Goal: Task Accomplishment & Management: Complete application form

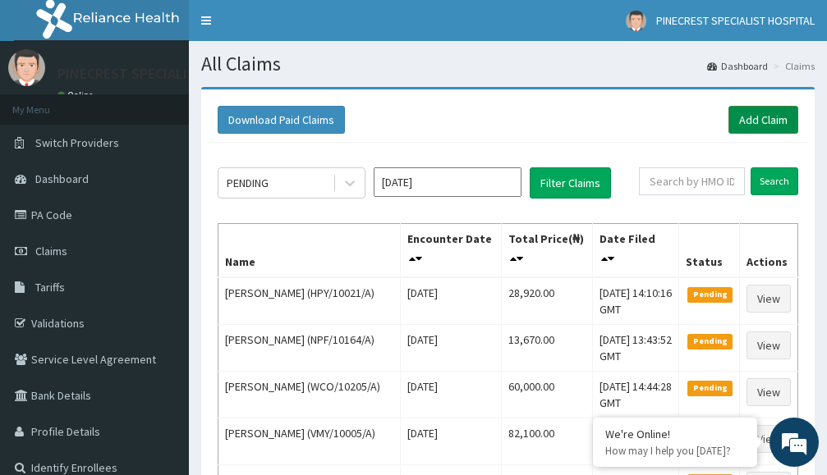
click at [751, 121] on link "Add Claim" at bounding box center [763, 120] width 70 height 28
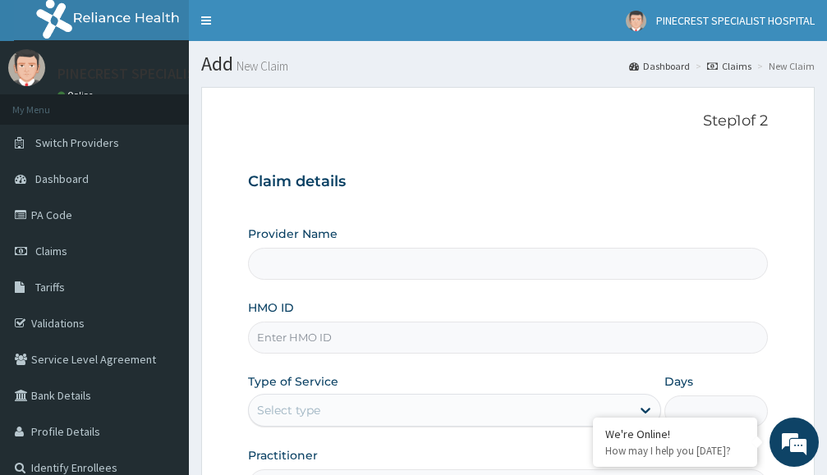
type input "PINECREST SPECIALIST HOSPITAL - [GEOGRAPHIC_DATA]"
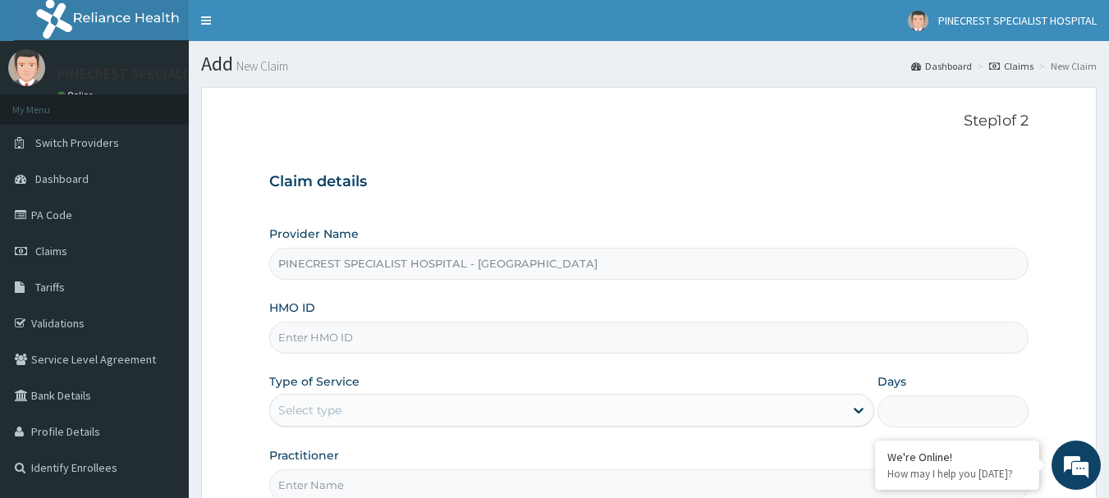
click at [401, 337] on input "HMO ID" at bounding box center [649, 338] width 760 height 32
type input "t"
type input "TAN/10077/A"
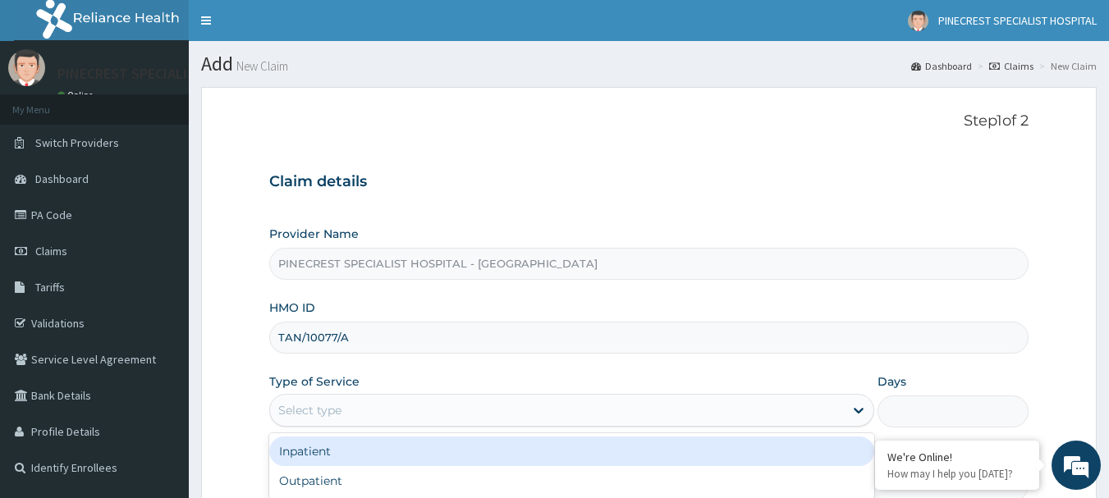
click at [374, 404] on div "Select type" at bounding box center [557, 410] width 574 height 26
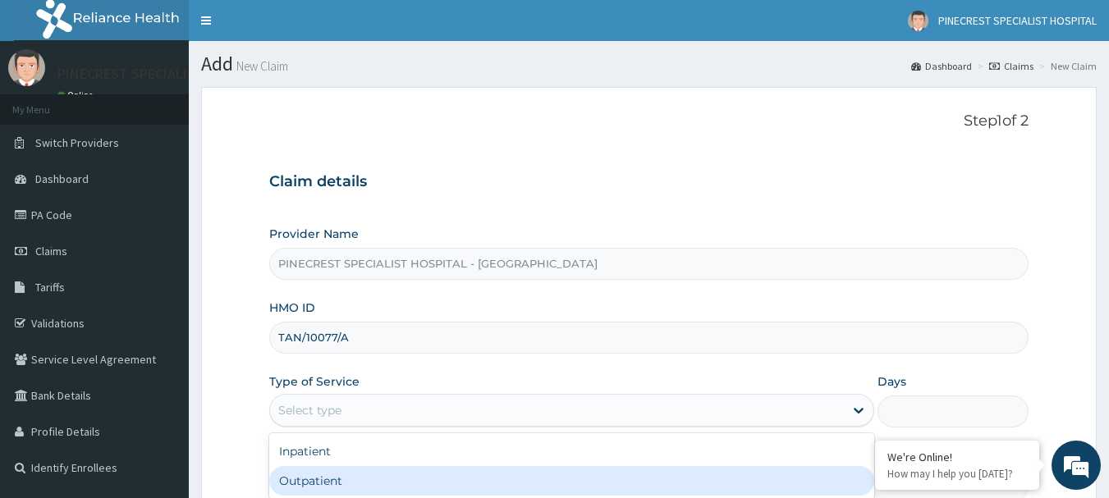
click at [315, 474] on div "Outpatient" at bounding box center [571, 481] width 605 height 30
type input "1"
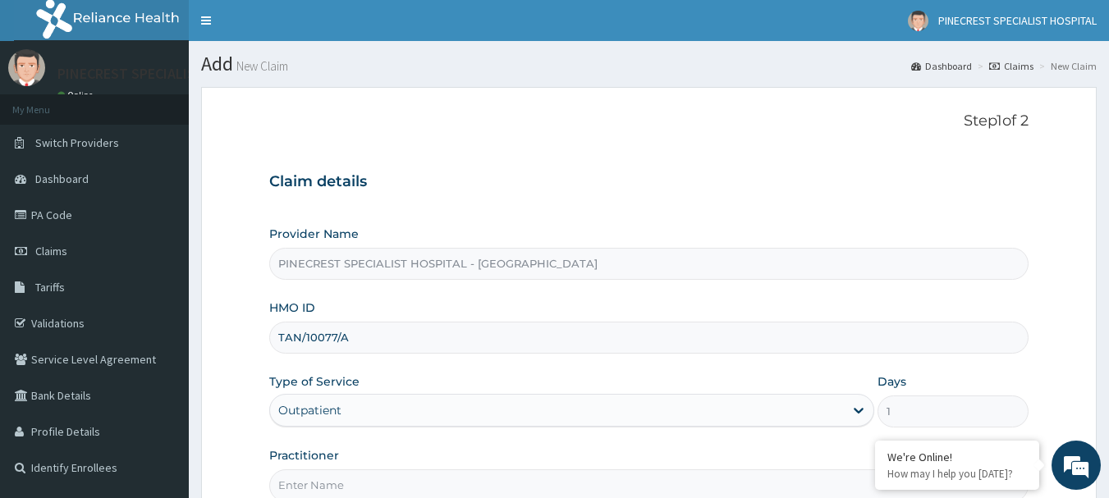
click at [321, 474] on input "Practitioner" at bounding box center [649, 486] width 760 height 32
type input "DR [PERSON_NAME]"
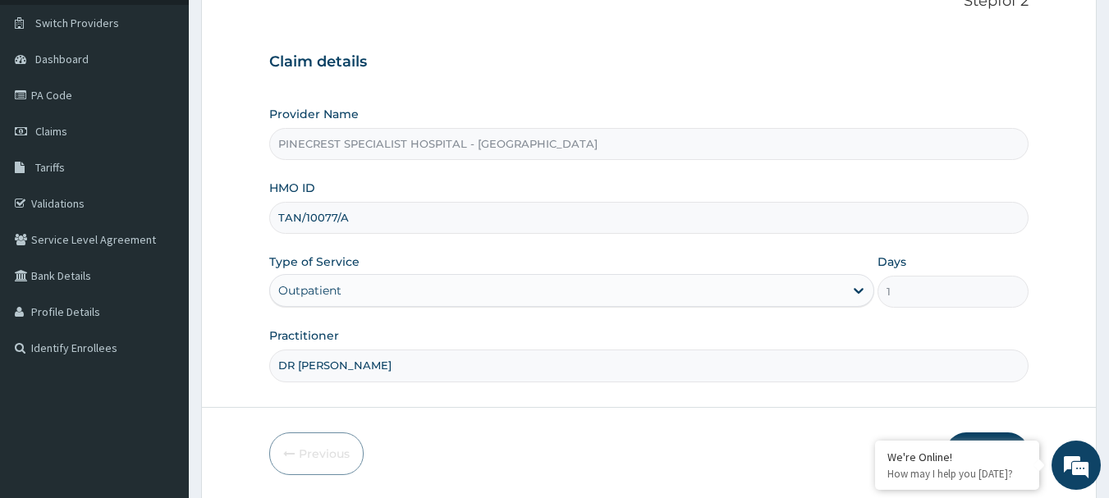
scroll to position [177, 0]
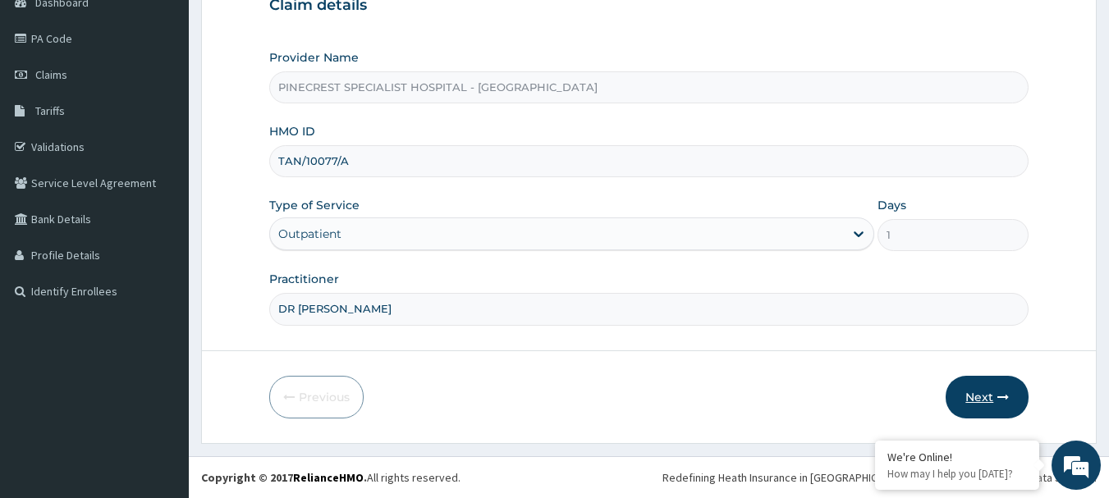
click at [826, 386] on button "Next" at bounding box center [987, 397] width 83 height 43
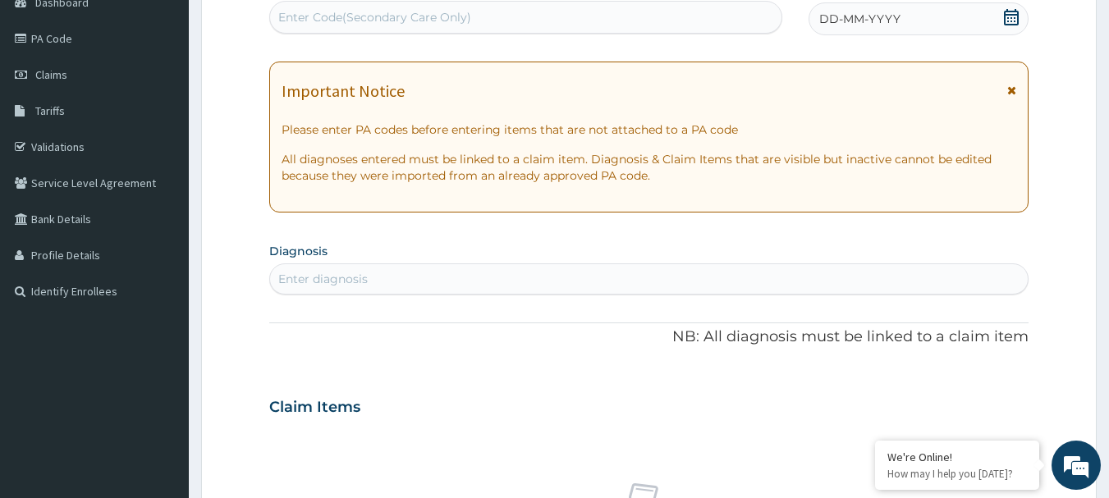
click at [826, 16] on span "DD-MM-YYYY" at bounding box center [859, 19] width 81 height 16
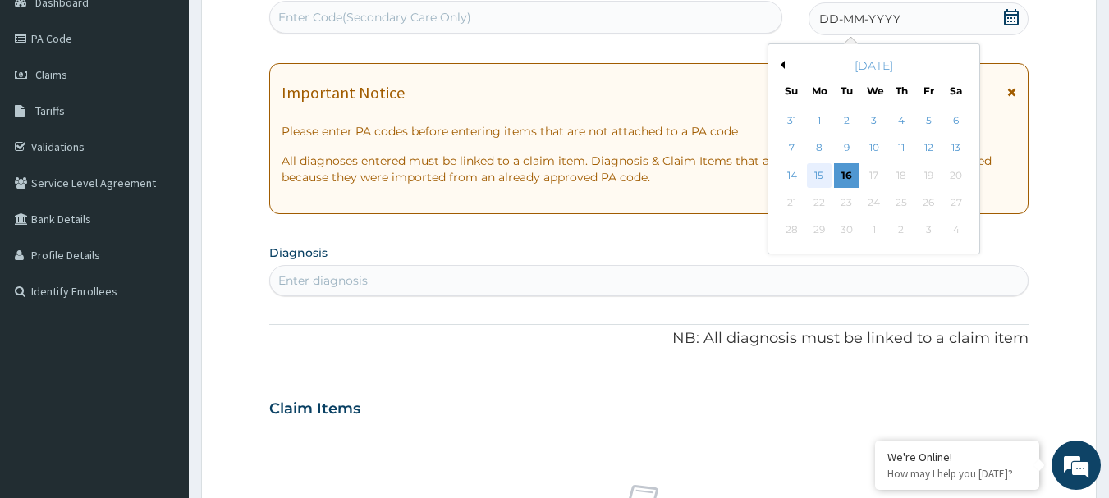
click at [821, 176] on div "15" at bounding box center [819, 175] width 25 height 25
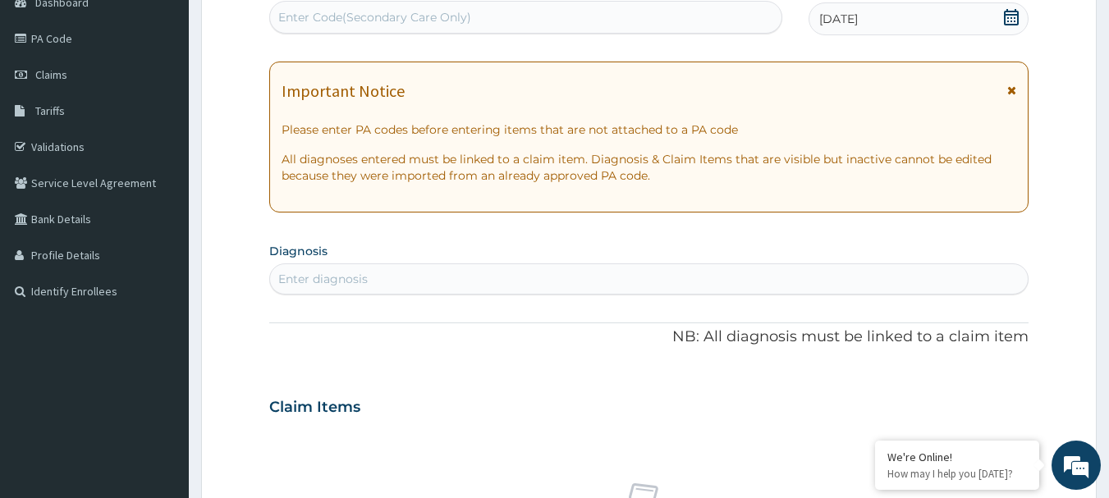
click at [343, 274] on div "Enter diagnosis" at bounding box center [322, 279] width 89 height 16
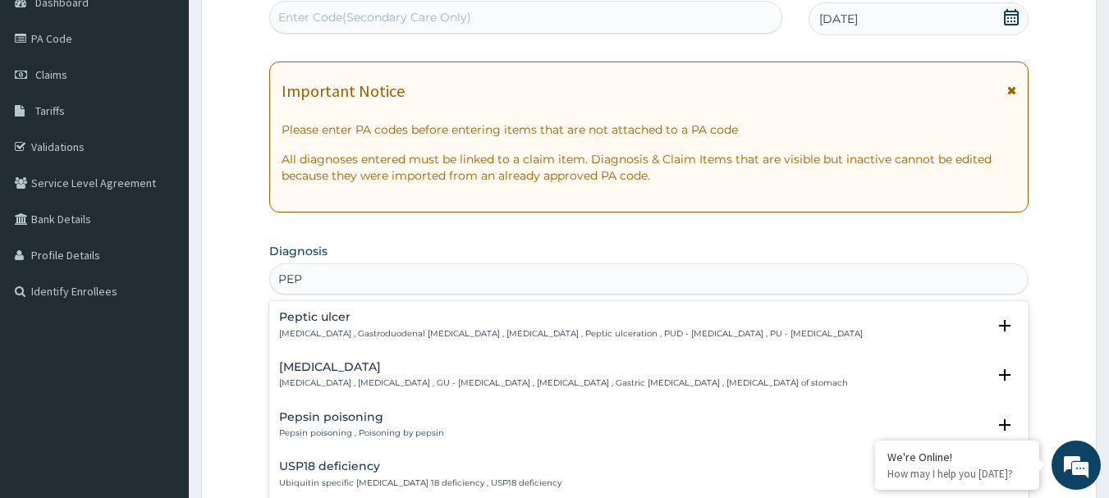
type input "PEPT"
click at [320, 328] on p "Peptic ulcer , Gastroduodenal ulcer , Peptic ulcer disease , Peptic ulceration …" at bounding box center [571, 333] width 584 height 11
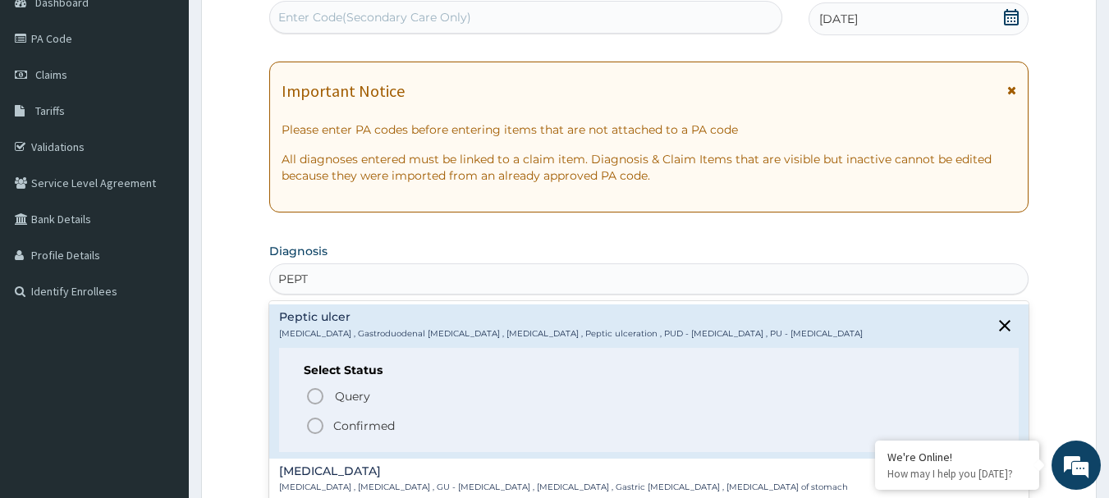
click at [318, 426] on icon "status option filled" at bounding box center [315, 426] width 20 height 20
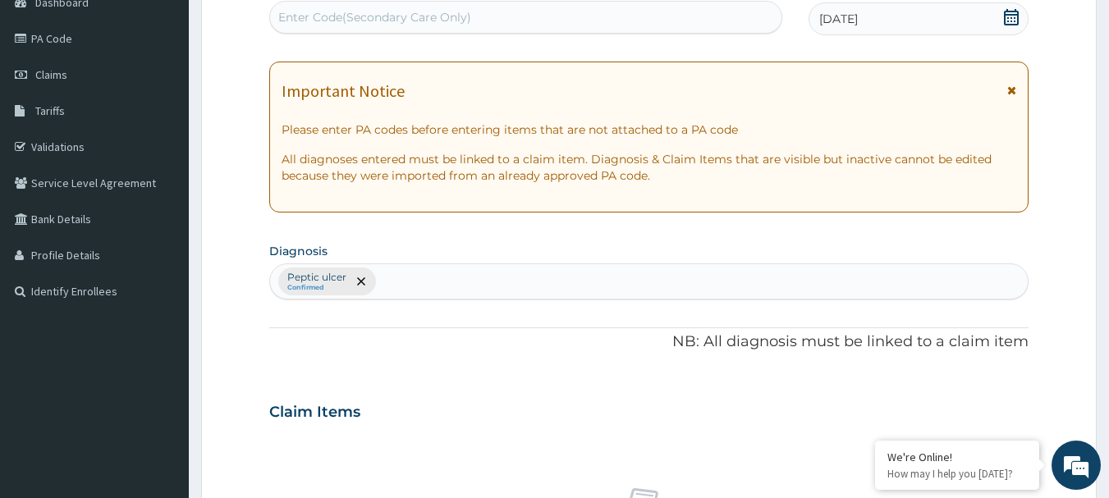
scroll to position [612, 0]
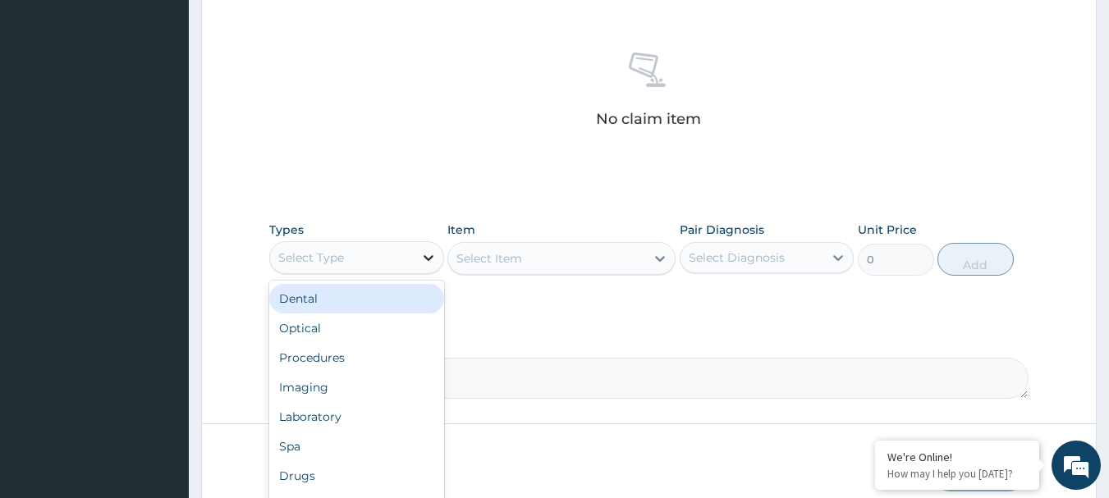
click at [428, 251] on icon at bounding box center [428, 258] width 16 height 16
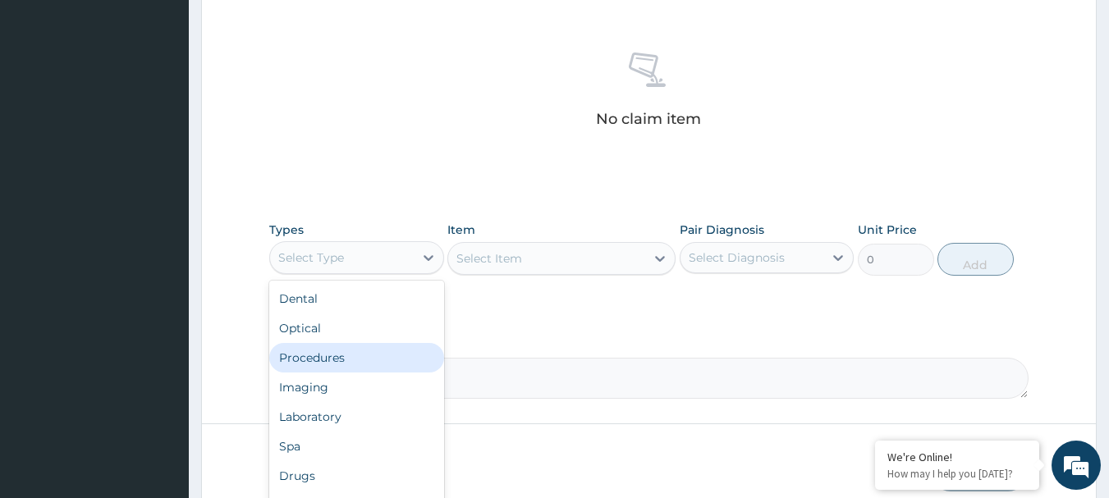
click at [322, 358] on div "Procedures" at bounding box center [356, 358] width 175 height 30
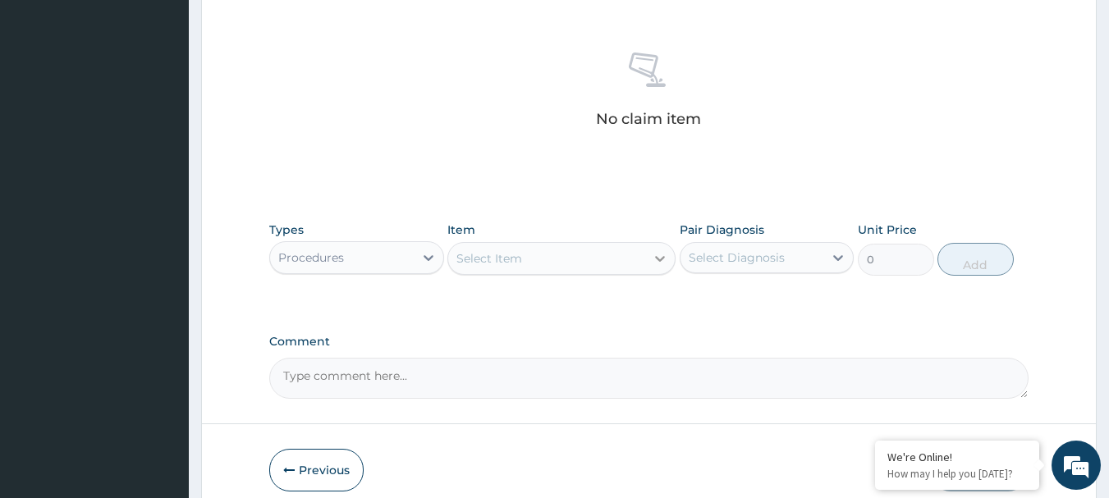
click at [662, 254] on icon at bounding box center [660, 258] width 16 height 16
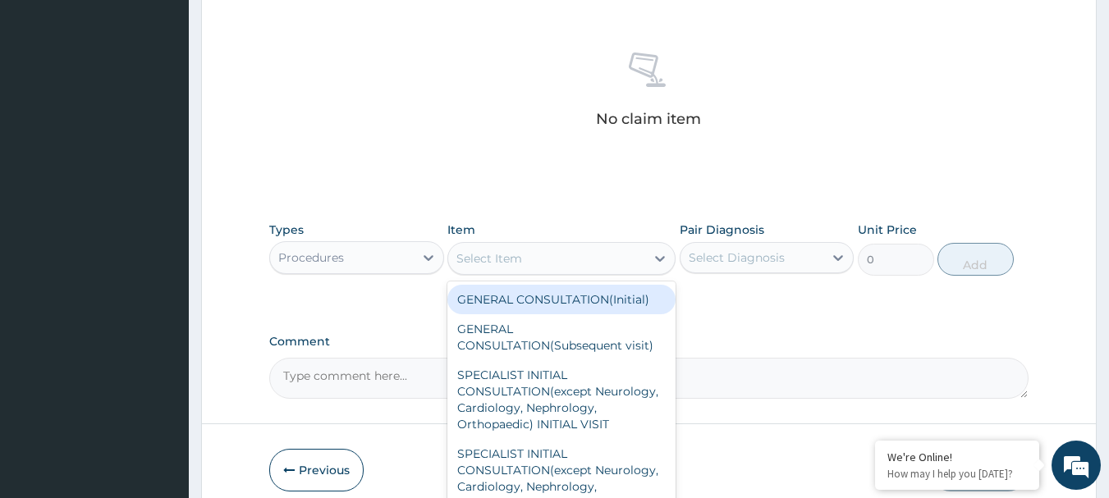
click at [548, 301] on div "GENERAL CONSULTATION(Initial)" at bounding box center [561, 300] width 228 height 30
type input "4000"
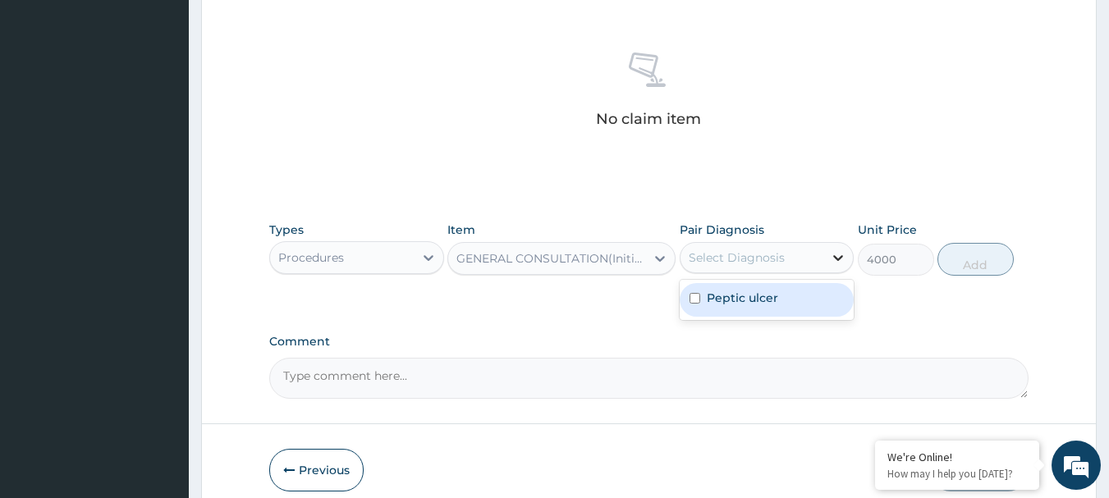
click at [826, 255] on icon at bounding box center [838, 258] width 16 height 16
click at [694, 300] on input "checkbox" at bounding box center [695, 298] width 11 height 11
checkbox input "true"
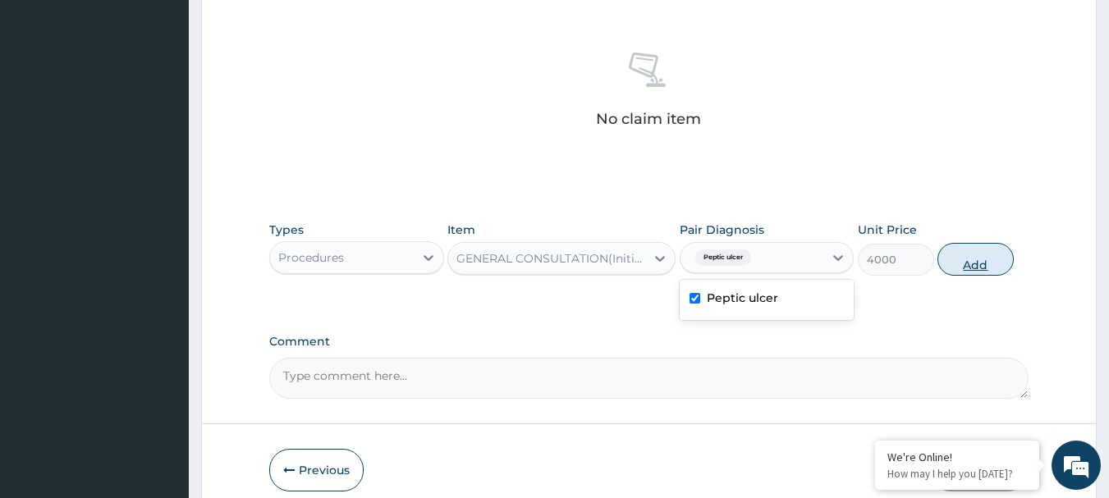
click at [826, 259] on button "Add" at bounding box center [976, 259] width 76 height 33
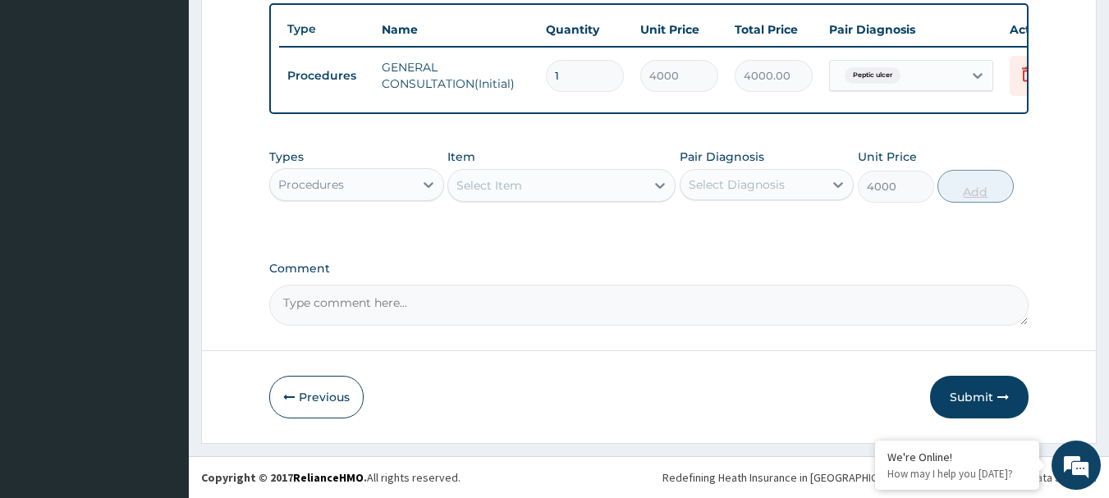
type input "0"
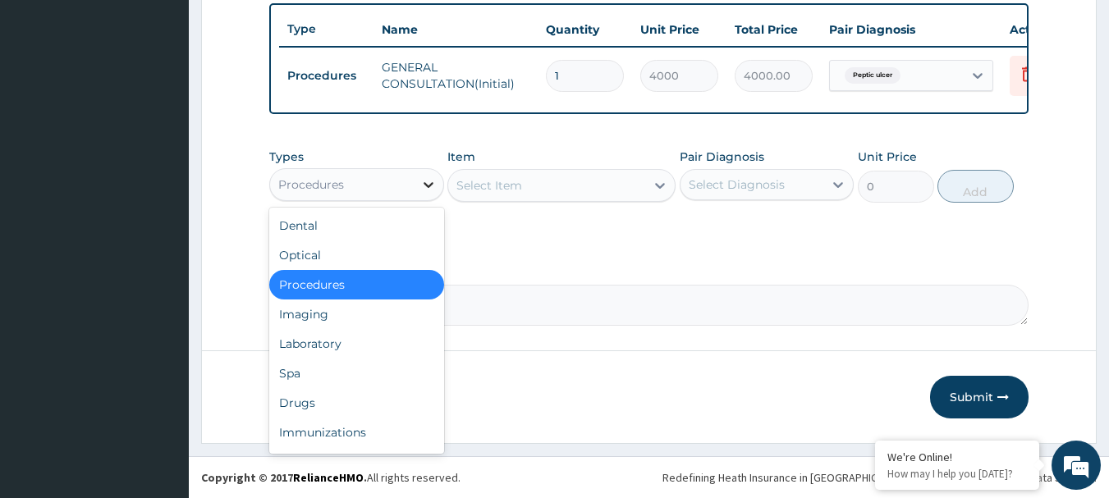
click at [428, 193] on icon at bounding box center [428, 185] width 16 height 16
click at [307, 359] on div "Laboratory" at bounding box center [356, 344] width 175 height 30
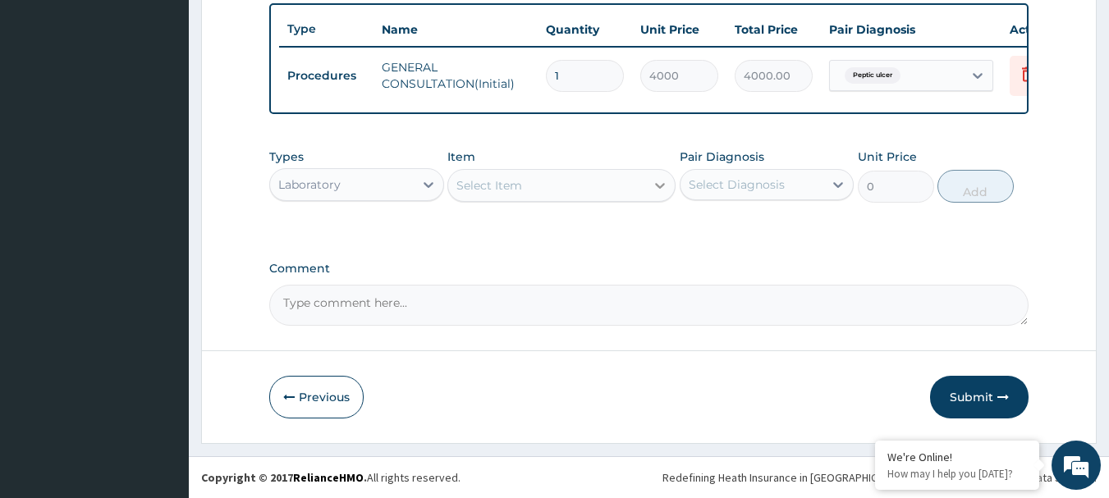
click at [658, 191] on icon at bounding box center [660, 185] width 16 height 16
type input "H"
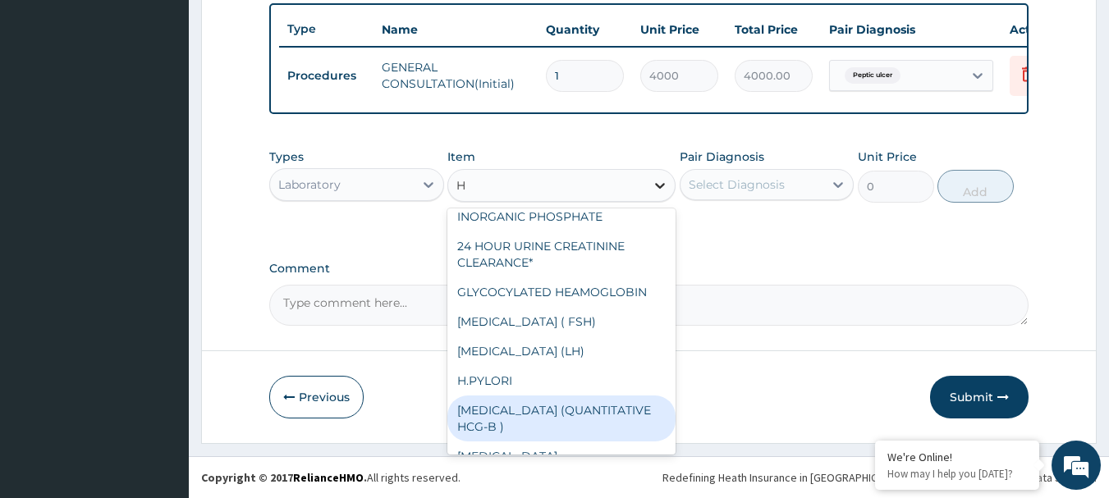
scroll to position [419, 0]
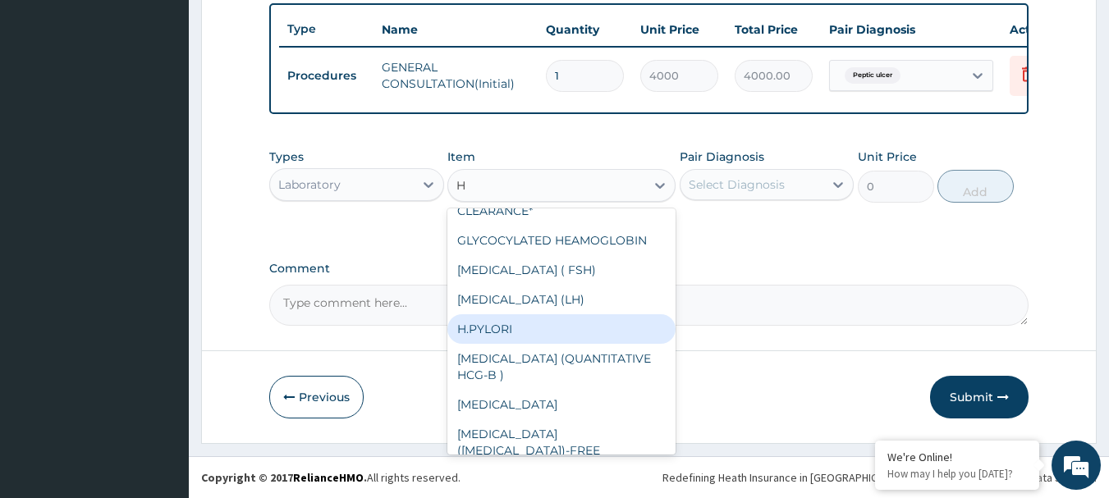
click at [470, 344] on div "H.PYLORI" at bounding box center [561, 329] width 228 height 30
type input "5000"
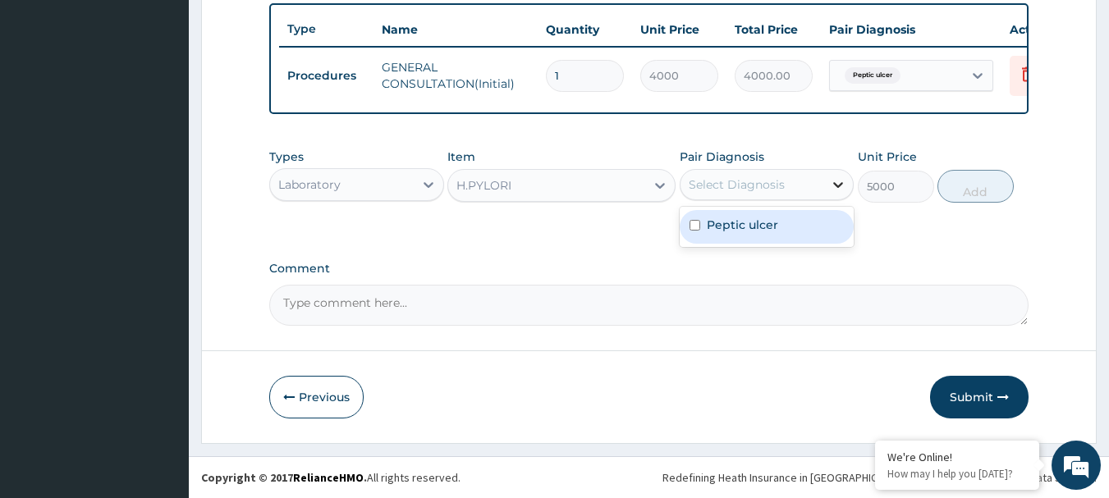
click at [826, 193] on icon at bounding box center [838, 185] width 16 height 16
click at [694, 231] on input "checkbox" at bounding box center [695, 225] width 11 height 11
checkbox input "true"
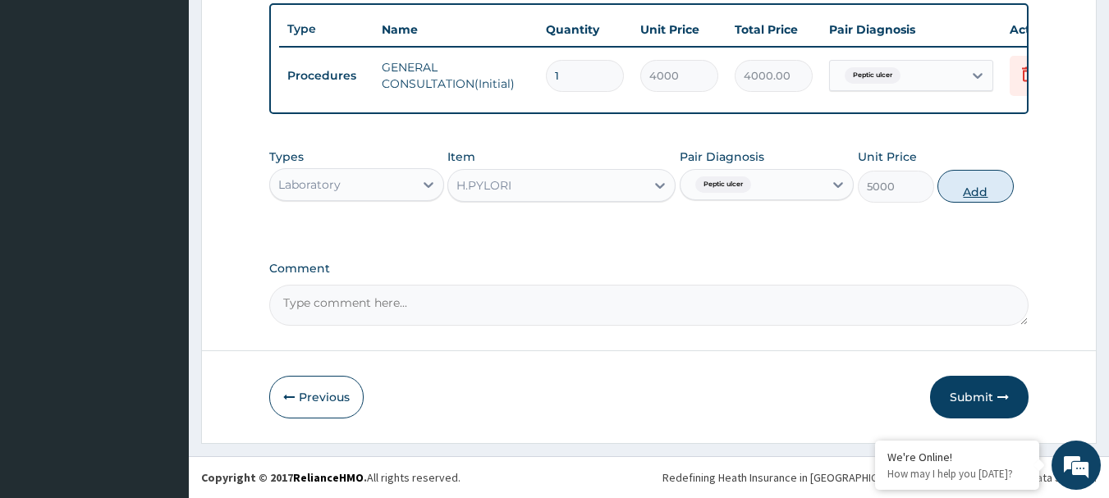
click at [826, 196] on button "Add" at bounding box center [976, 186] width 76 height 33
type input "0"
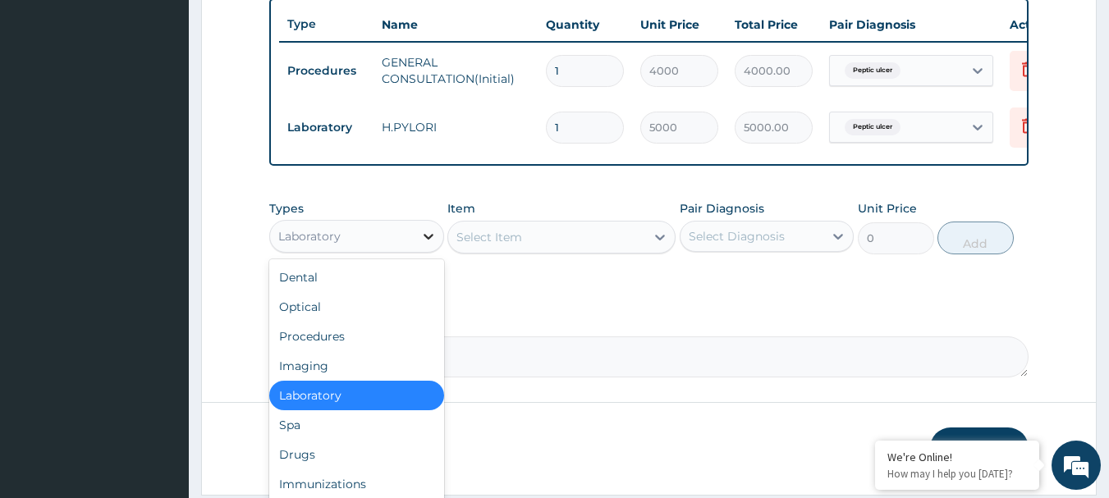
click at [428, 240] on icon at bounding box center [429, 237] width 10 height 6
click at [307, 470] on div "Drugs" at bounding box center [356, 455] width 175 height 30
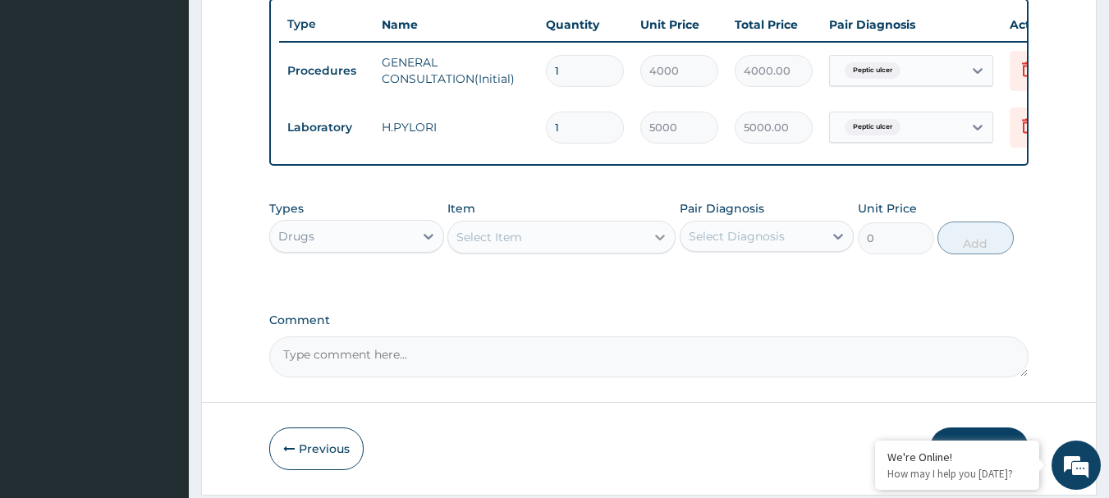
click at [661, 241] on icon at bounding box center [660, 238] width 10 height 6
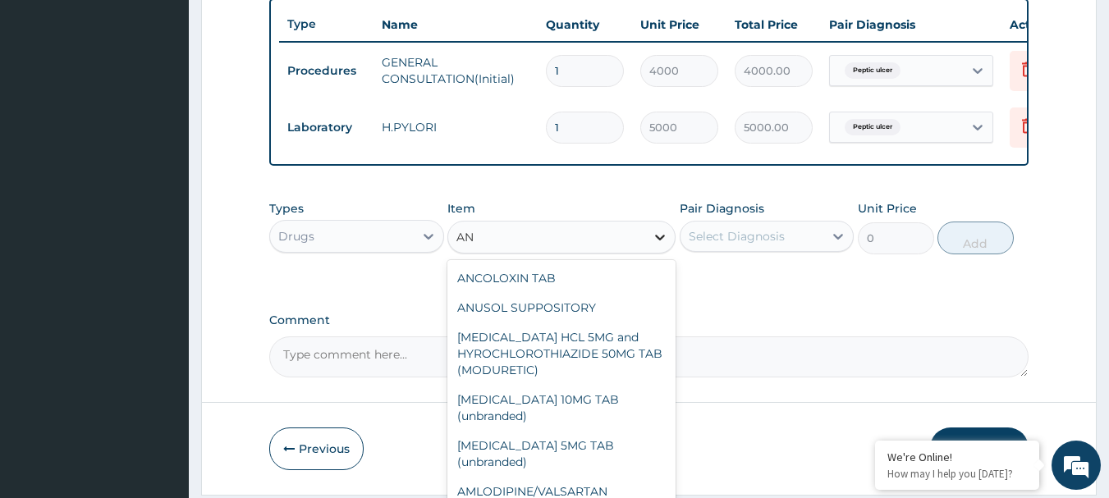
type input "A"
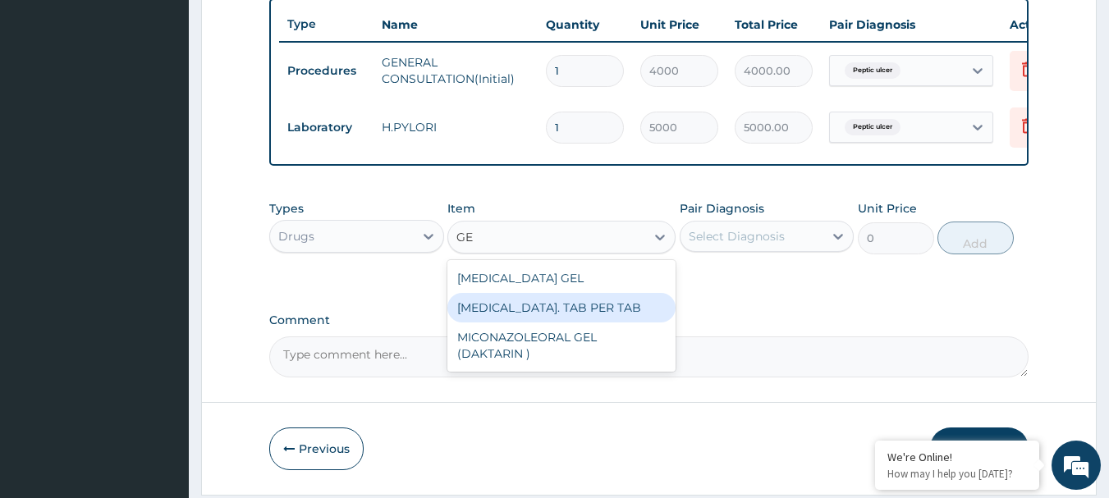
type input "G"
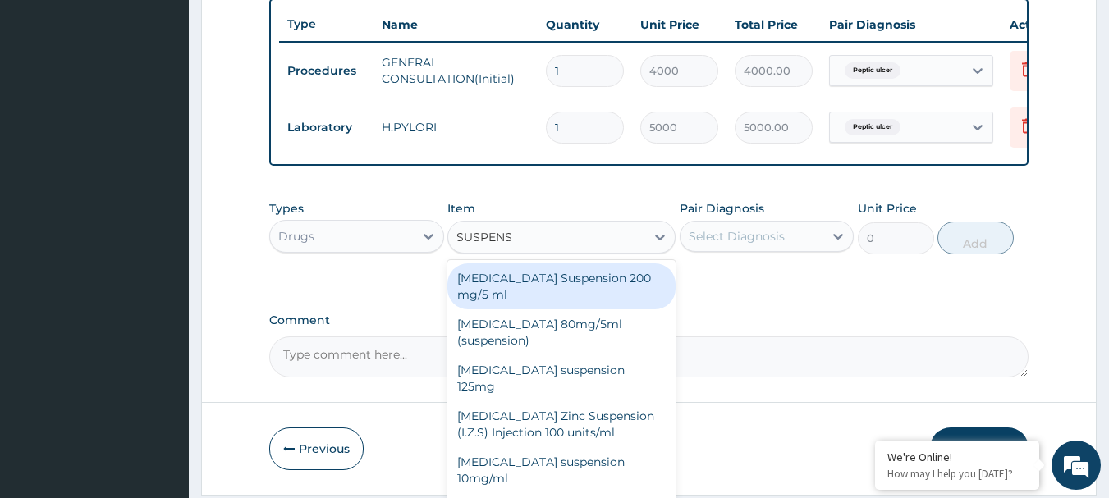
scroll to position [0, 0]
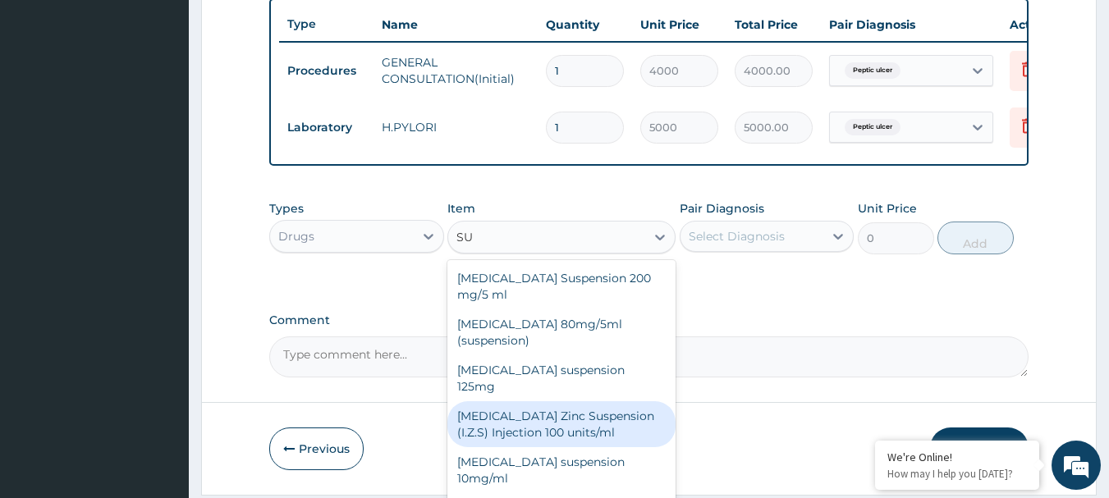
type input "S"
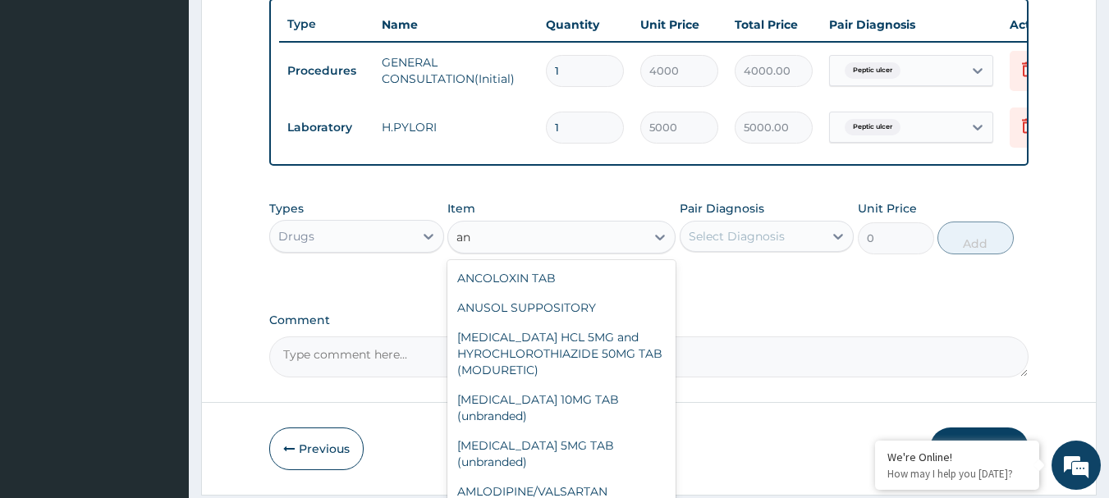
type input "a"
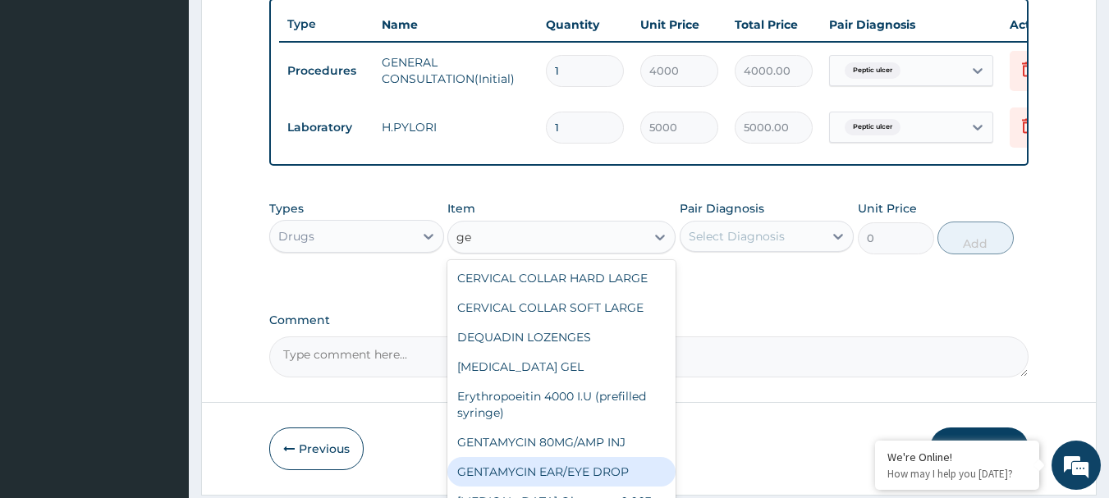
type input "g"
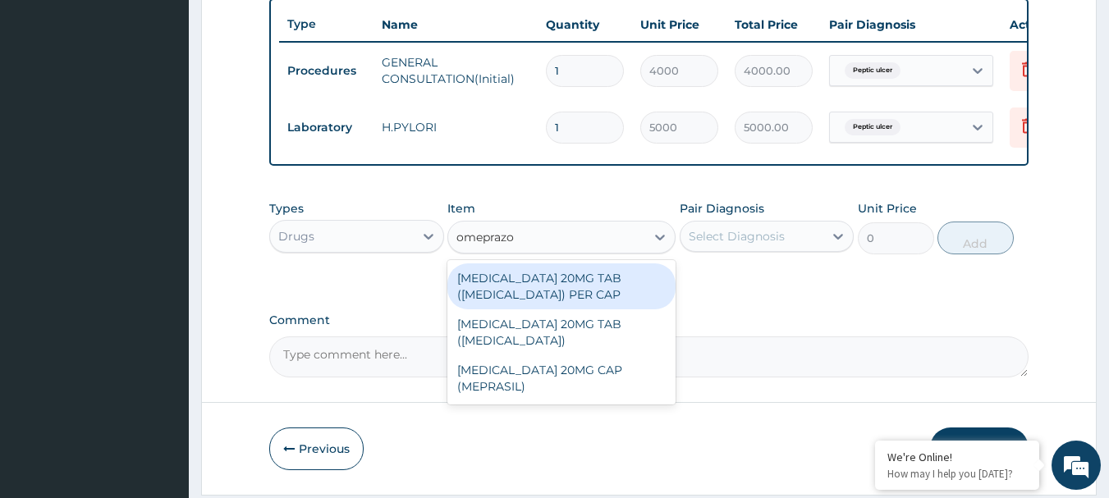
type input "omeprazol"
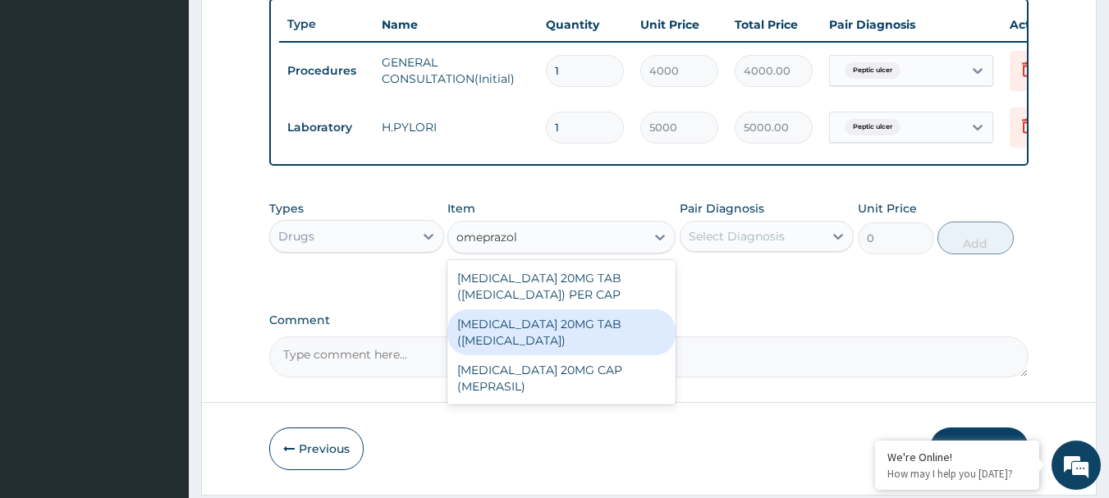
click at [527, 341] on div "[MEDICAL_DATA] 20MG TAB ([MEDICAL_DATA])" at bounding box center [561, 332] width 228 height 46
type input "150"
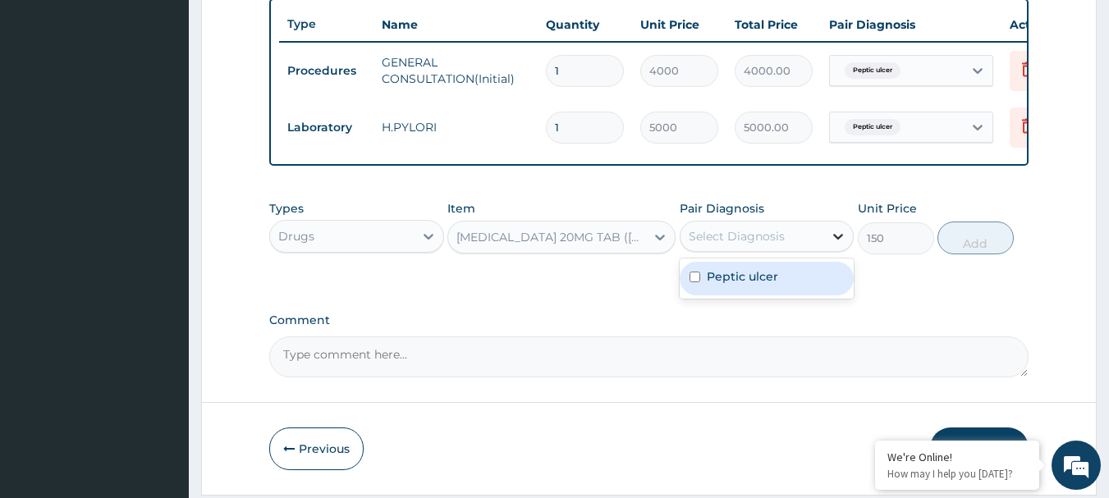
click at [826, 245] on icon at bounding box center [838, 236] width 16 height 16
click at [693, 282] on input "checkbox" at bounding box center [695, 277] width 11 height 11
checkbox input "true"
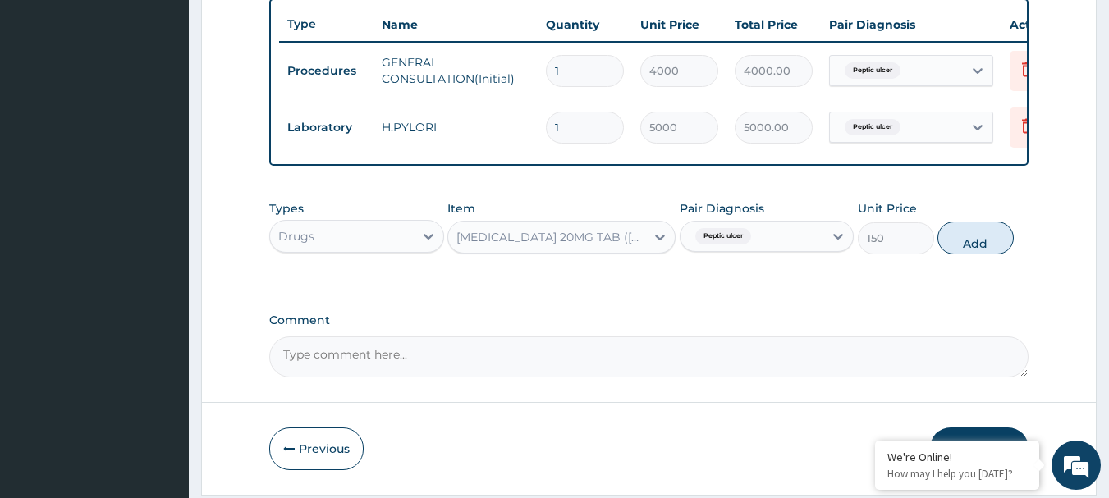
click at [826, 247] on button "Add" at bounding box center [976, 238] width 76 height 33
type input "0"
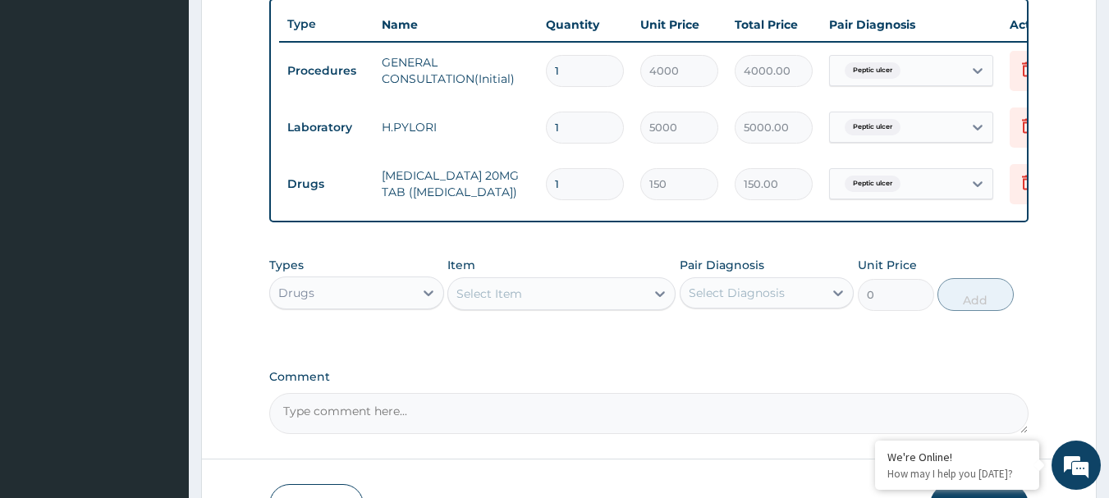
click at [571, 186] on input "1" at bounding box center [585, 184] width 78 height 32
type input "14"
type input "2100.00"
type input "14"
click at [652, 302] on icon at bounding box center [660, 294] width 16 height 16
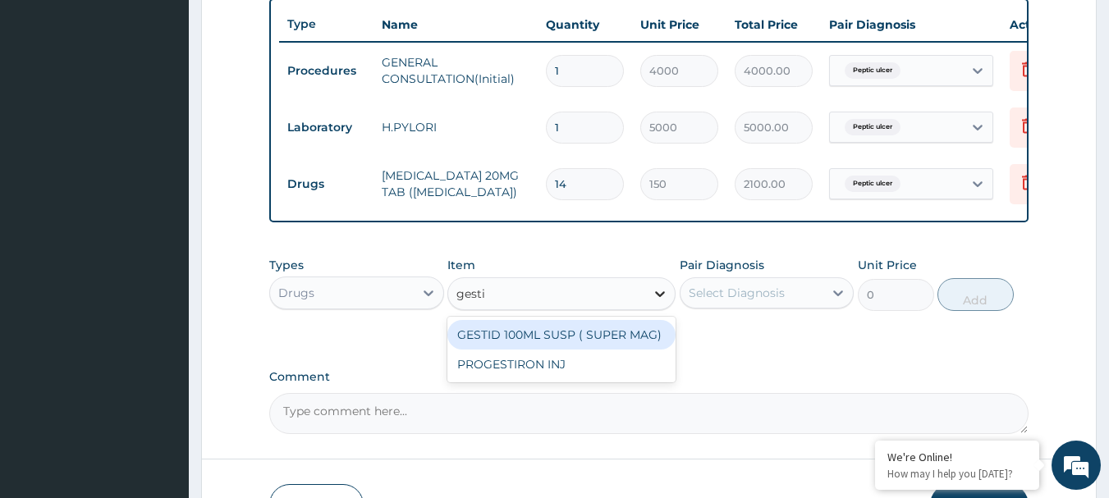
type input "gestid"
click at [531, 342] on div "GESTID 100ML SUSP ( SUPER MAG)" at bounding box center [561, 335] width 228 height 30
type input "1800"
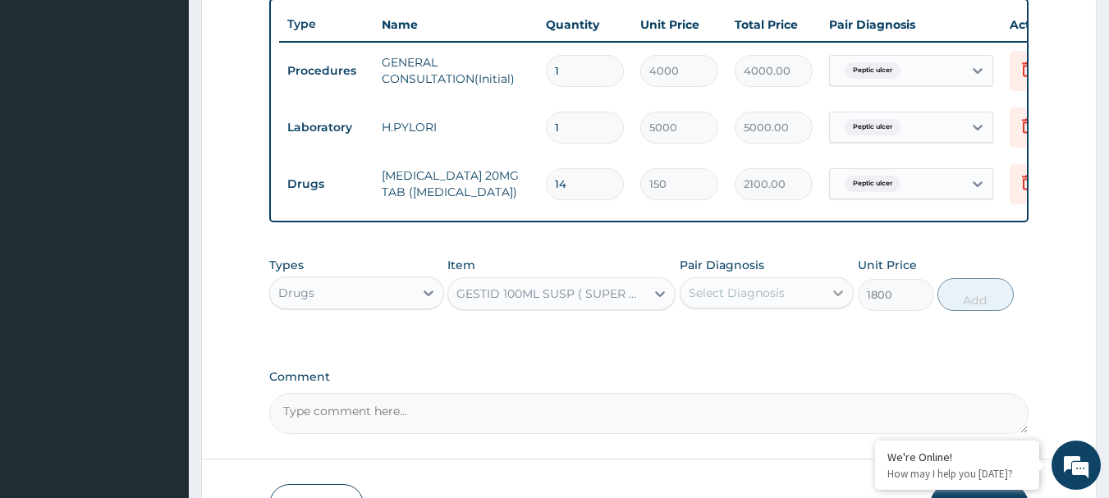
click at [826, 301] on icon at bounding box center [838, 293] width 16 height 16
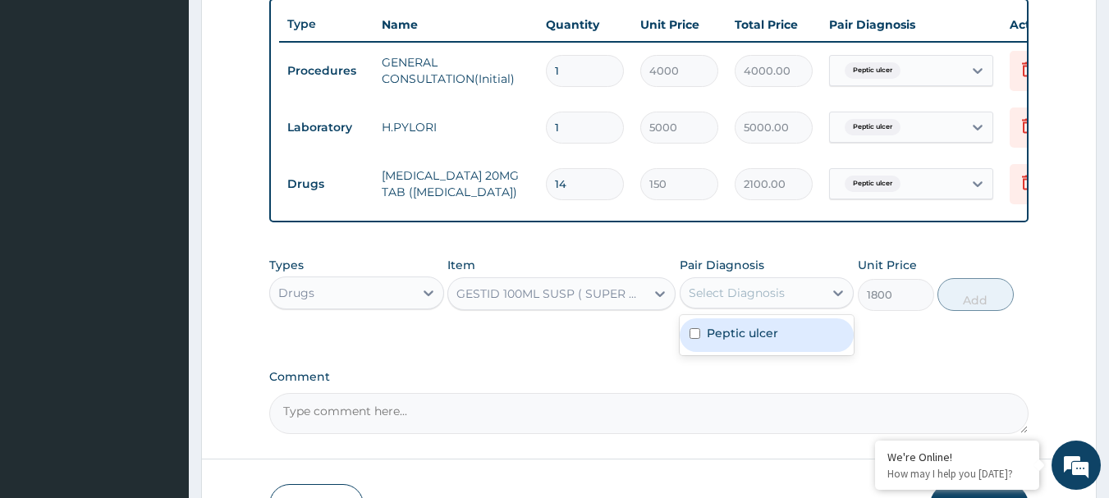
click at [695, 339] on input "checkbox" at bounding box center [695, 333] width 11 height 11
checkbox input "true"
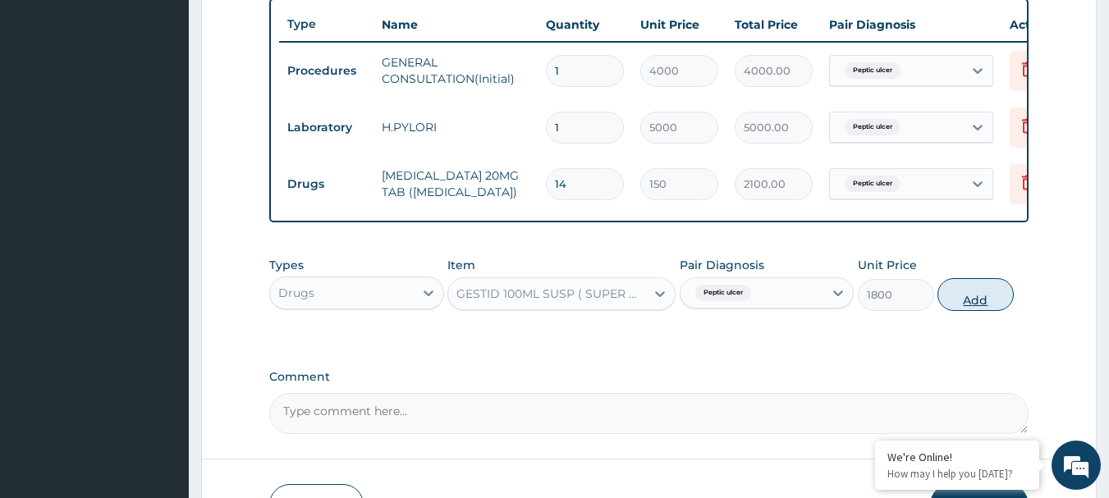
click at [826, 310] on button "Add" at bounding box center [976, 294] width 76 height 33
type input "0"
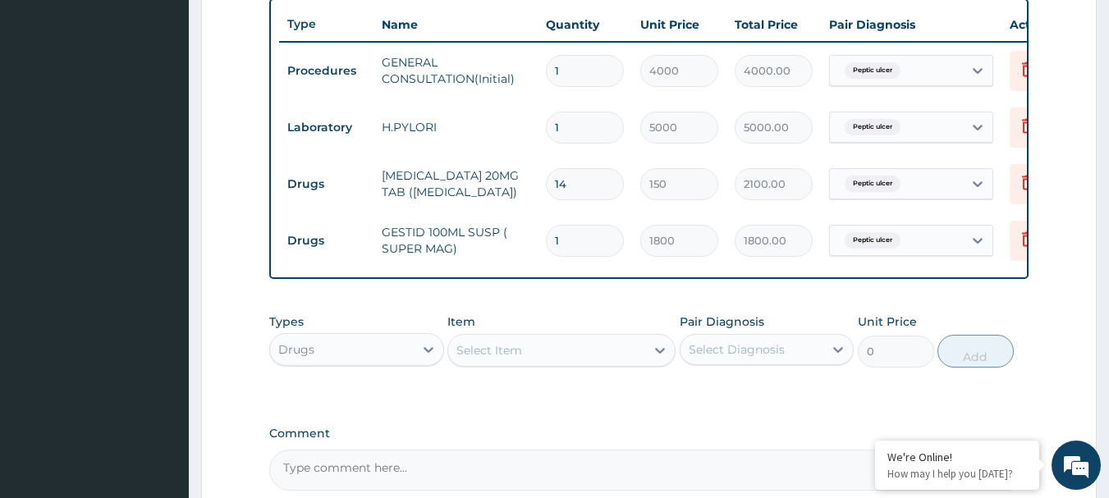
scroll to position [790, 0]
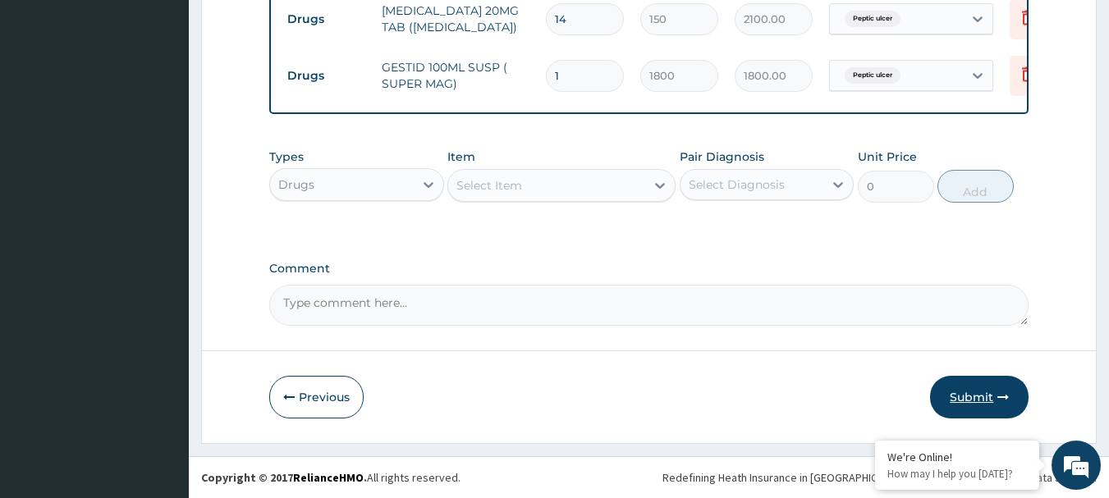
click at [826, 398] on button "Submit" at bounding box center [979, 397] width 99 height 43
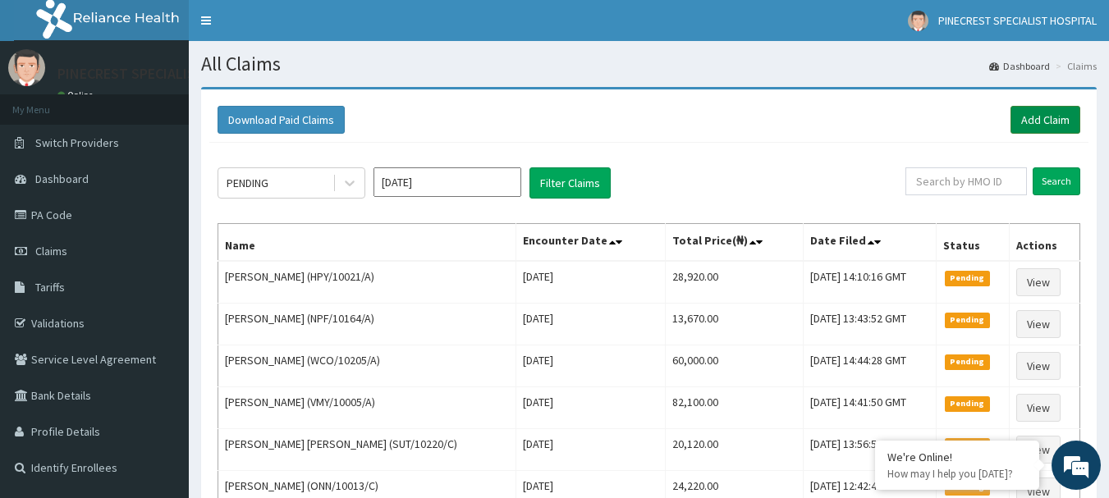
click at [1038, 121] on link "Add Claim" at bounding box center [1046, 120] width 70 height 28
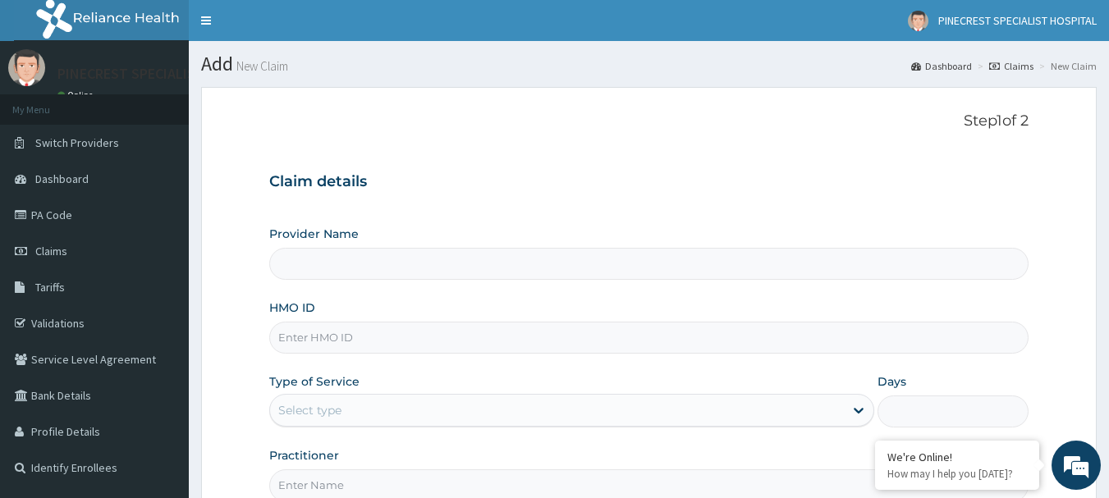
click at [348, 273] on input "Provider Name" at bounding box center [649, 264] width 760 height 32
type input "PINECREST SPECIALIST HOSPITAL - [GEOGRAPHIC_DATA]"
click at [339, 332] on input "HMO ID" at bounding box center [649, 338] width 760 height 32
type input "o"
type input "ONN/10013/A"
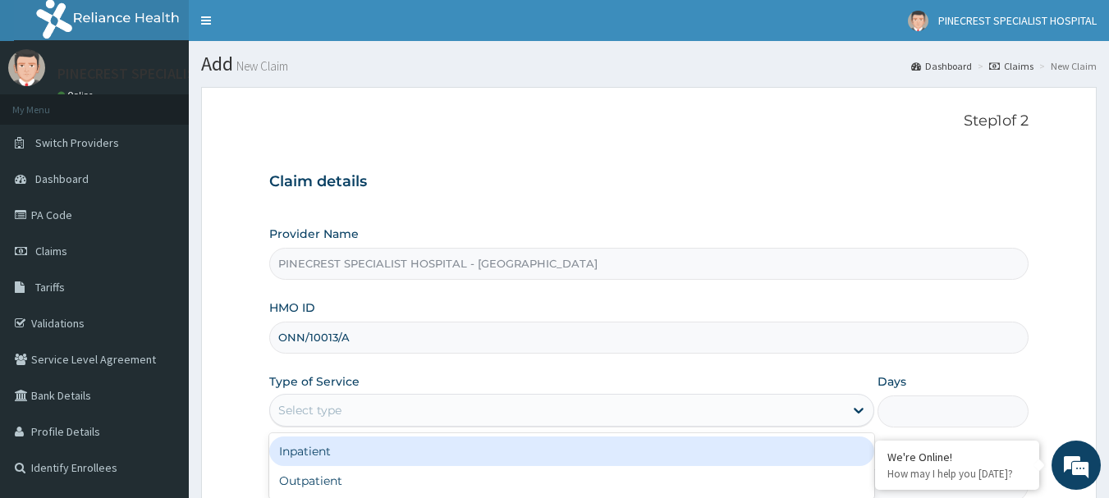
click at [297, 410] on div "Select type" at bounding box center [309, 410] width 63 height 16
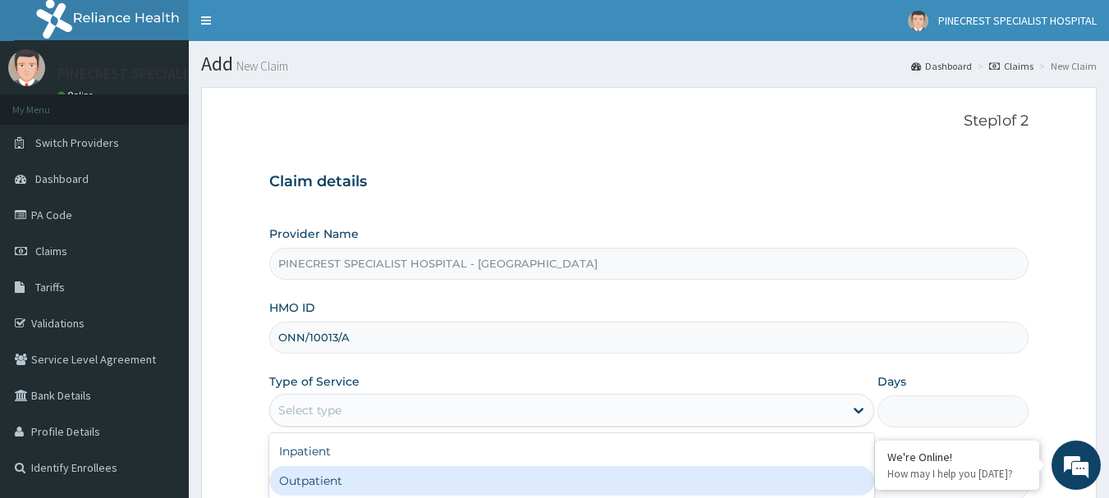
click at [293, 472] on div "Outpatient" at bounding box center [571, 481] width 605 height 30
type input "1"
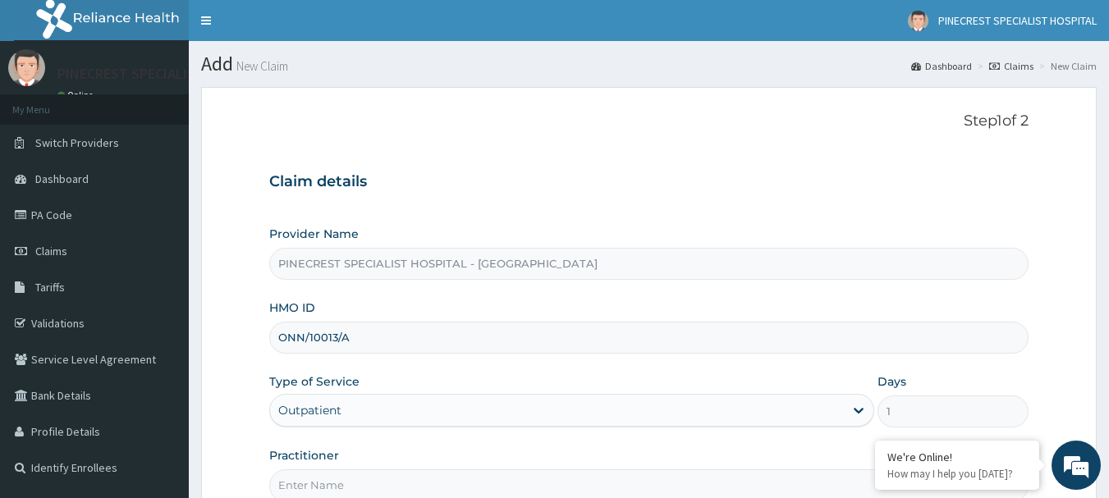
click at [331, 474] on input "Practitioner" at bounding box center [649, 486] width 760 height 32
type input "DR [PERSON_NAME]"
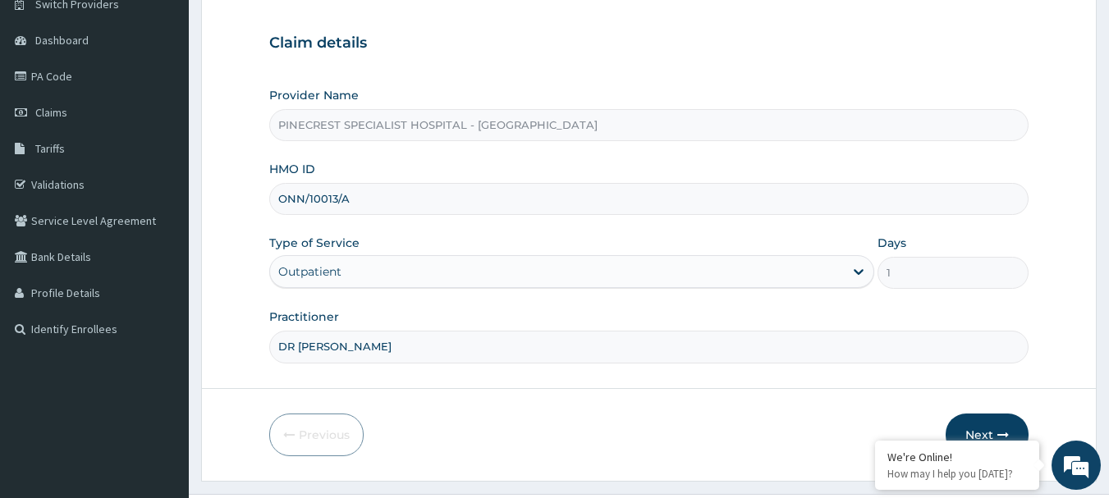
scroll to position [177, 0]
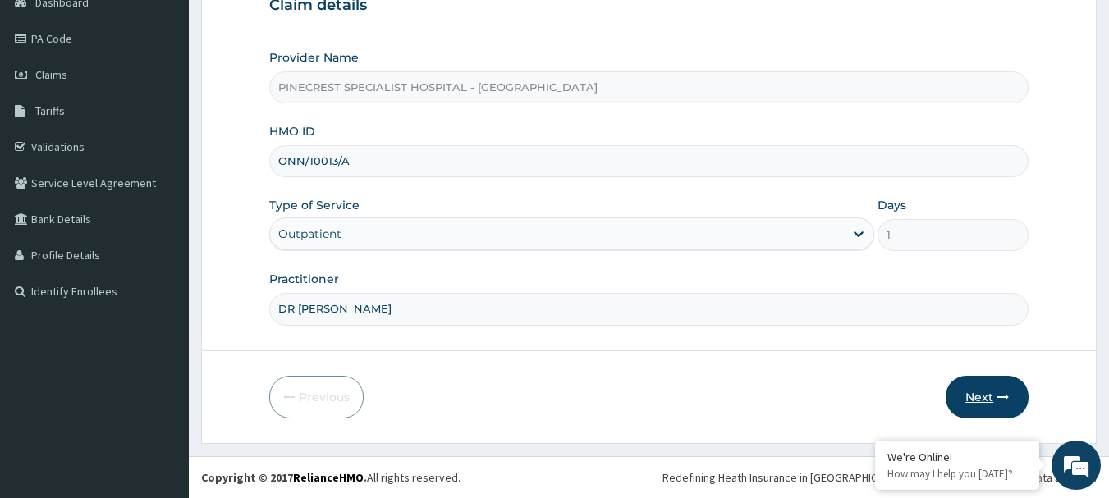
click at [978, 414] on button "Next" at bounding box center [987, 397] width 83 height 43
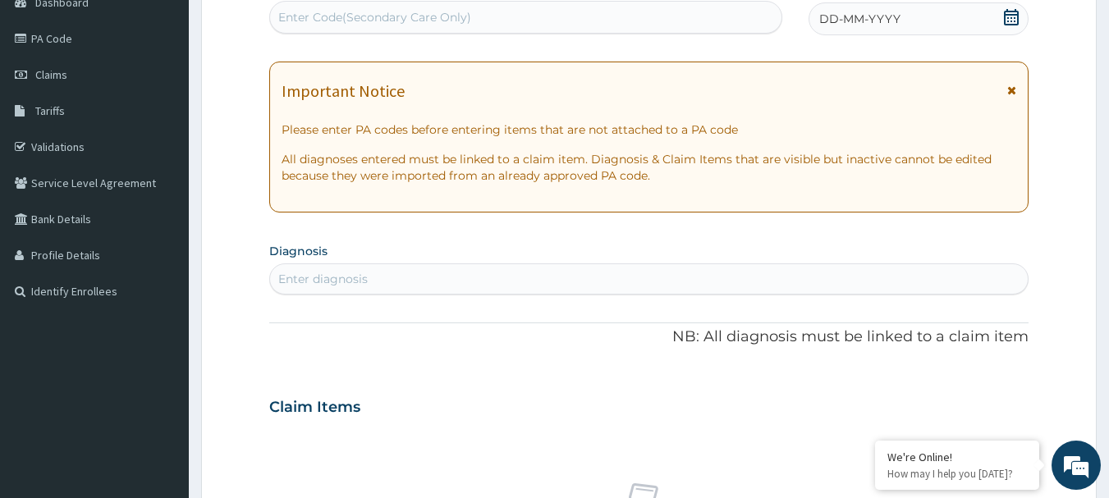
click at [824, 17] on span "DD-MM-YYYY" at bounding box center [859, 19] width 81 height 16
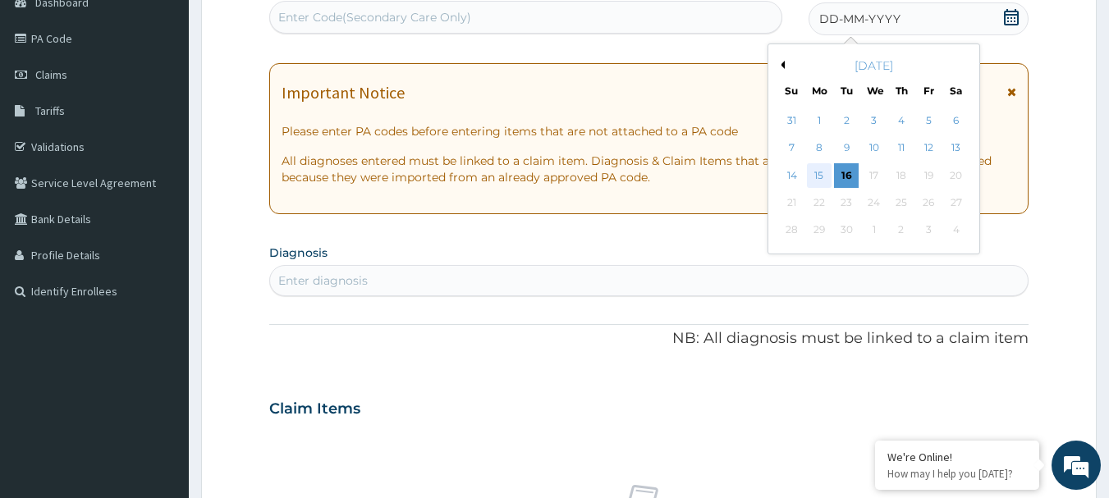
click at [822, 173] on div "15" at bounding box center [819, 175] width 25 height 25
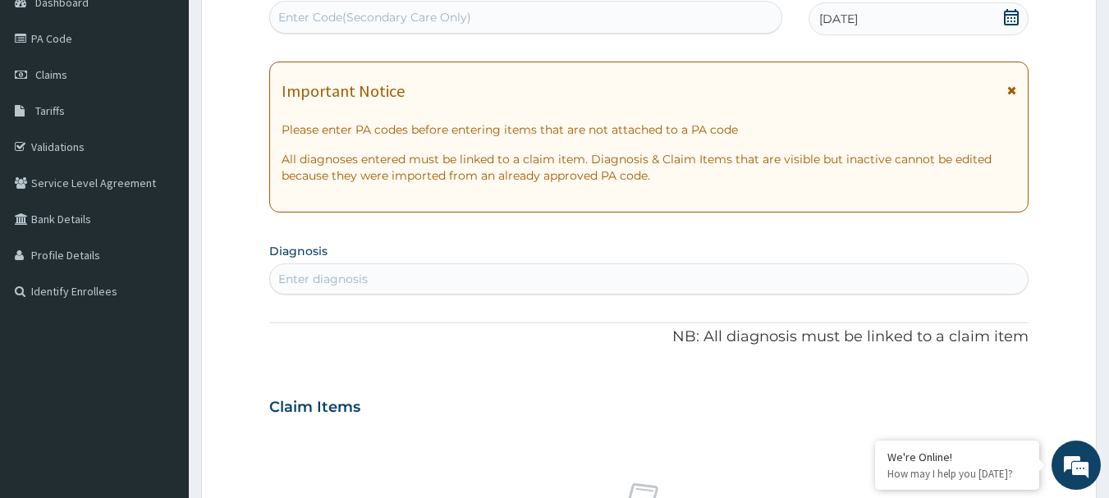
click at [337, 273] on div "Enter diagnosis" at bounding box center [322, 279] width 89 height 16
type input "[MEDICAL_DATA]"
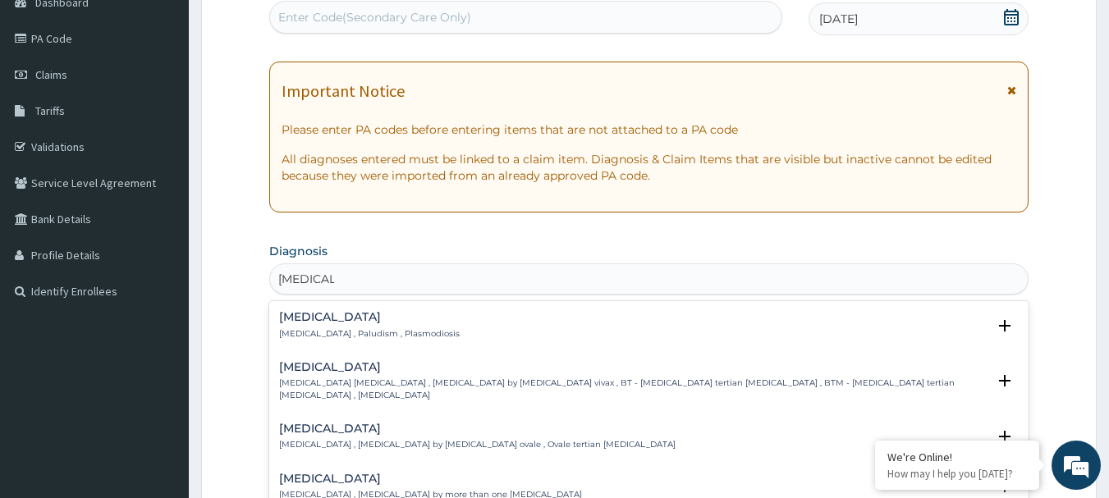
click at [300, 322] on h4 "[MEDICAL_DATA]" at bounding box center [369, 317] width 181 height 12
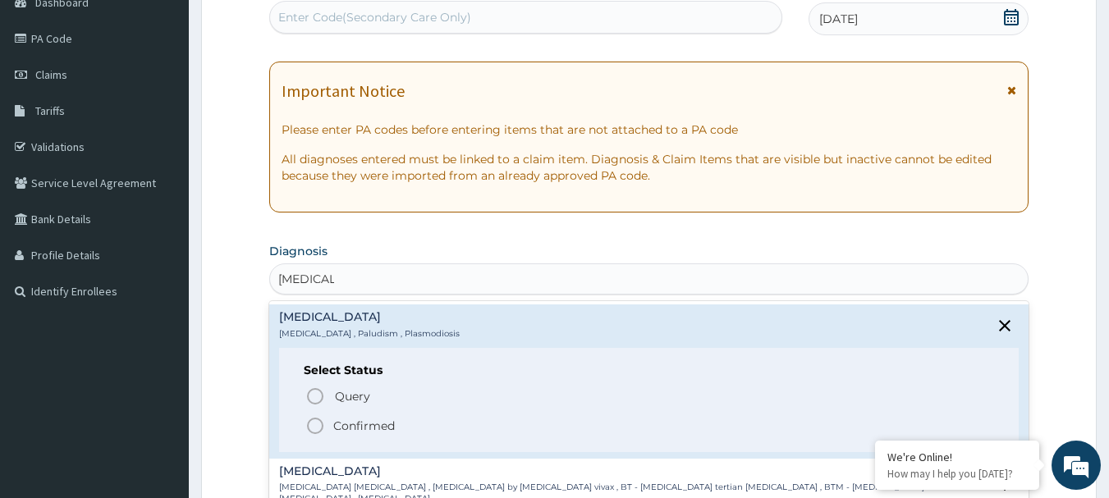
click at [310, 430] on icon "status option filled" at bounding box center [315, 426] width 20 height 20
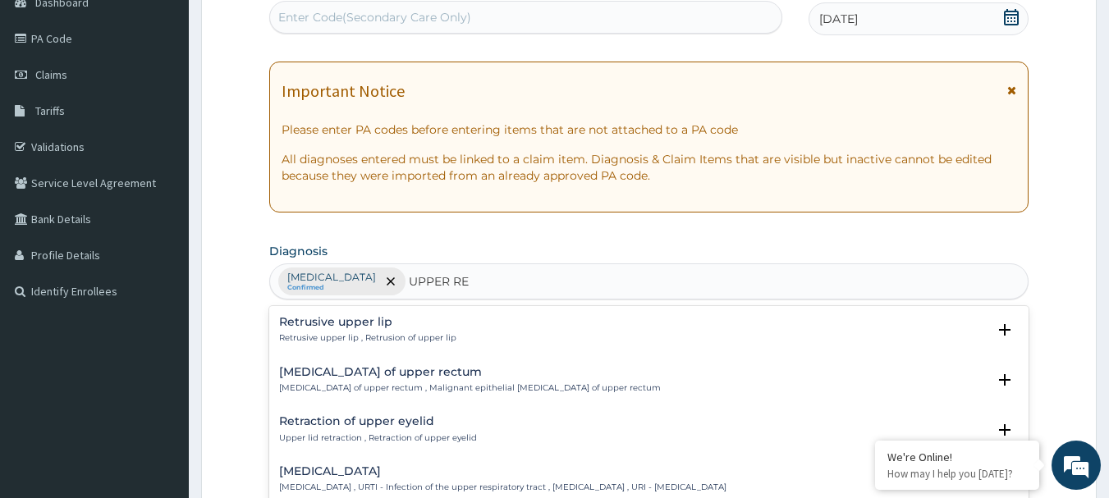
type input "UPPER RES"
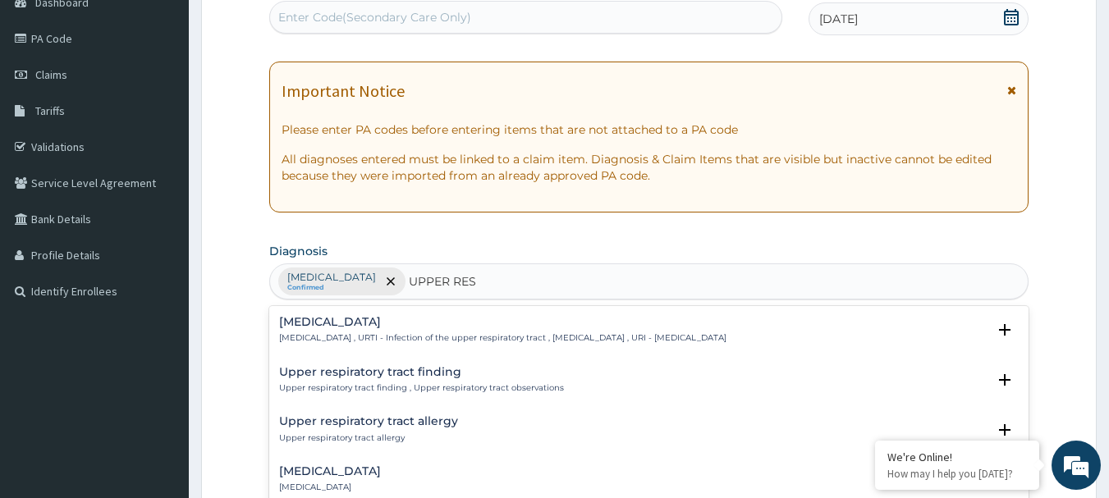
click at [372, 332] on p "[MEDICAL_DATA] , URTI - Infection of the upper respiratory tract , [MEDICAL_DAT…" at bounding box center [502, 337] width 447 height 11
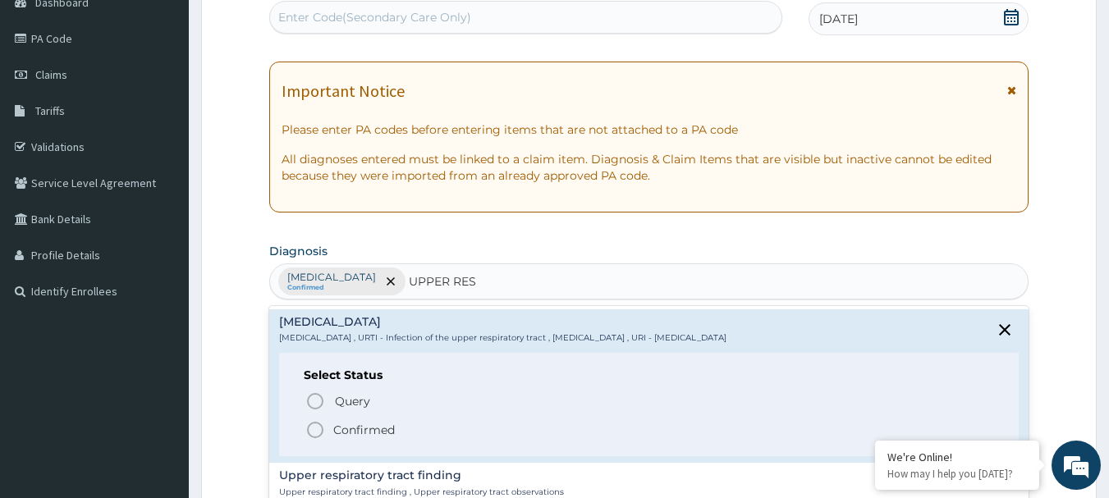
click at [316, 434] on icon "status option filled" at bounding box center [315, 430] width 20 height 20
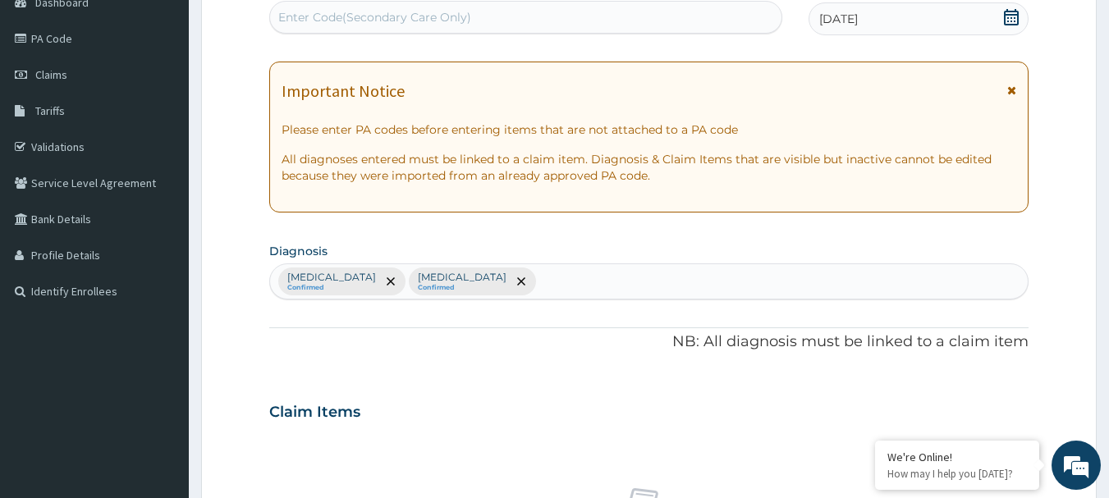
scroll to position [612, 0]
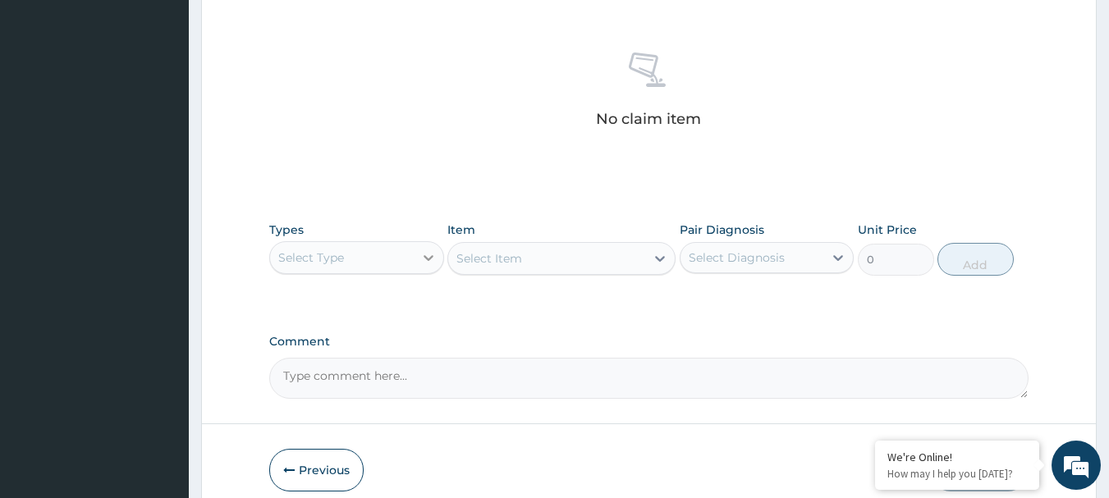
click at [428, 257] on icon at bounding box center [428, 258] width 16 height 16
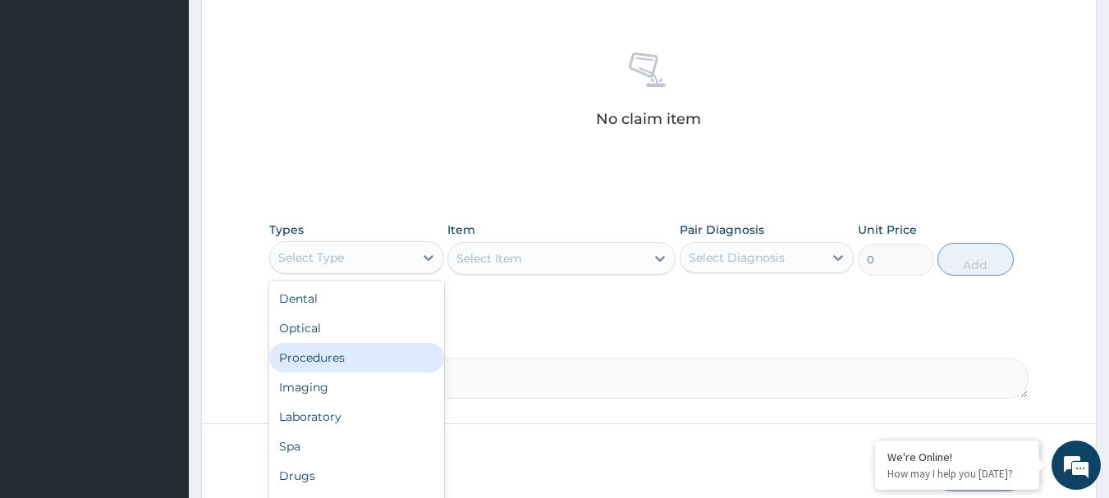
click at [325, 366] on div "Procedures" at bounding box center [356, 358] width 175 height 30
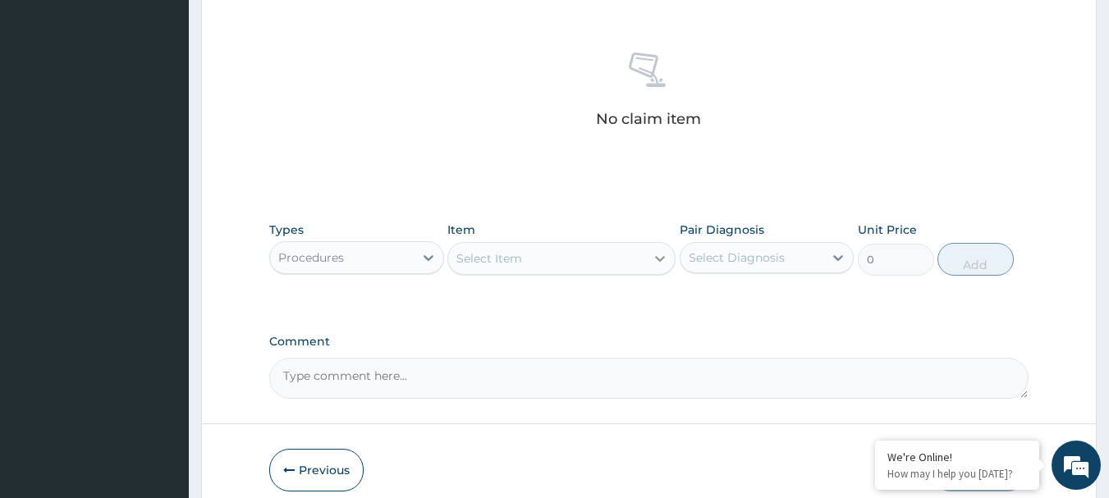
click at [658, 258] on icon at bounding box center [660, 259] width 10 height 6
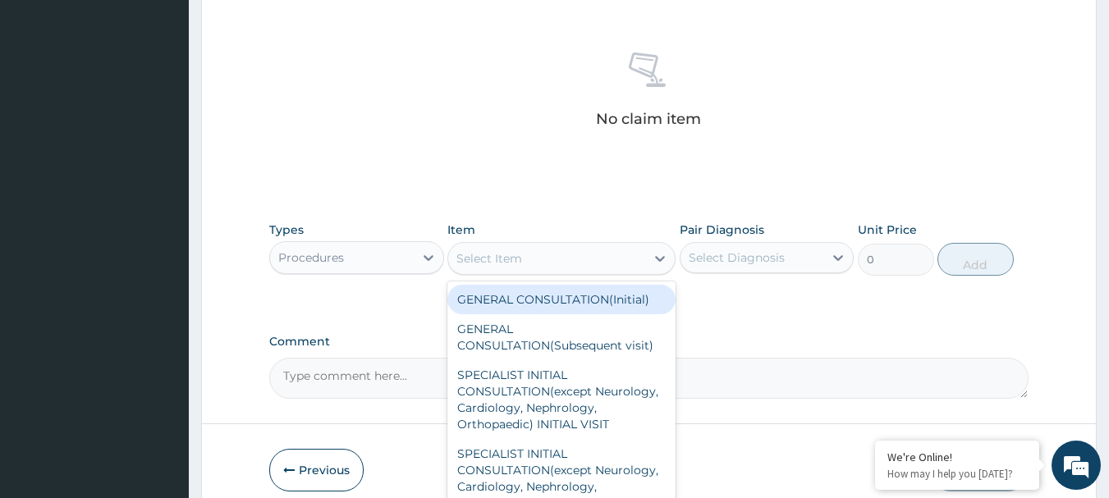
click at [534, 300] on div "GENERAL CONSULTATION(Initial)" at bounding box center [561, 300] width 228 height 30
type input "4000"
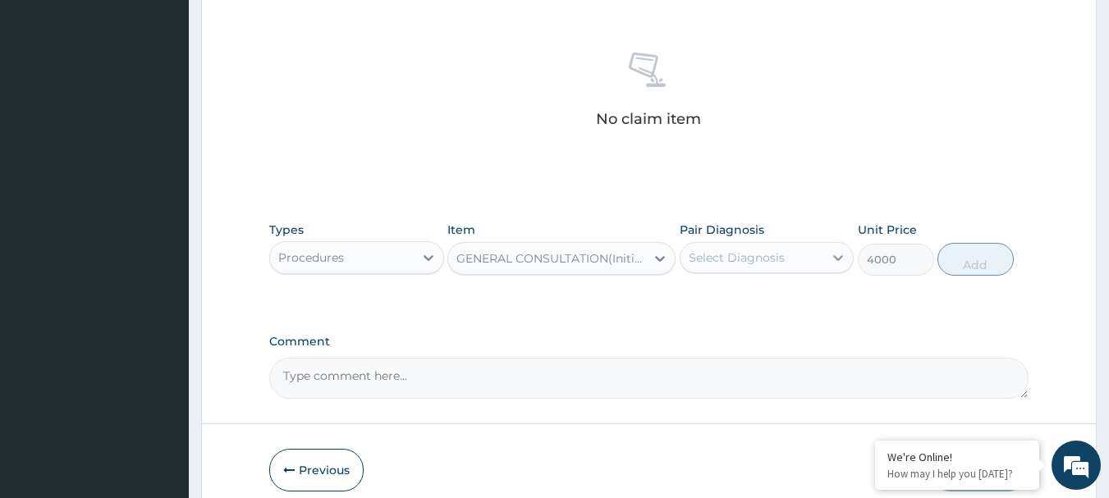
click at [841, 257] on icon at bounding box center [839, 258] width 10 height 6
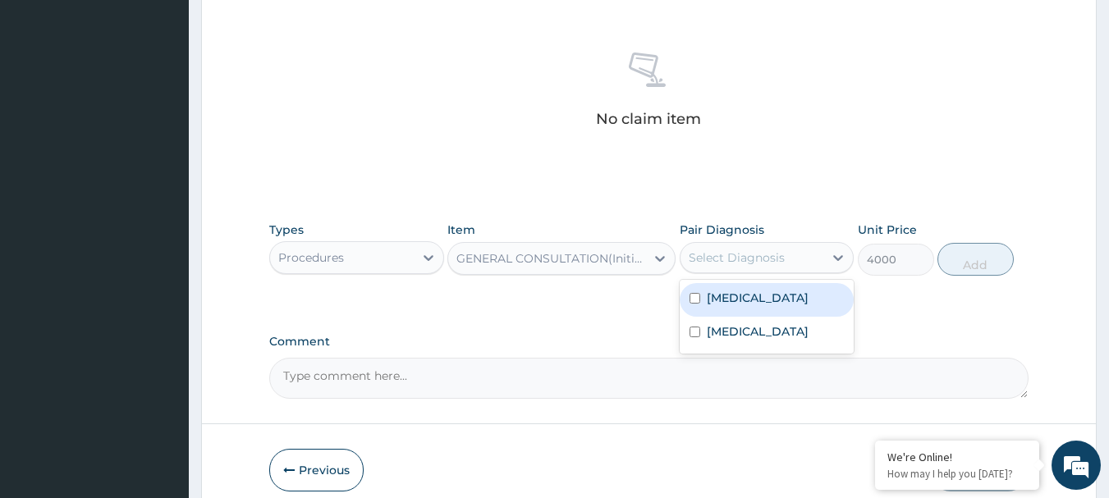
click at [695, 302] on input "checkbox" at bounding box center [695, 298] width 11 height 11
checkbox input "true"
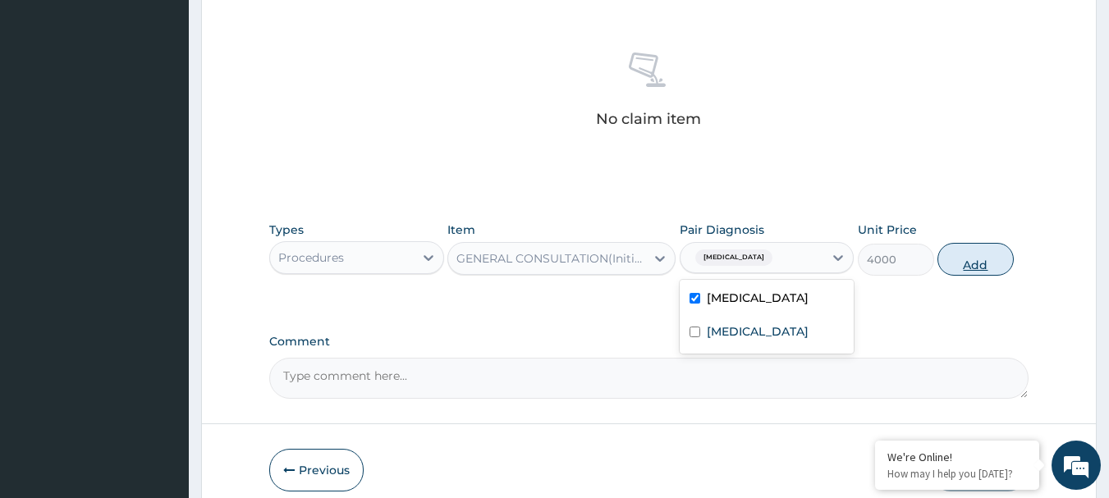
click at [967, 259] on button "Add" at bounding box center [976, 259] width 76 height 33
type input "0"
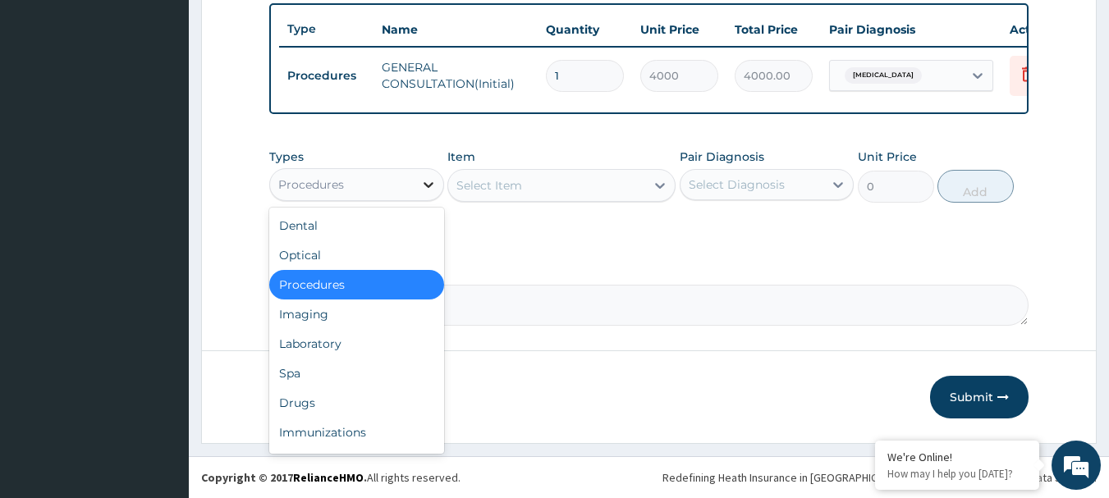
click at [424, 188] on icon at bounding box center [429, 185] width 10 height 6
click at [327, 355] on div "Laboratory" at bounding box center [356, 344] width 175 height 30
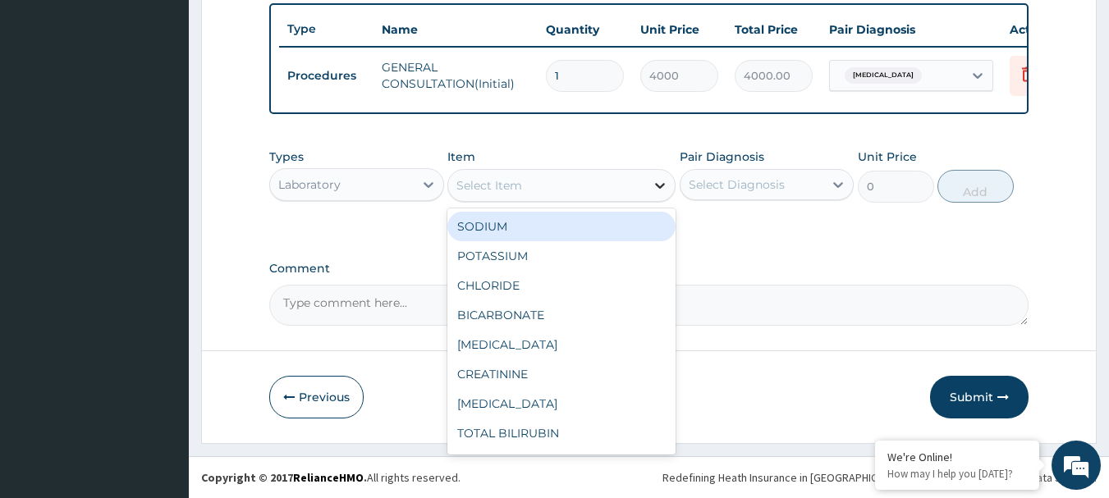
click at [660, 189] on icon at bounding box center [660, 186] width 10 height 6
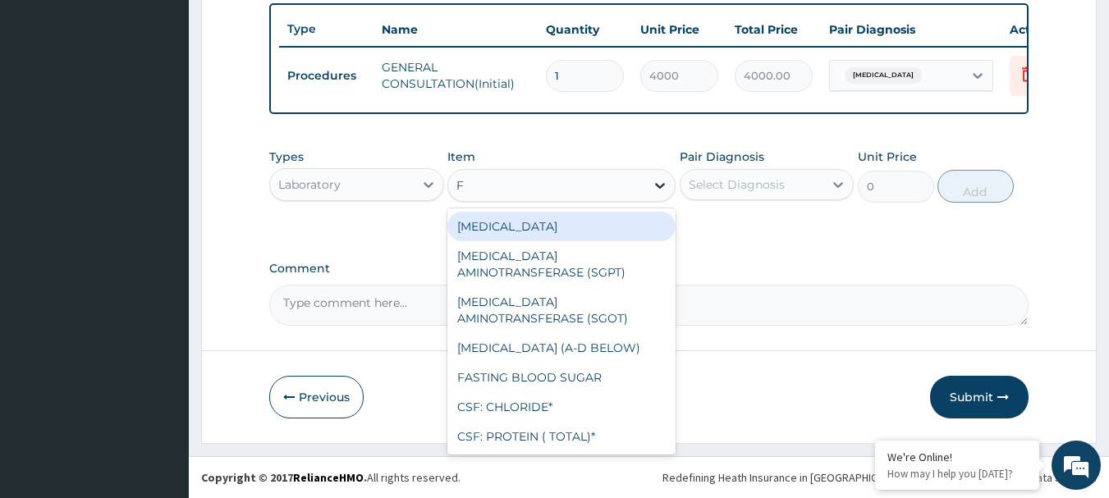
type input "FU"
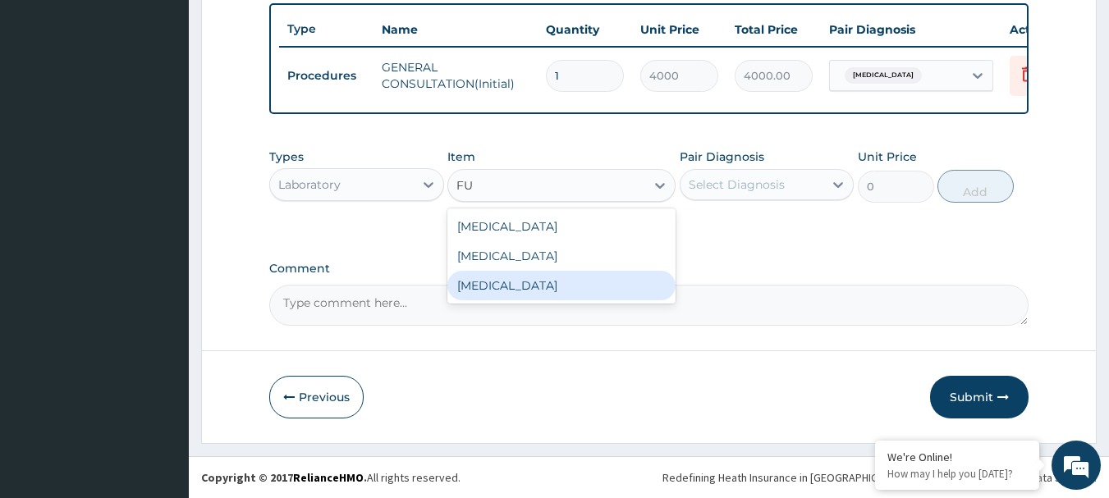
click at [544, 297] on div "[MEDICAL_DATA]" at bounding box center [561, 286] width 228 height 30
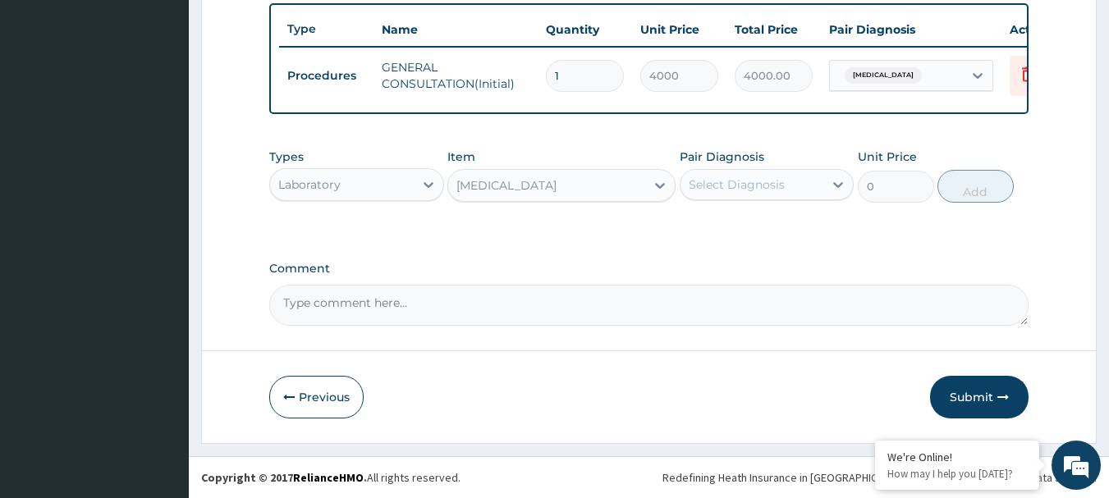
type input "4000"
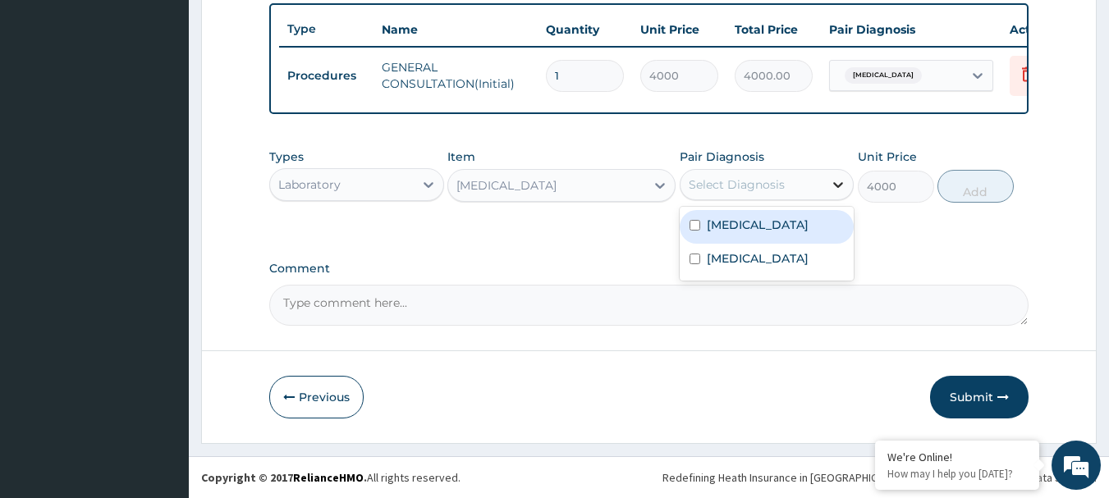
click at [836, 193] on icon at bounding box center [838, 185] width 16 height 16
click at [696, 231] on input "checkbox" at bounding box center [695, 225] width 11 height 11
checkbox input "true"
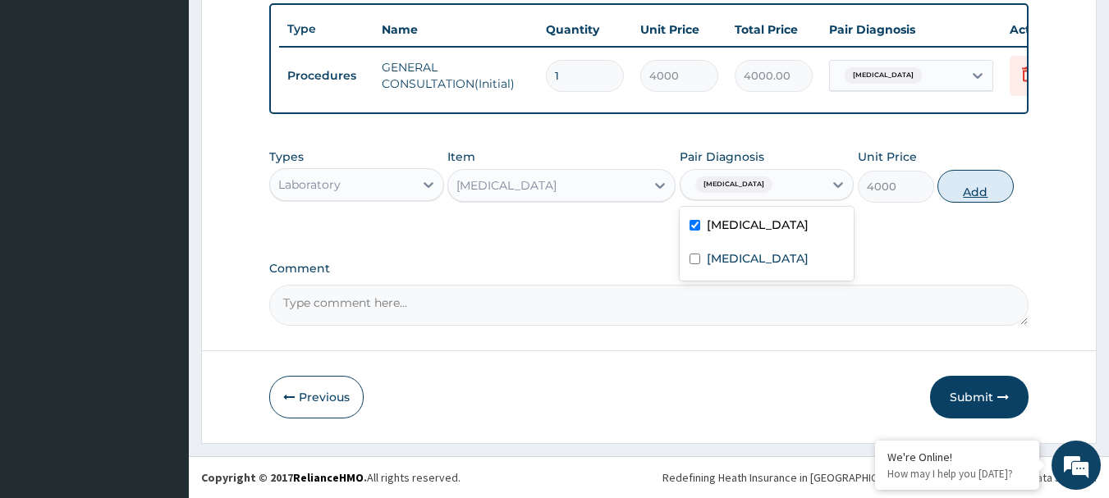
click at [967, 195] on button "Add" at bounding box center [976, 186] width 76 height 33
type input "0"
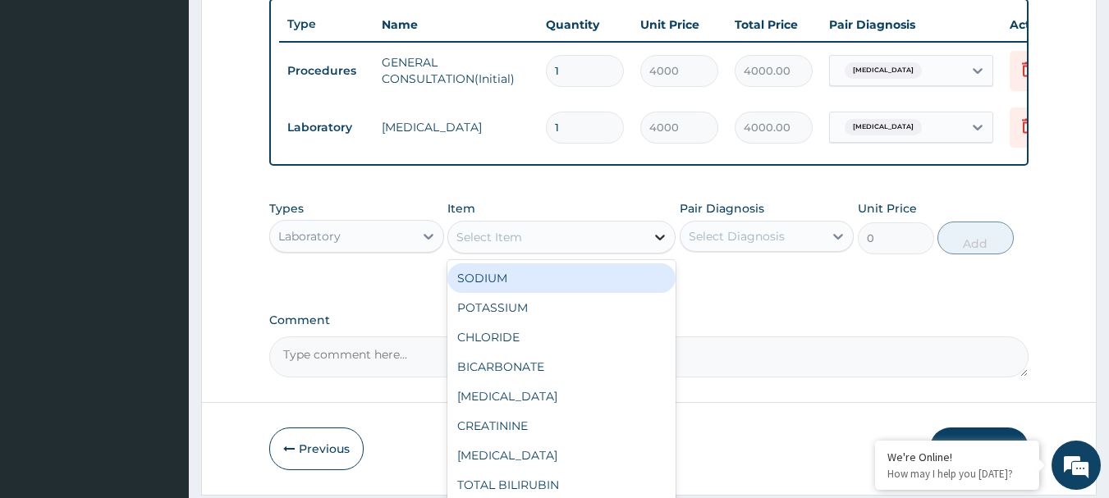
click at [661, 241] on icon at bounding box center [660, 238] width 10 height 6
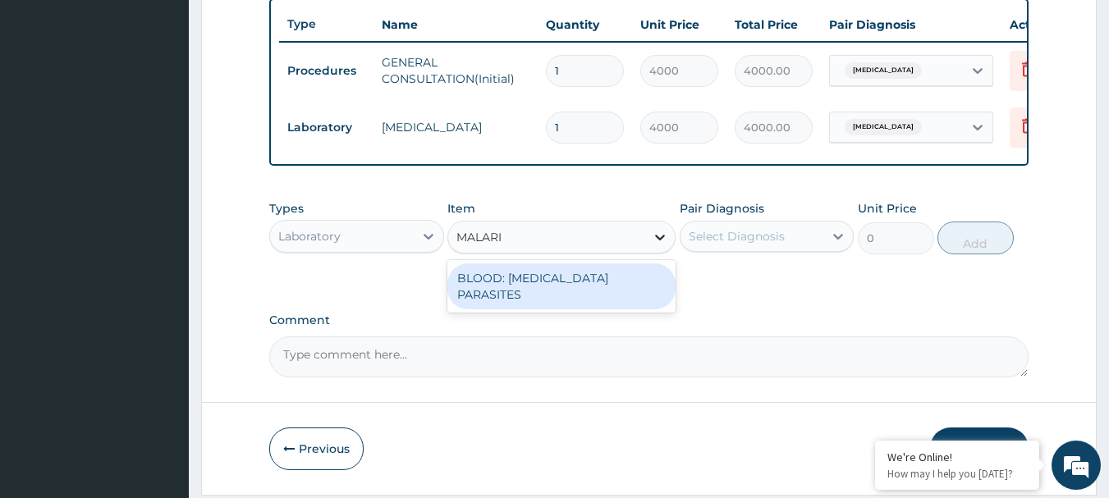
type input "[MEDICAL_DATA]"
click at [583, 296] on div "BLOOD: [MEDICAL_DATA] PARASITES" at bounding box center [561, 287] width 228 height 46
type input "2000"
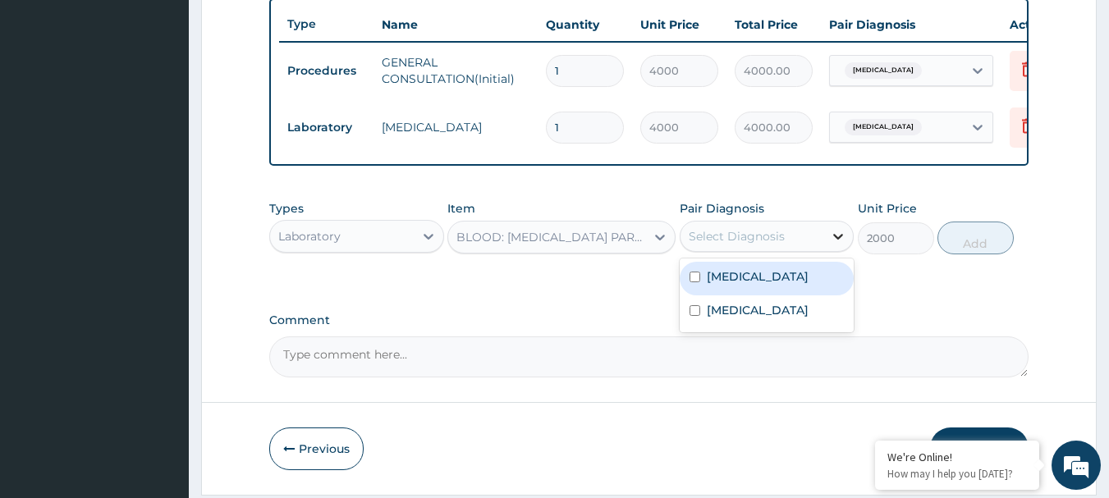
click at [837, 245] on icon at bounding box center [838, 236] width 16 height 16
click at [698, 282] on input "checkbox" at bounding box center [695, 277] width 11 height 11
checkbox input "true"
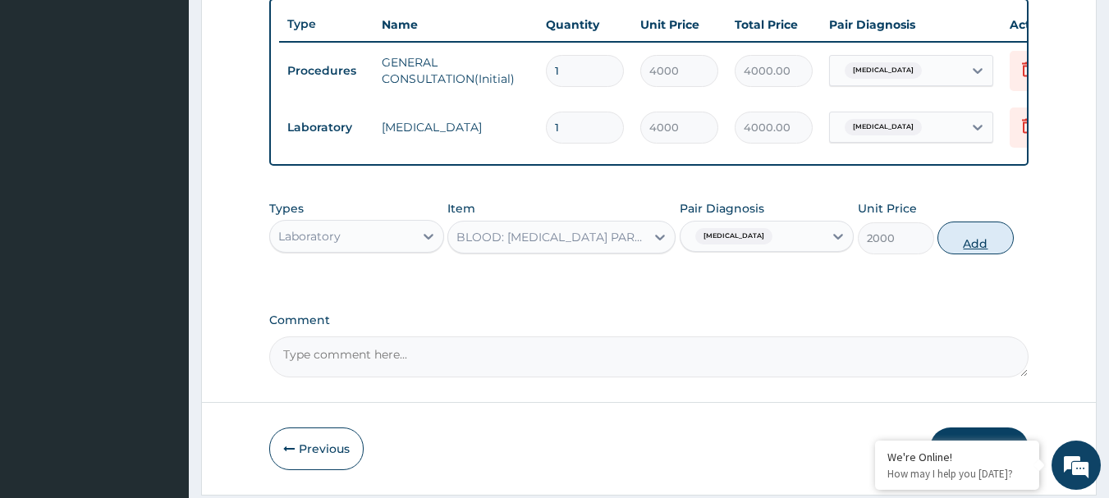
click at [958, 254] on button "Add" at bounding box center [976, 238] width 76 height 33
type input "0"
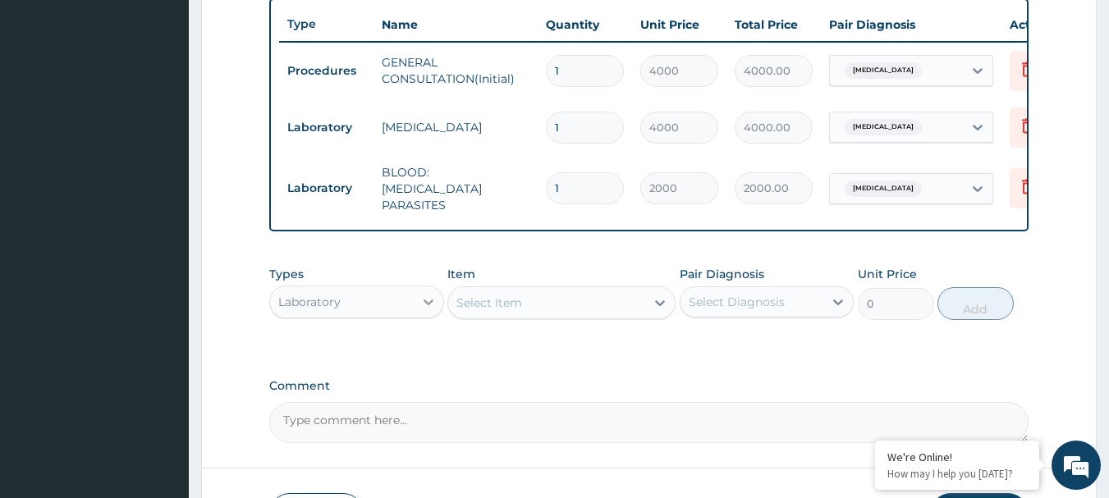
click at [429, 308] on icon at bounding box center [428, 302] width 16 height 16
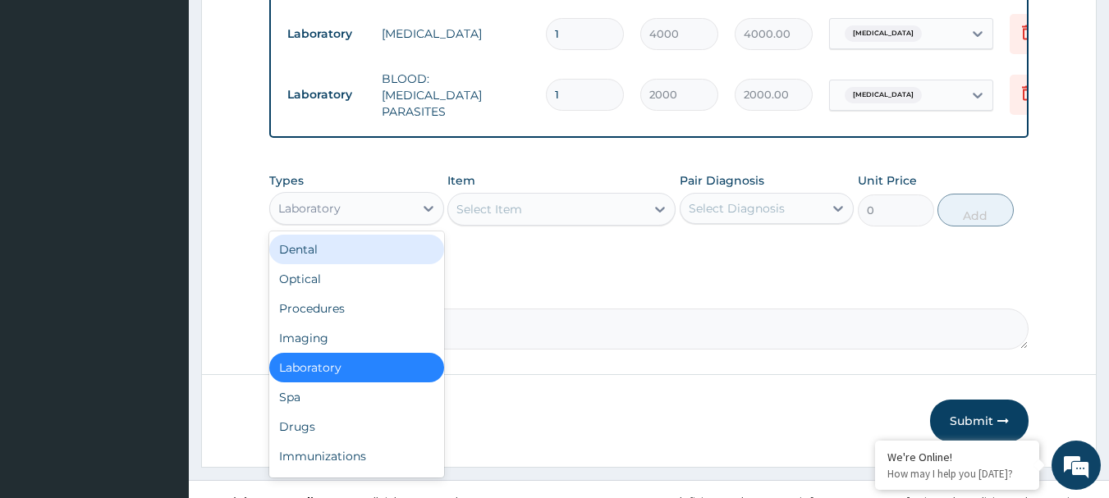
scroll to position [733, 0]
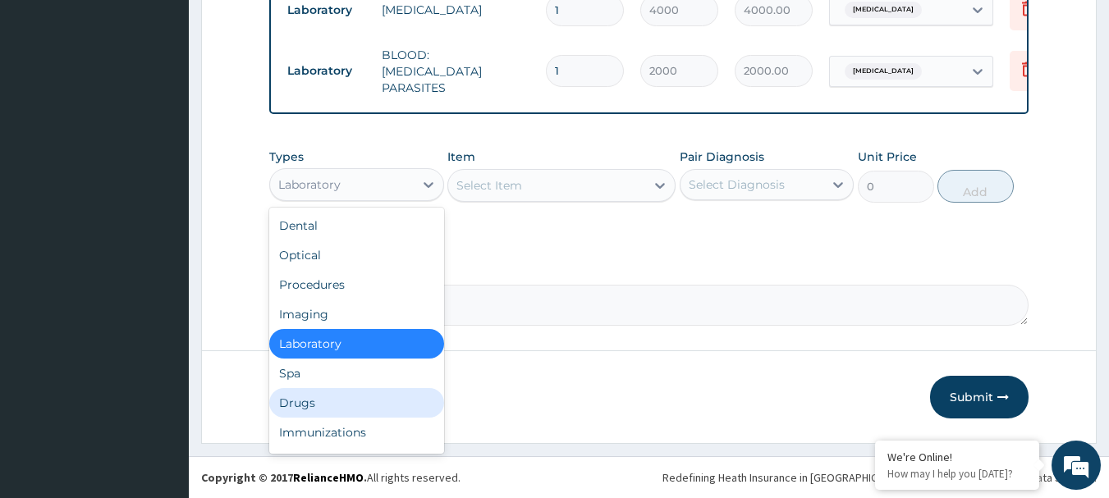
click at [282, 402] on div "Drugs" at bounding box center [356, 403] width 175 height 30
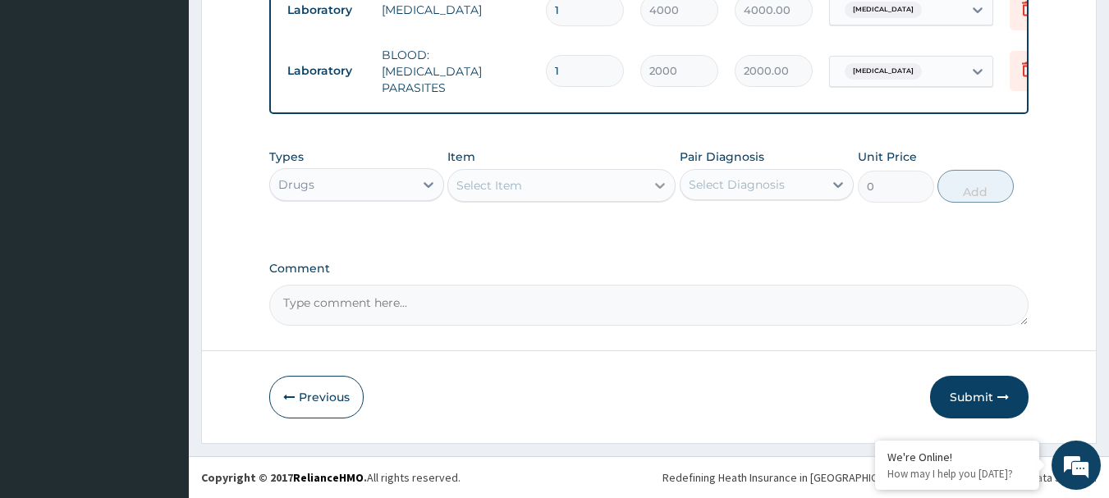
click at [663, 185] on icon at bounding box center [660, 186] width 10 height 6
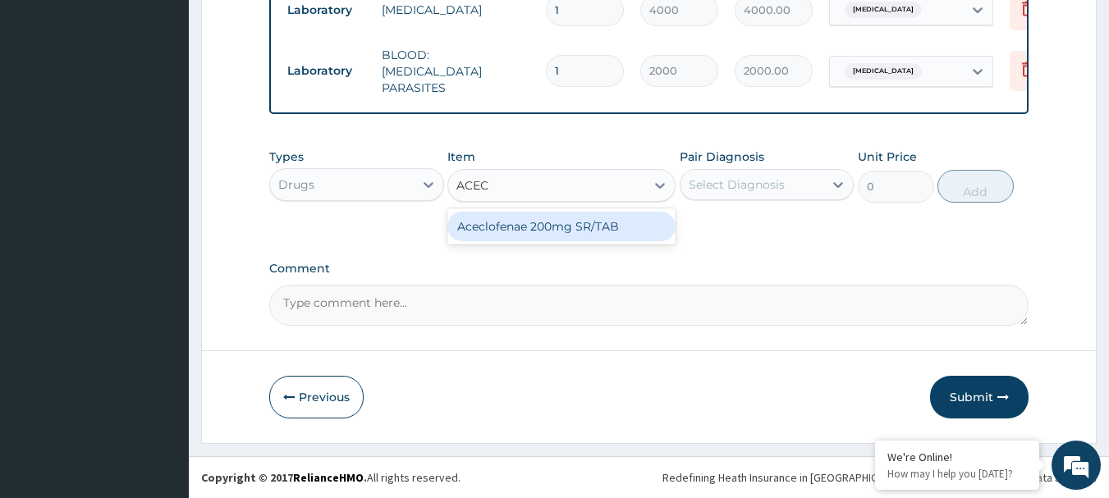
type input "ACE"
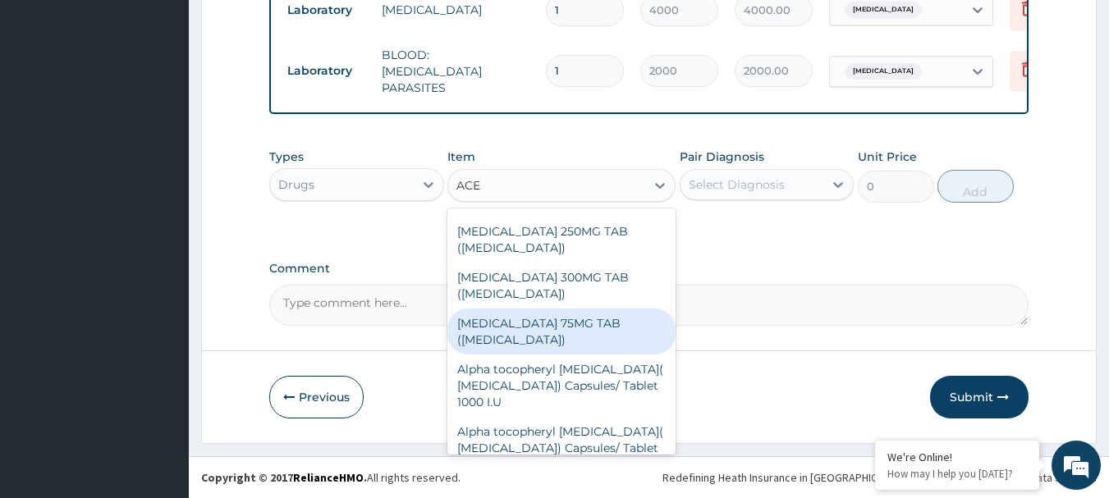
scroll to position [0, 0]
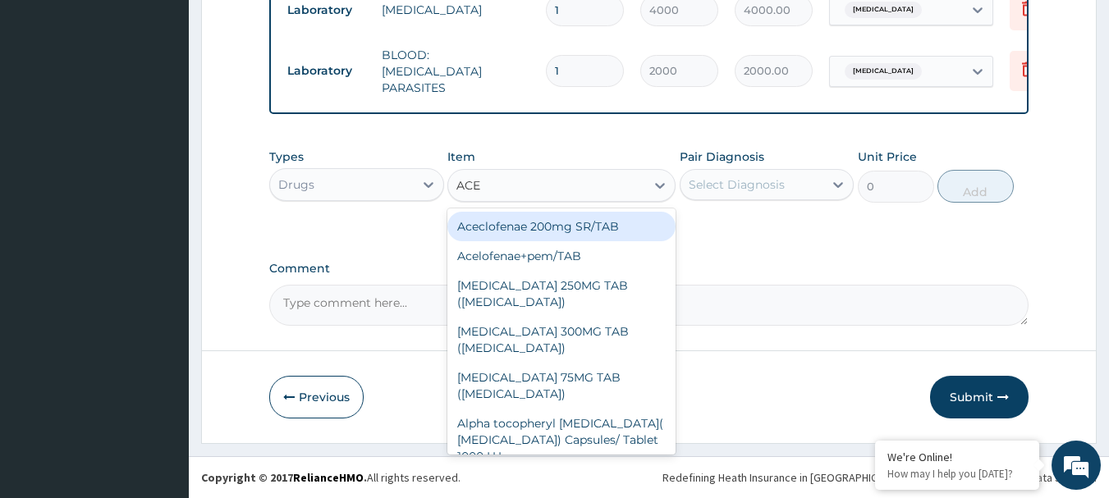
click at [504, 234] on div "Aceclofenae 200mg SR/TAB" at bounding box center [561, 227] width 228 height 30
type input "118"
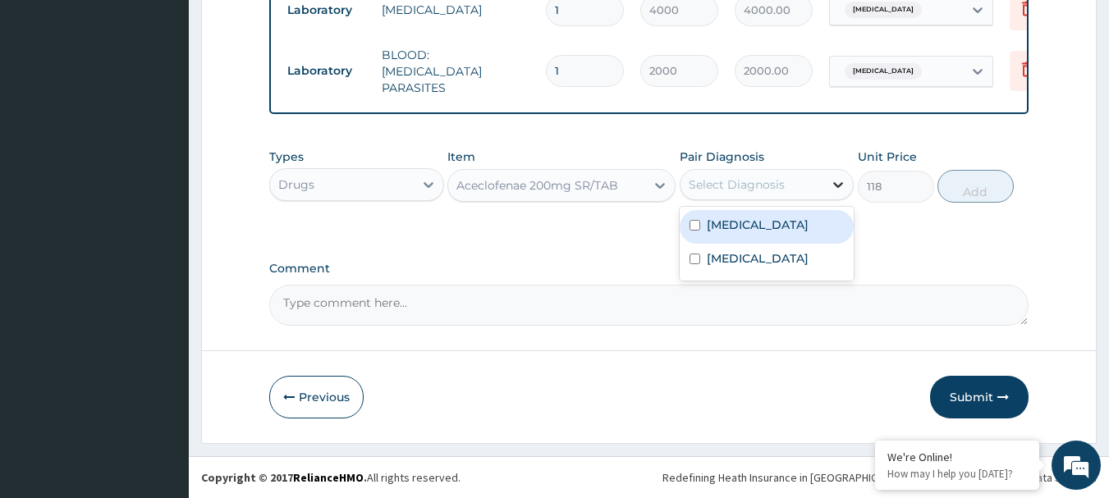
click at [835, 181] on icon at bounding box center [838, 185] width 16 height 16
click at [699, 226] on input "checkbox" at bounding box center [695, 225] width 11 height 11
checkbox input "true"
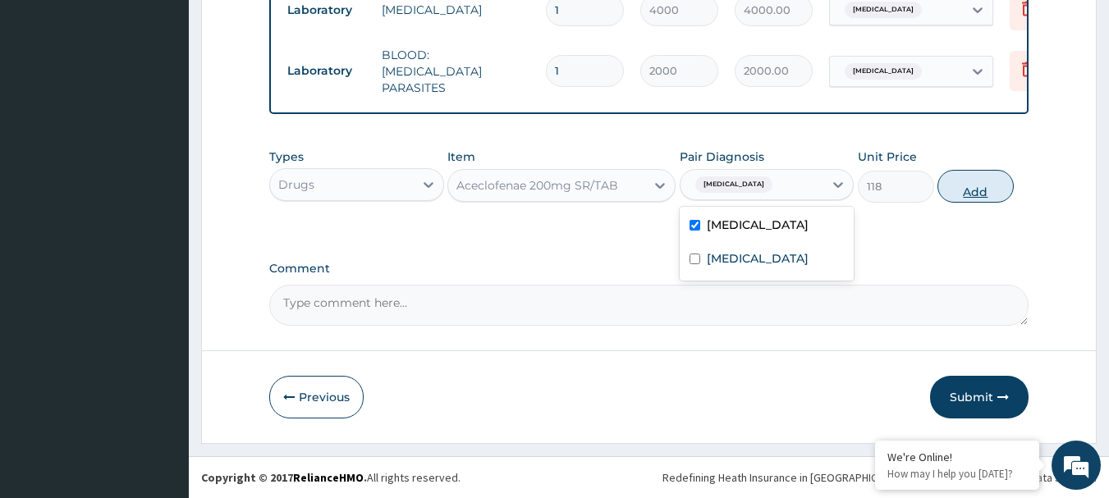
click at [970, 183] on button "Add" at bounding box center [976, 186] width 76 height 33
type input "0"
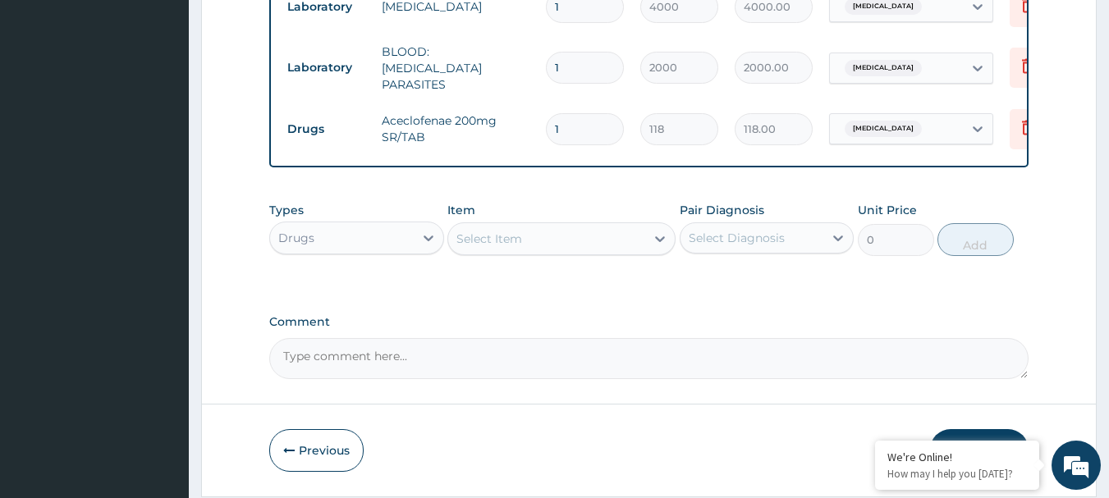
type input "14"
type input "1652.00"
type input "14"
click at [427, 241] on icon at bounding box center [428, 238] width 16 height 16
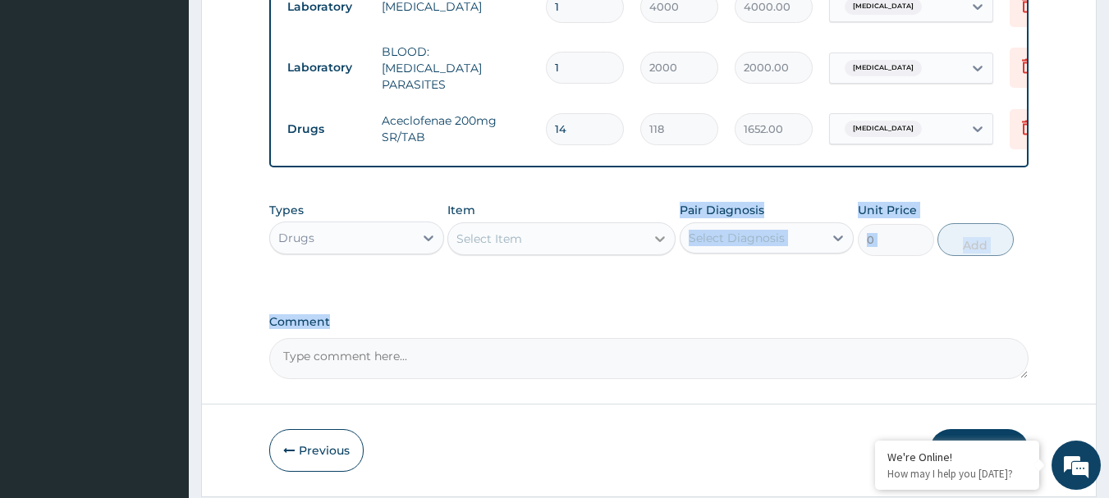
drag, startPoint x: 537, startPoint y: 319, endPoint x: 659, endPoint y: 241, distance: 145.1
click at [659, 241] on icon at bounding box center [660, 239] width 16 height 16
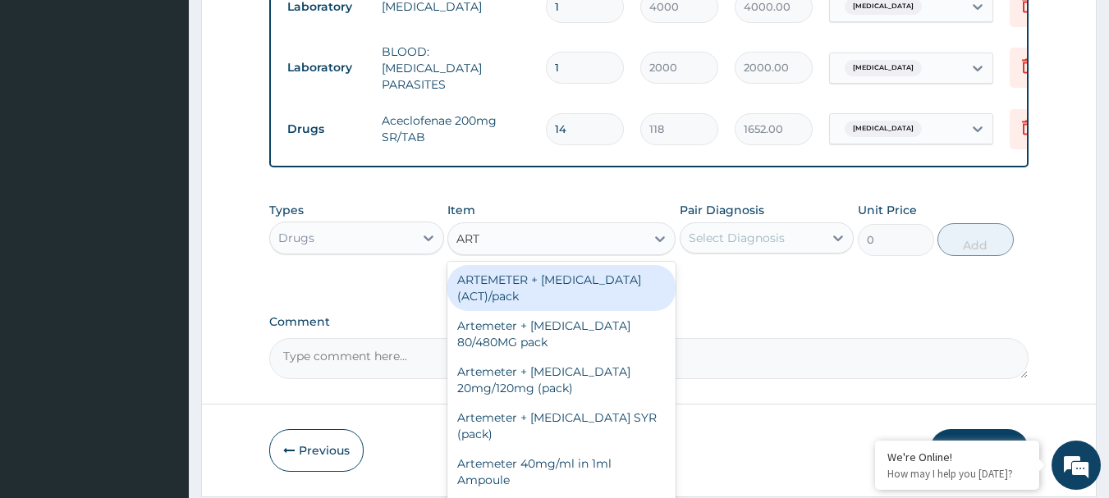
type input "ARTE"
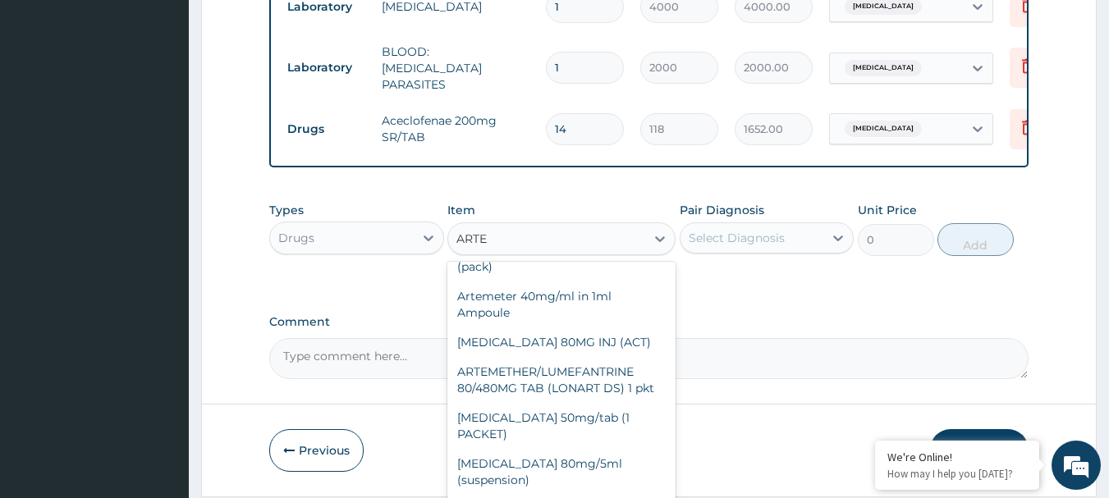
scroll to position [215, 0]
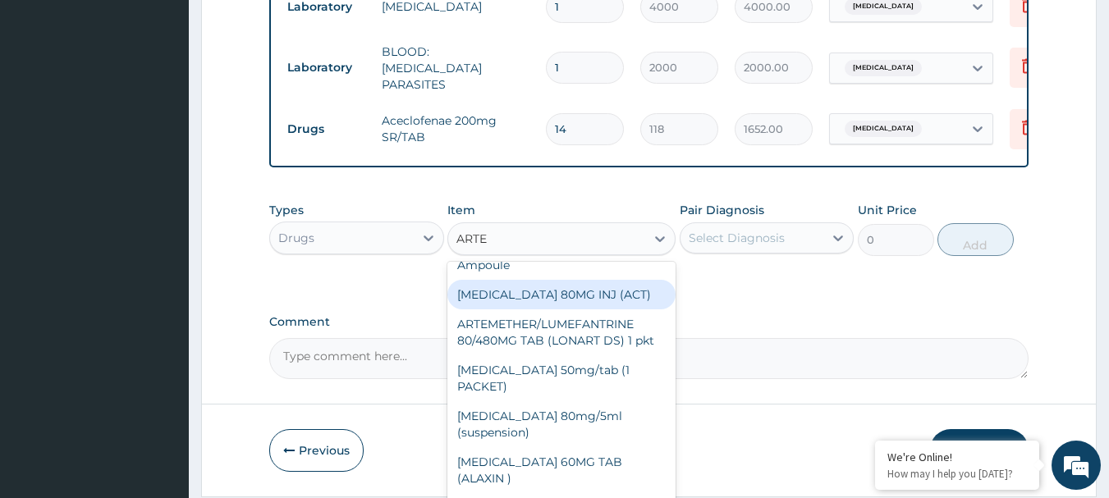
click at [536, 299] on div "[MEDICAL_DATA] 80MG INJ (ACT)" at bounding box center [561, 295] width 228 height 30
type input "1000"
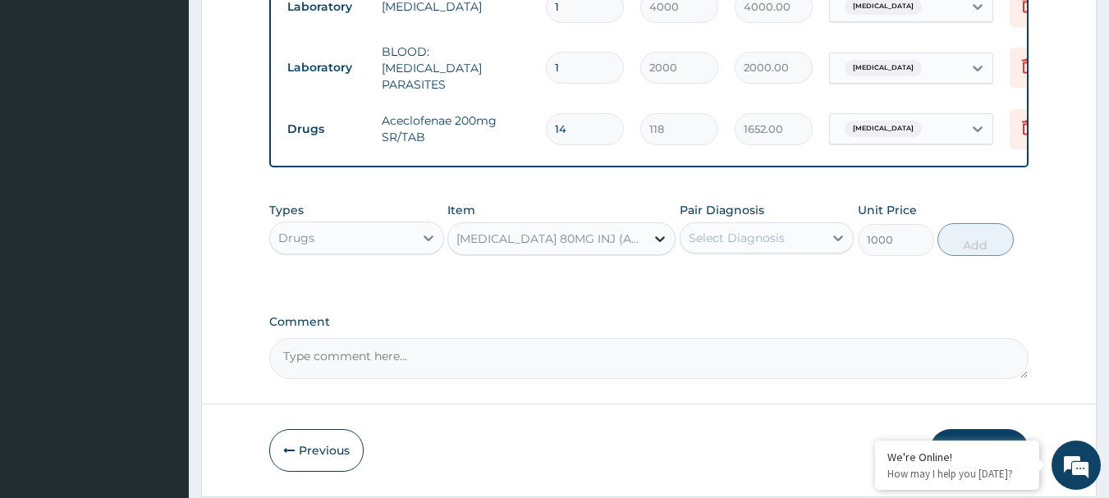
click at [656, 246] on icon at bounding box center [660, 239] width 16 height 16
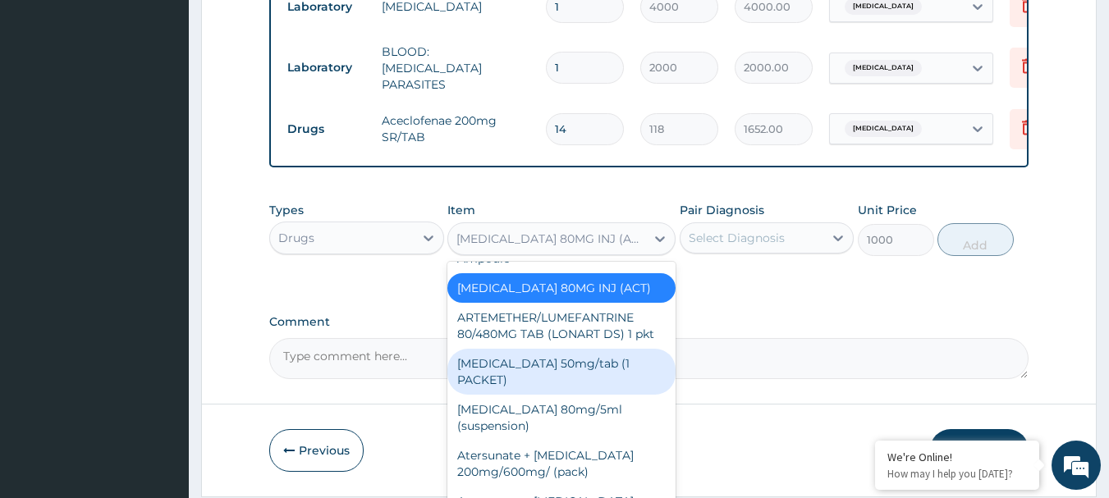
scroll to position [2994, 0]
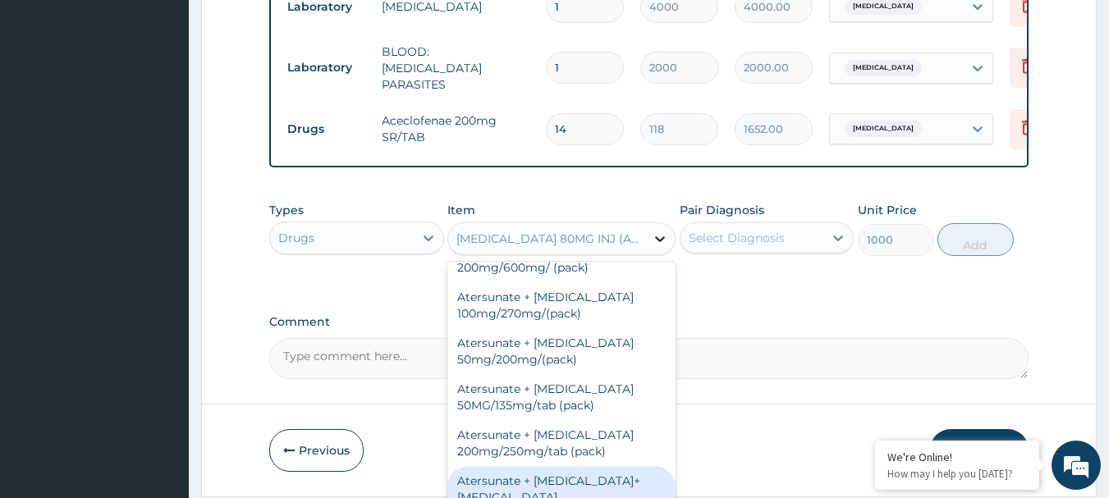
click at [650, 236] on div at bounding box center [660, 239] width 30 height 30
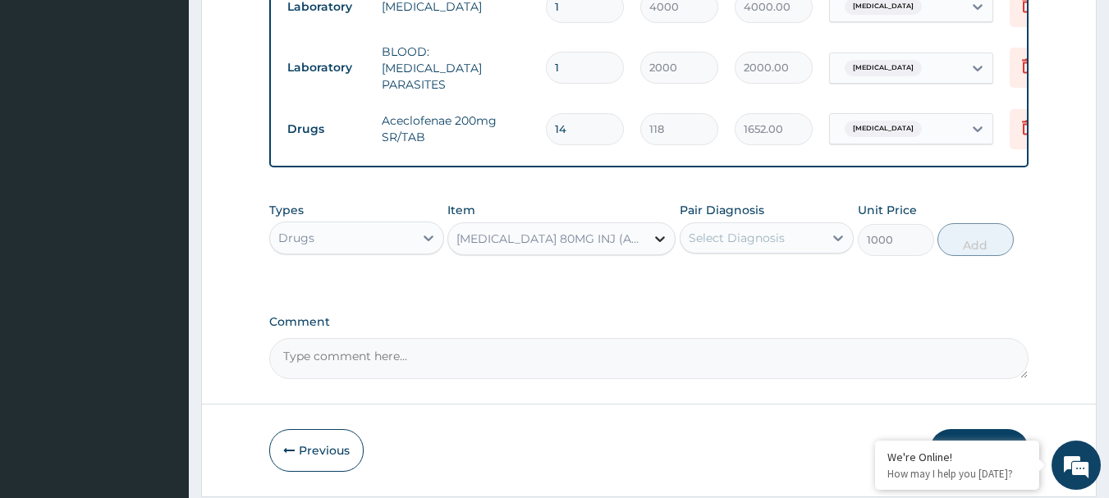
click at [662, 247] on icon at bounding box center [660, 239] width 16 height 16
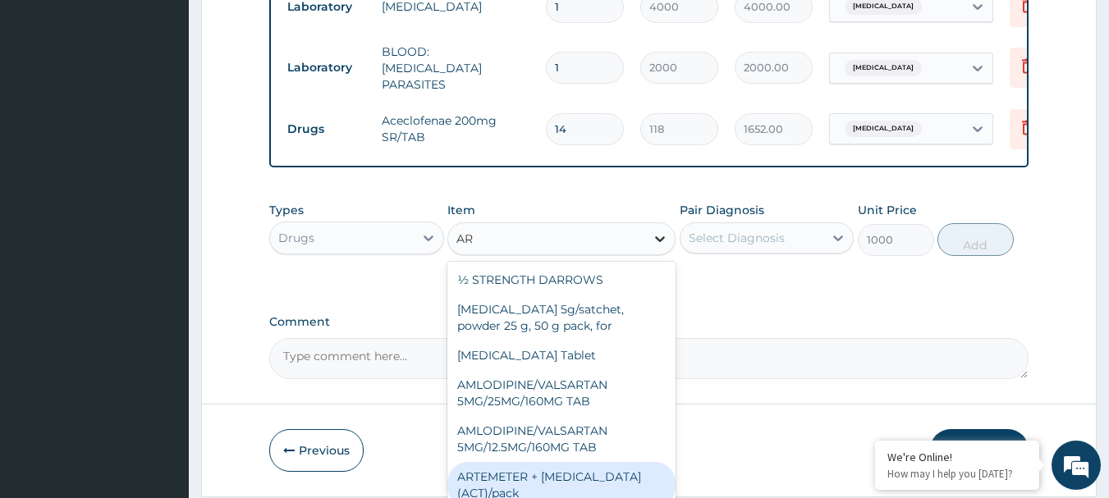
type input "A"
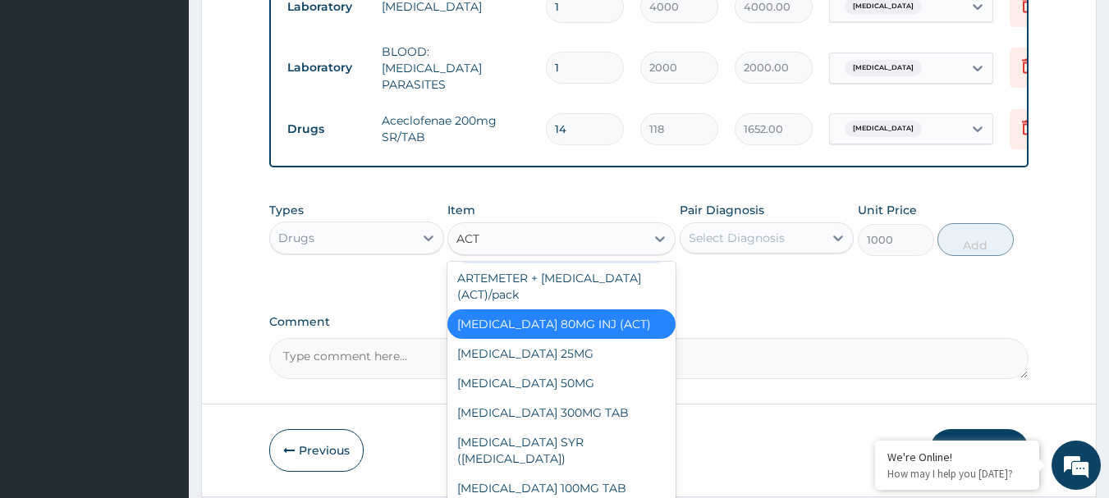
scroll to position [215, 0]
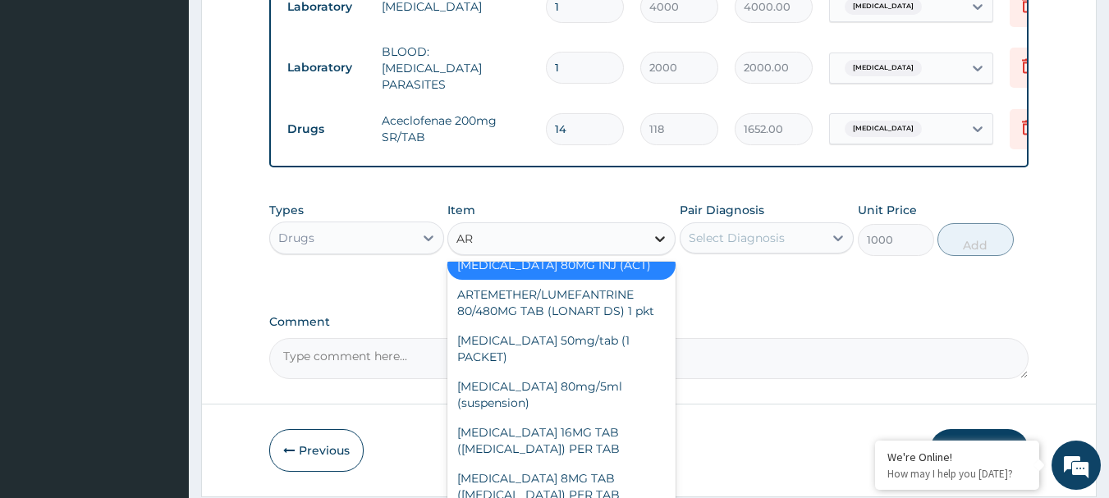
type input "ART"
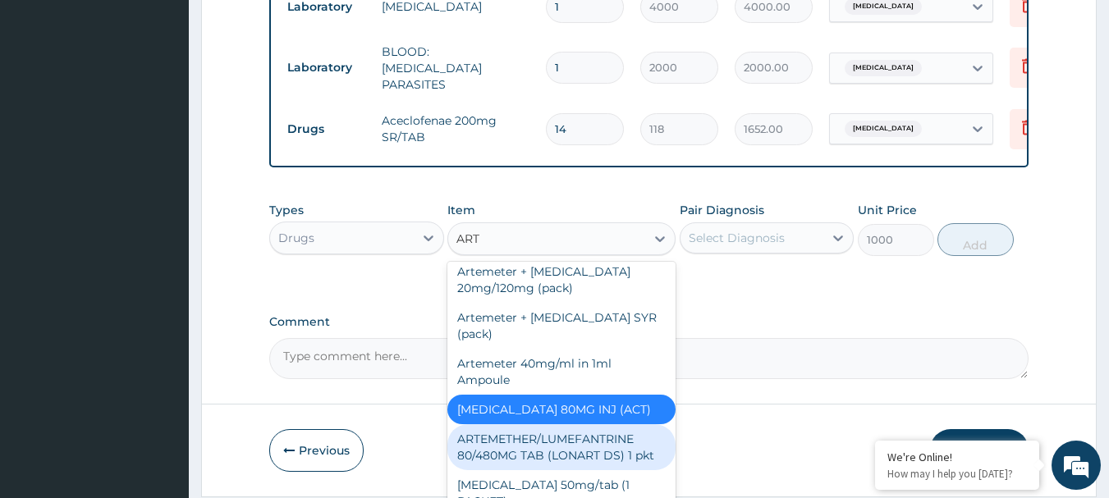
scroll to position [132, 0]
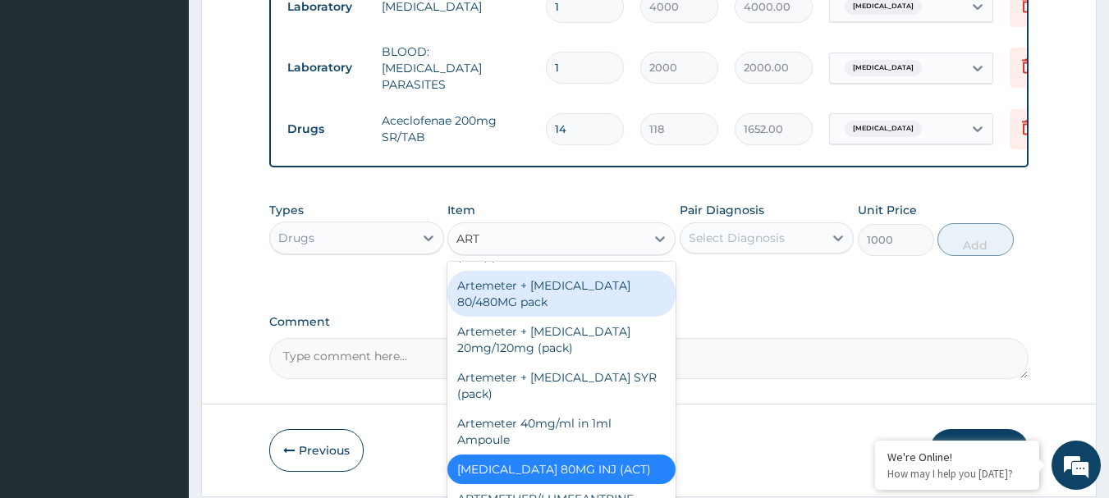
click at [555, 305] on div "Artemeter + [MEDICAL_DATA] 80/480MG pack" at bounding box center [561, 294] width 228 height 46
type input "1700"
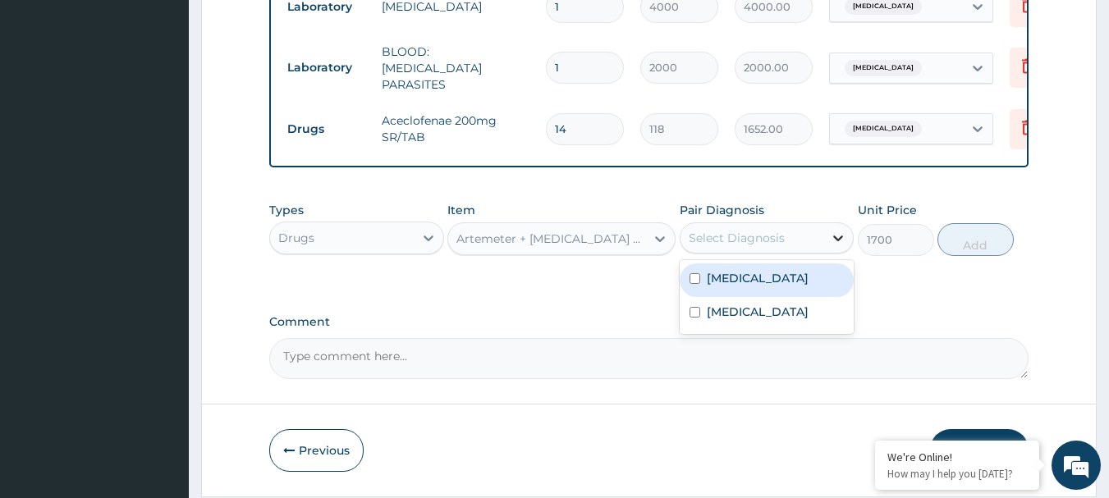
click at [838, 239] on icon at bounding box center [838, 238] width 16 height 16
click at [694, 284] on input "checkbox" at bounding box center [695, 278] width 11 height 11
checkbox input "true"
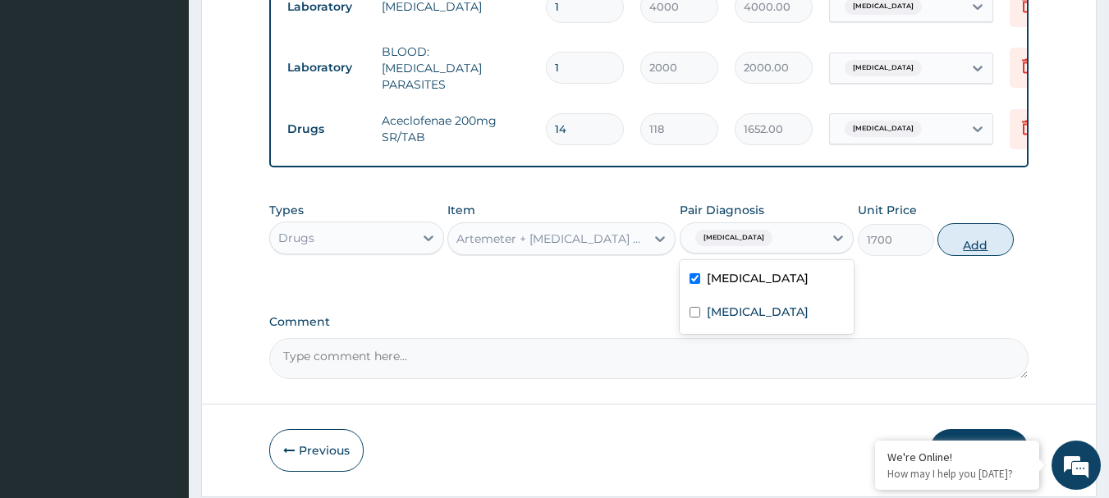
click at [966, 235] on button "Add" at bounding box center [976, 239] width 76 height 33
type input "0"
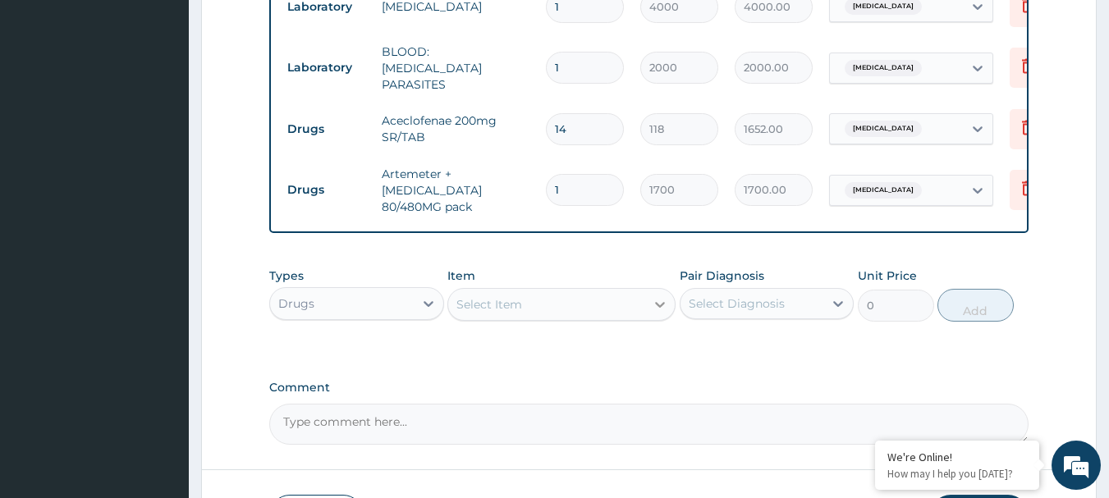
click at [662, 306] on icon at bounding box center [660, 304] width 16 height 16
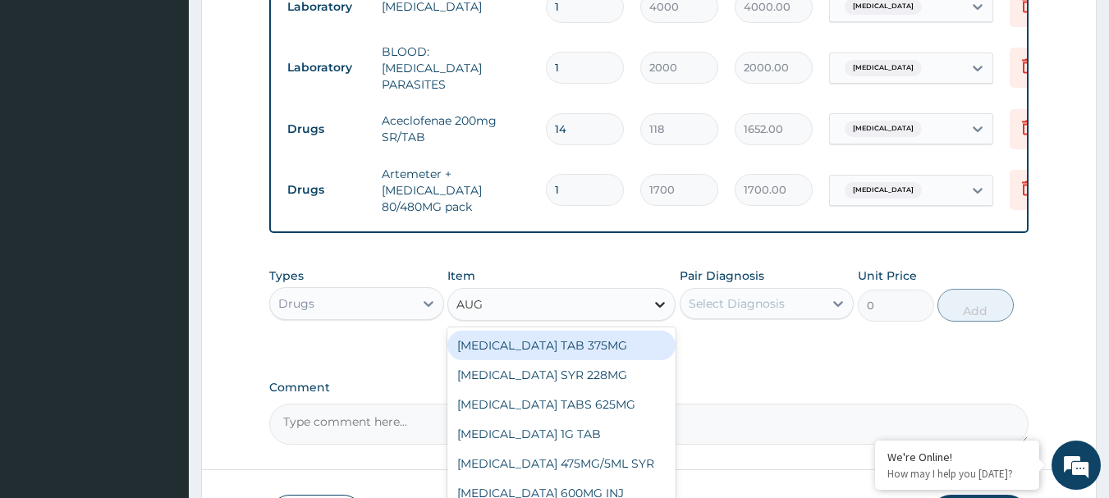
type input "AUGM"
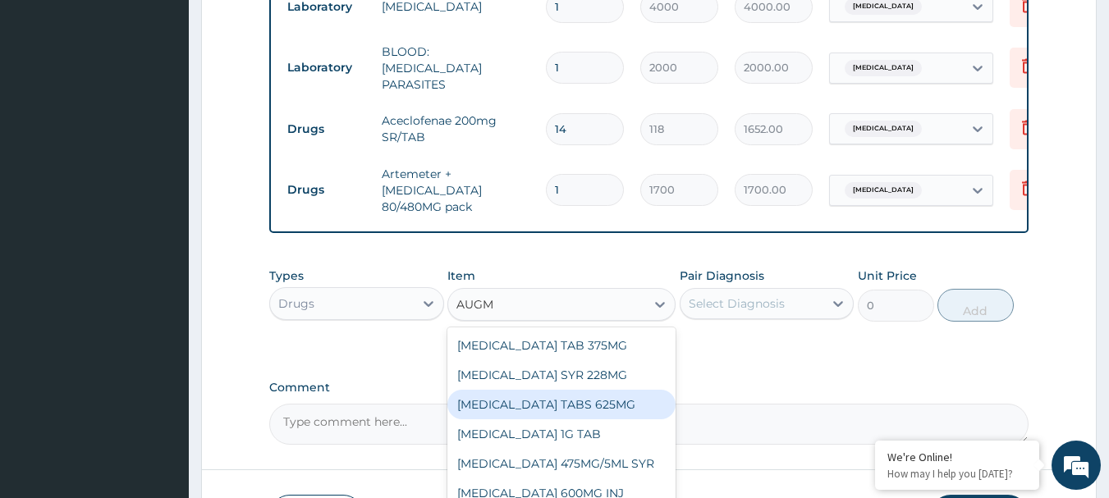
click at [521, 408] on div "[MEDICAL_DATA] TABS 625MG" at bounding box center [561, 405] width 228 height 30
type input "300"
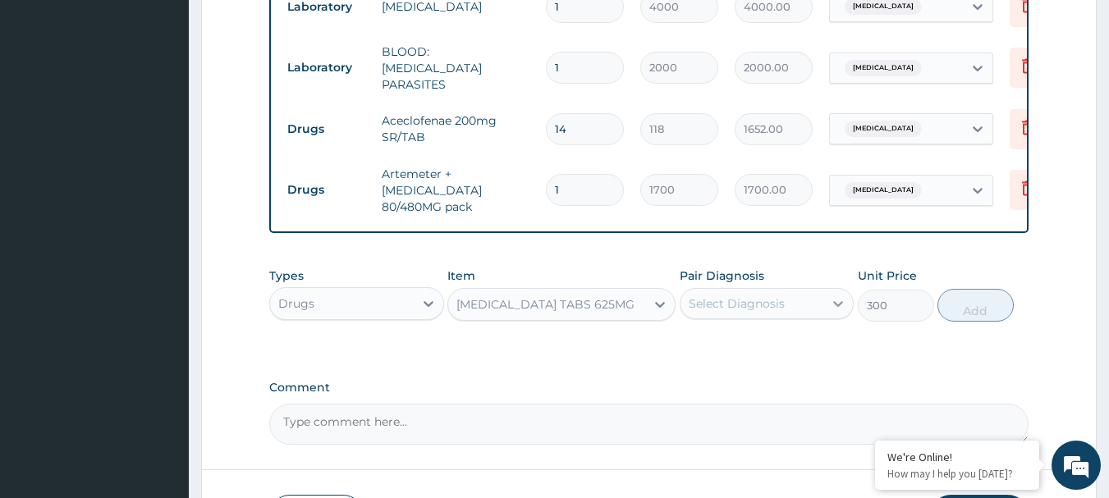
click at [837, 310] on icon at bounding box center [838, 304] width 16 height 16
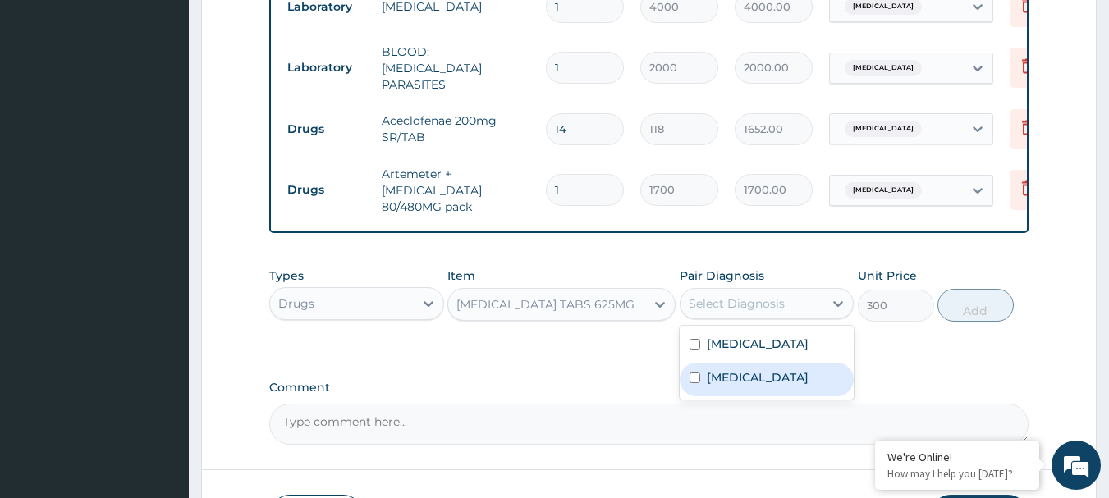
click at [693, 383] on input "checkbox" at bounding box center [695, 378] width 11 height 11
checkbox input "true"
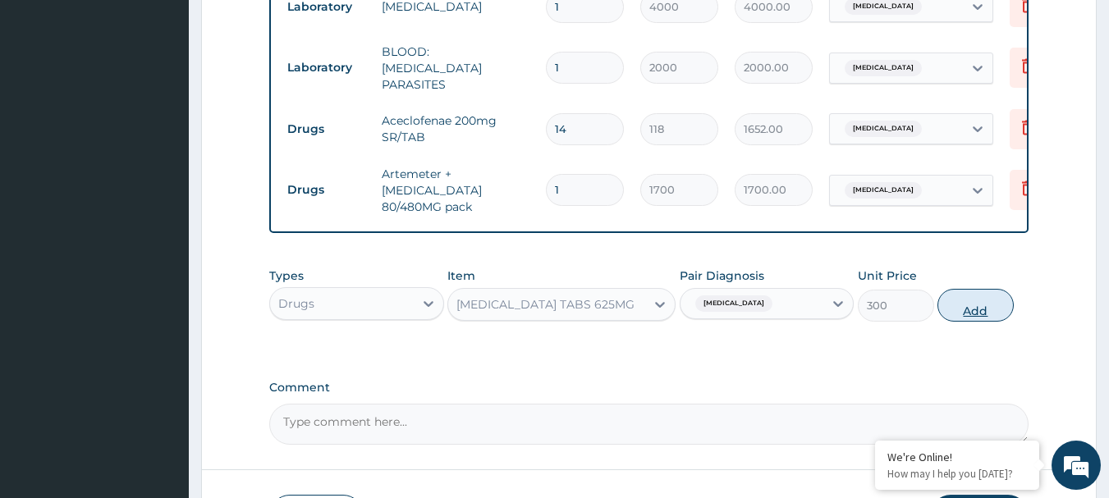
click at [956, 301] on button "Add" at bounding box center [976, 305] width 76 height 33
type input "0"
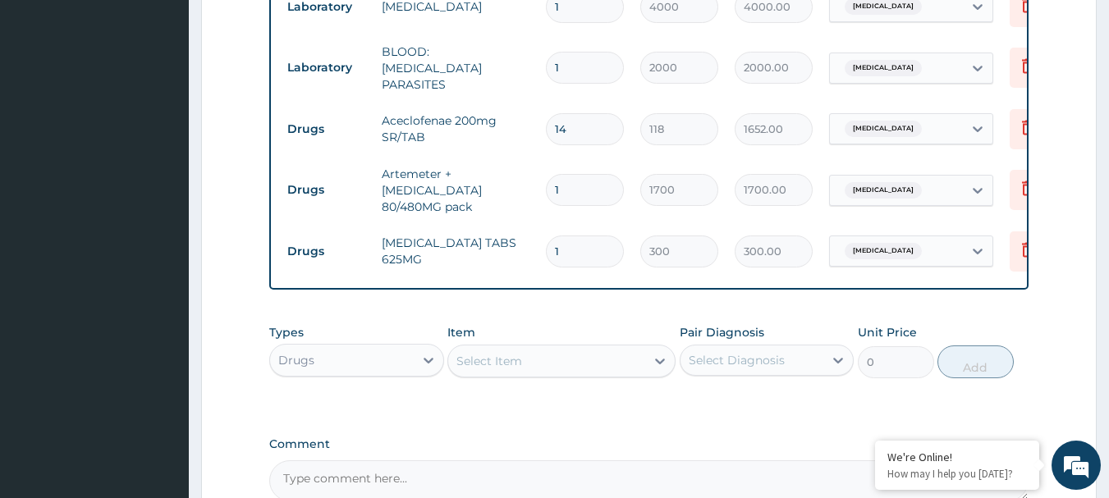
type input "14"
type input "4200.00"
type input "14"
click at [658, 362] on icon at bounding box center [660, 361] width 16 height 16
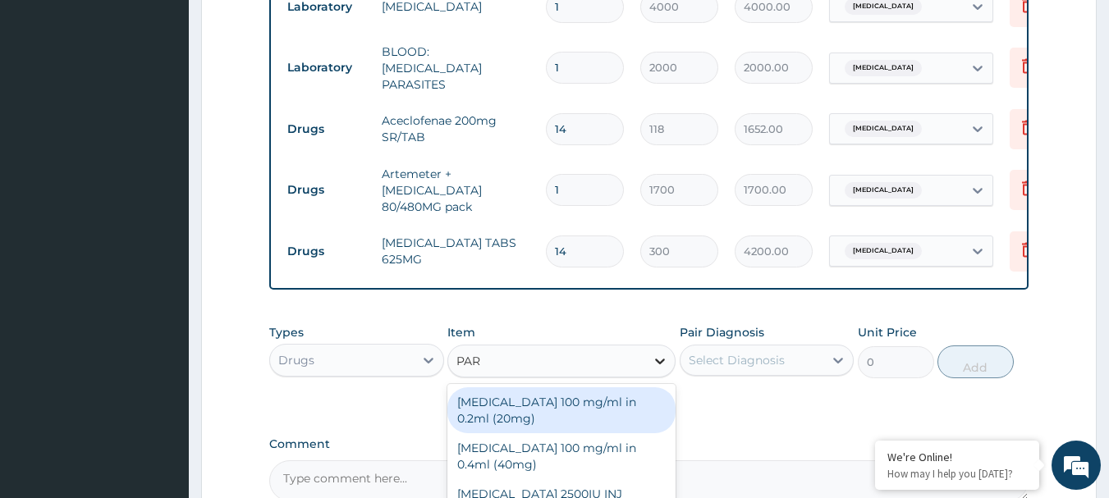
type input "PARA"
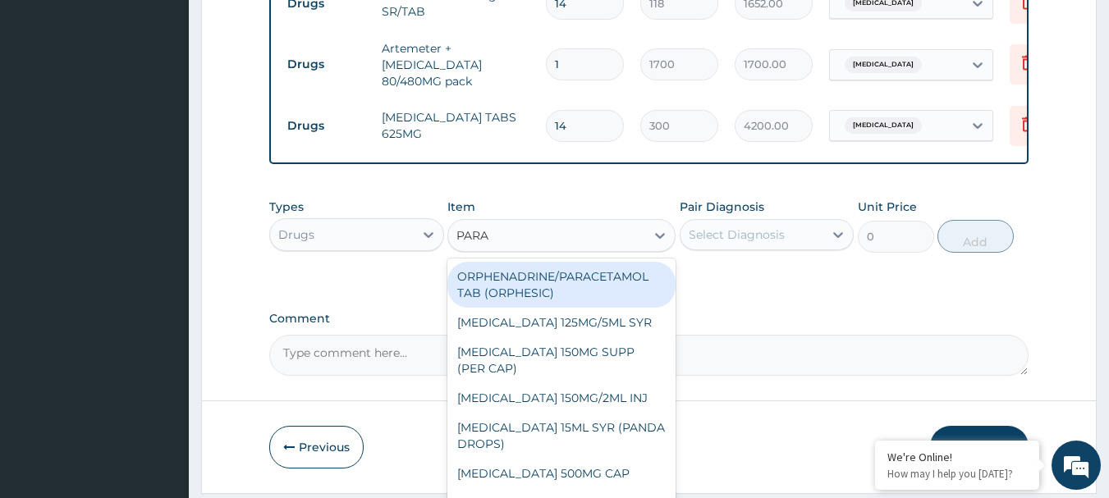
scroll to position [912, 0]
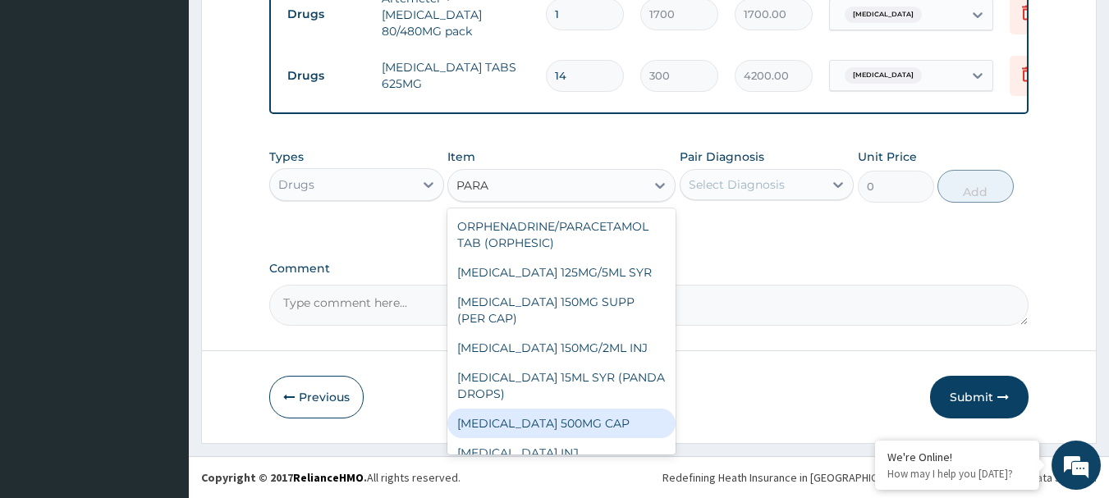
click at [548, 424] on div "[MEDICAL_DATA] 500MG CAP" at bounding box center [561, 424] width 228 height 30
type input "40"
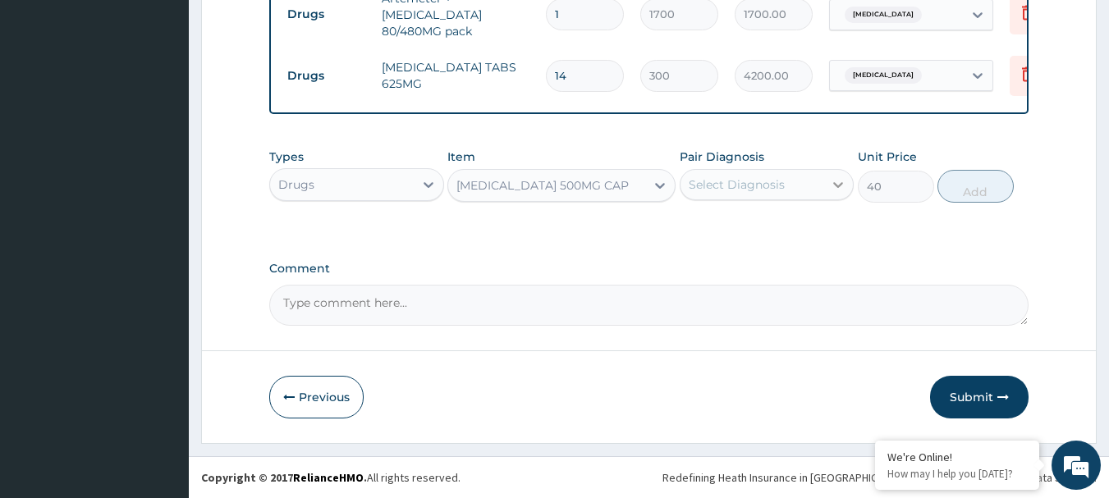
click at [840, 183] on icon at bounding box center [838, 185] width 16 height 16
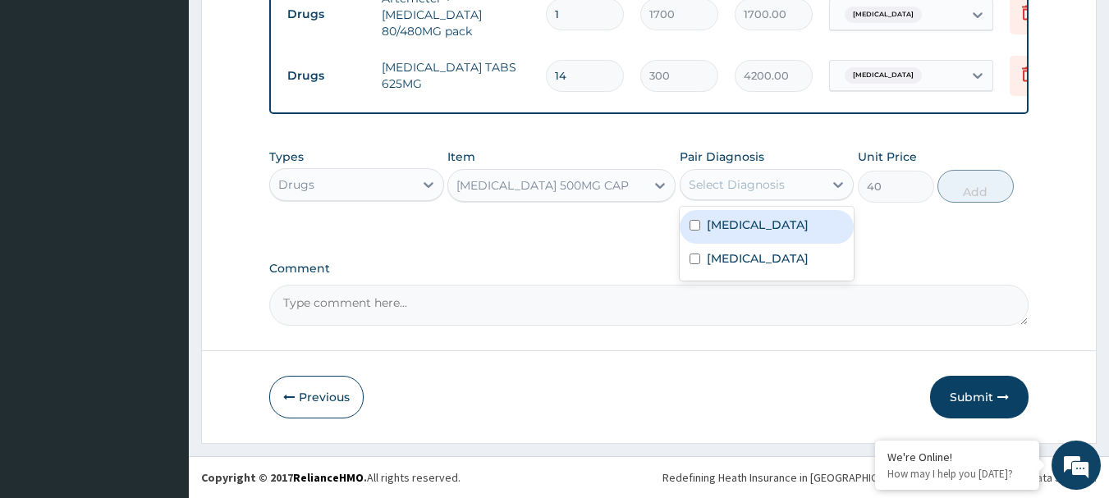
click at [696, 226] on input "checkbox" at bounding box center [695, 225] width 11 height 11
checkbox input "true"
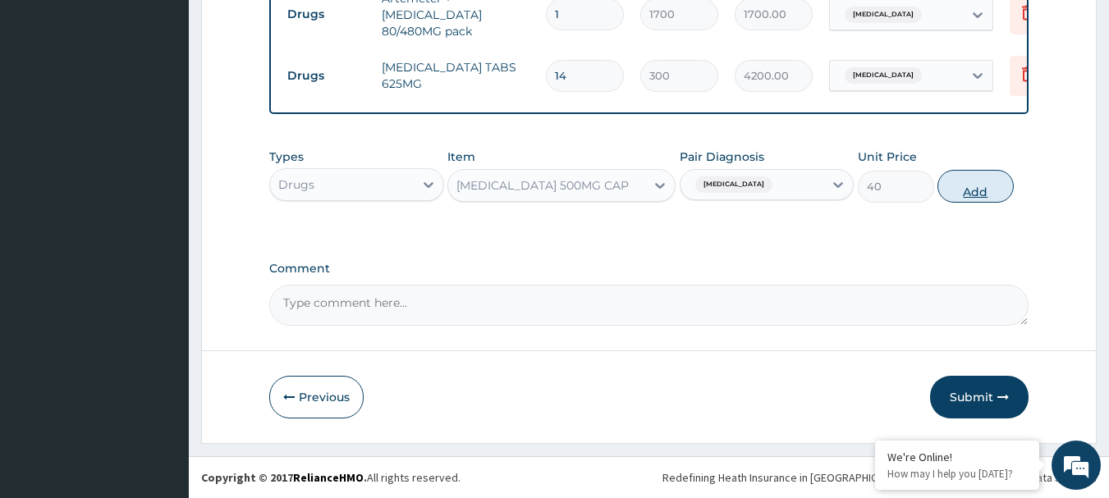
click at [965, 186] on button "Add" at bounding box center [976, 186] width 76 height 33
type input "0"
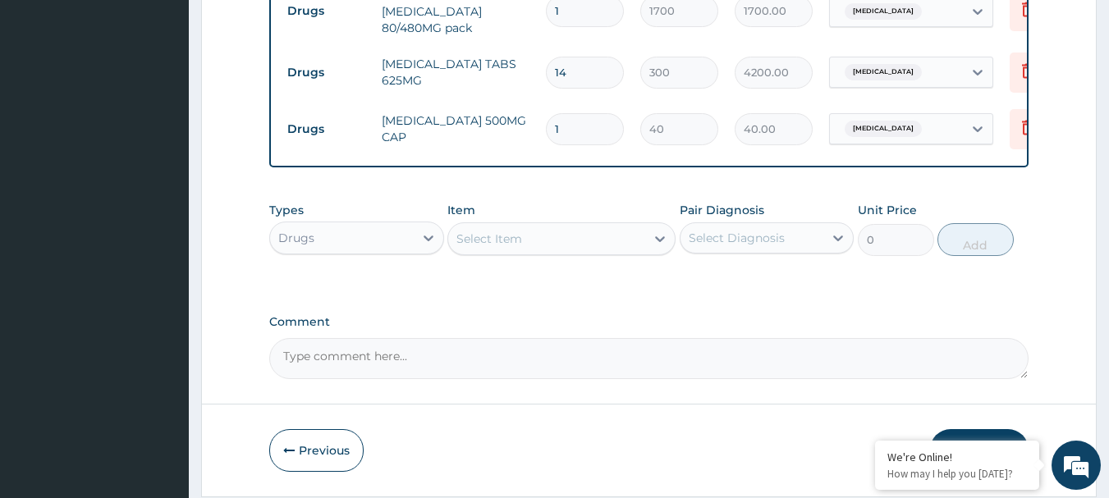
type input "18"
type input "720.00"
type input "18"
click at [659, 241] on icon at bounding box center [660, 239] width 16 height 16
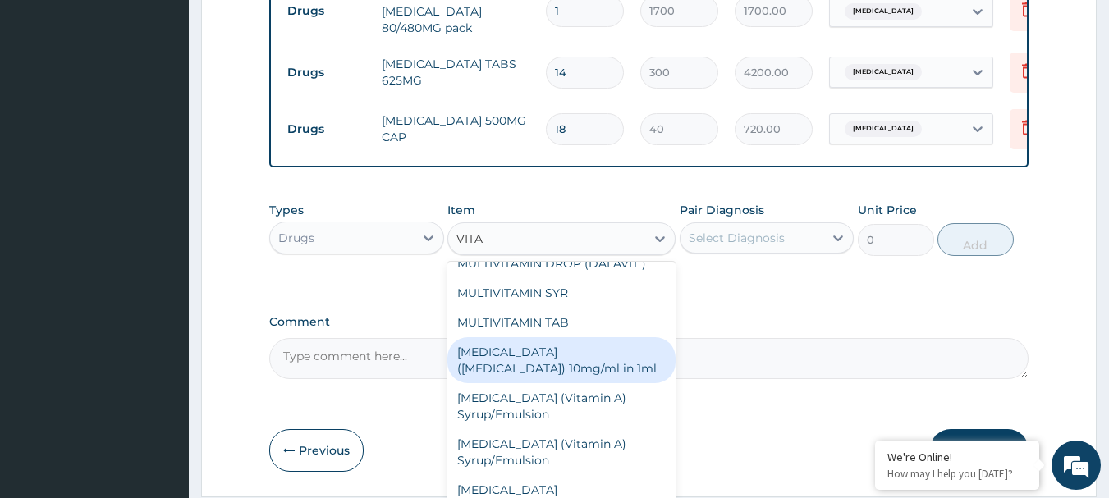
scroll to position [0, 0]
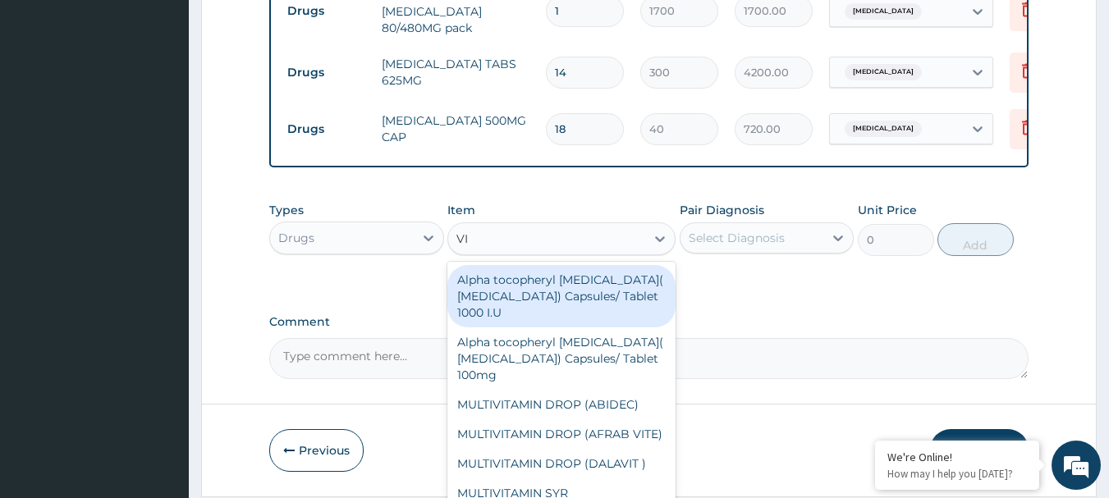
type input "V"
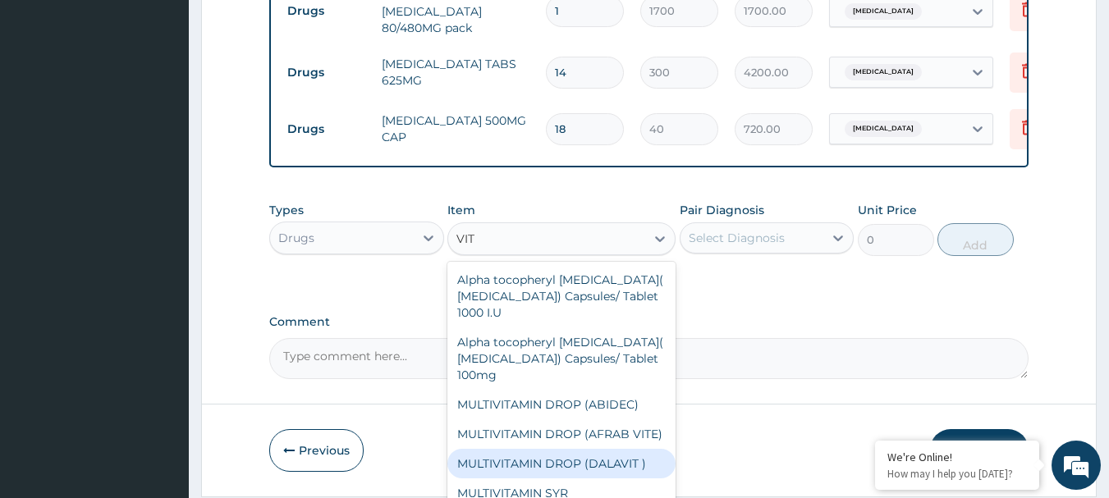
type input "VIT"
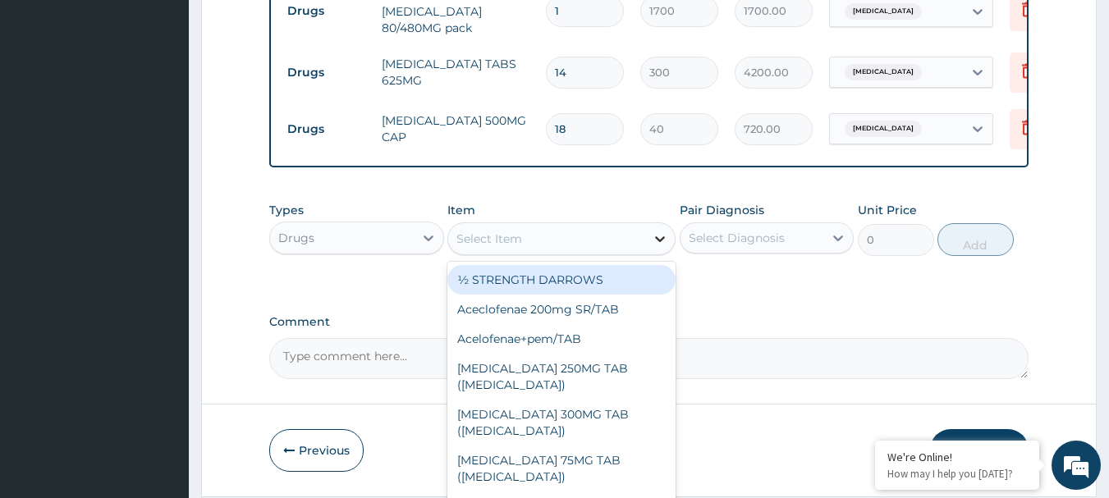
click at [662, 242] on icon at bounding box center [660, 239] width 10 height 6
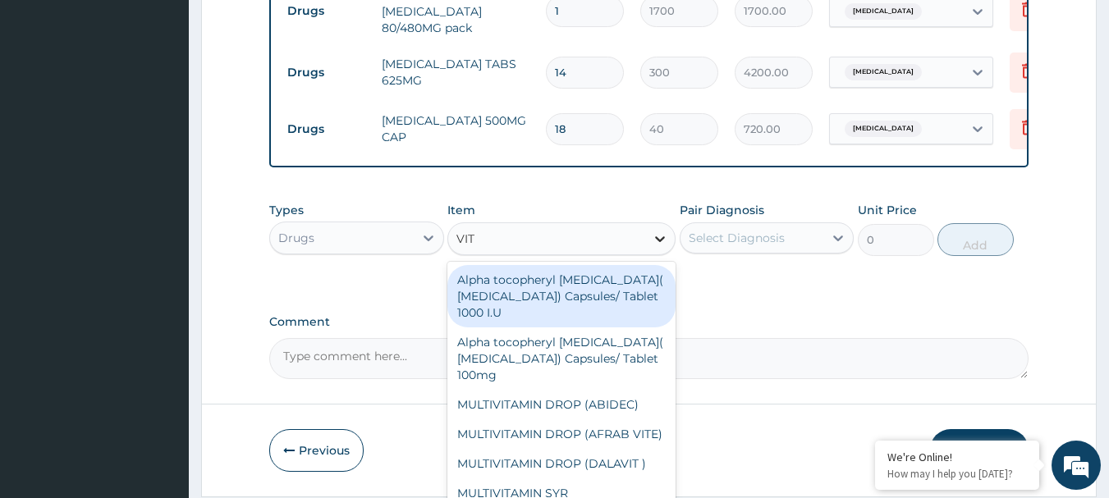
type input "VIT C"
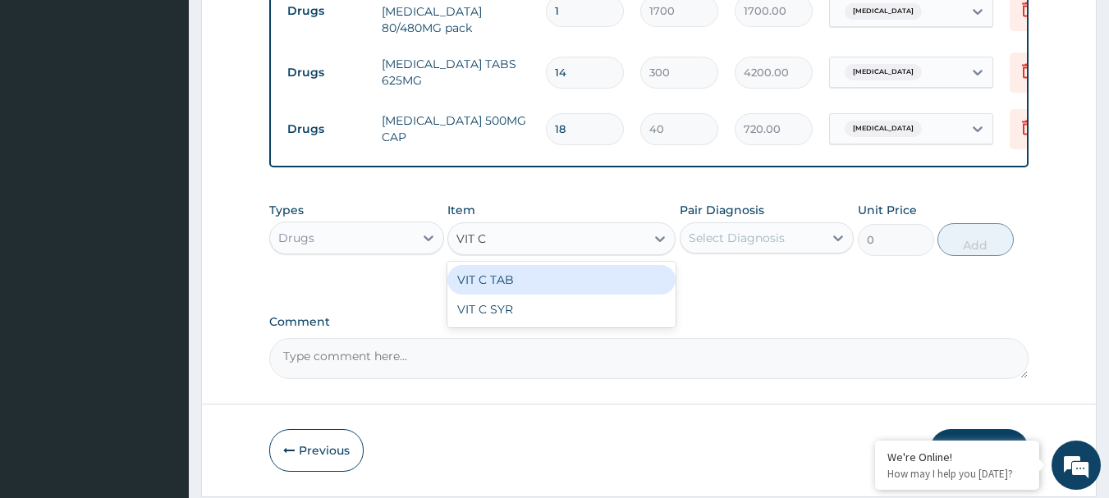
click at [515, 281] on div "VIT C TAB" at bounding box center [561, 280] width 228 height 30
type input "40"
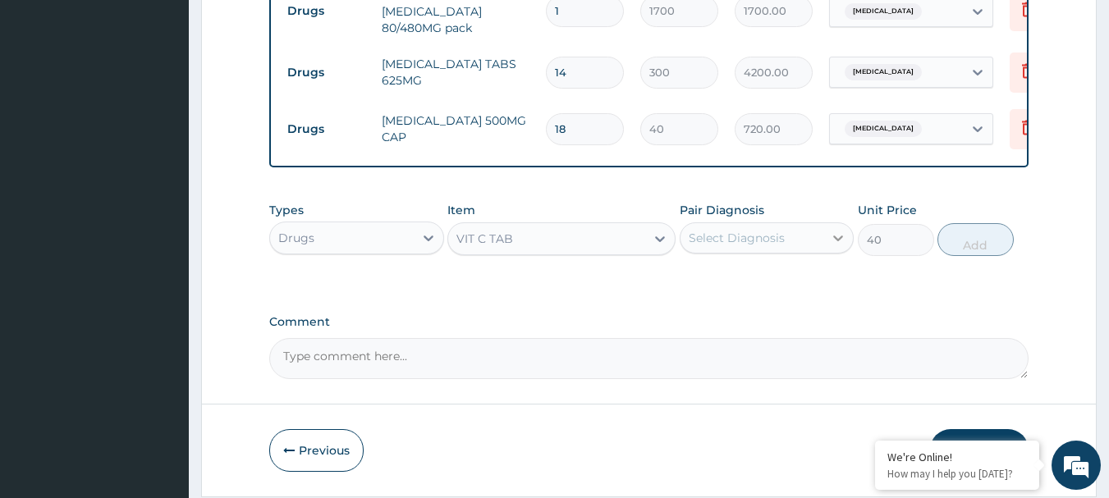
click at [834, 236] on icon at bounding box center [838, 238] width 16 height 16
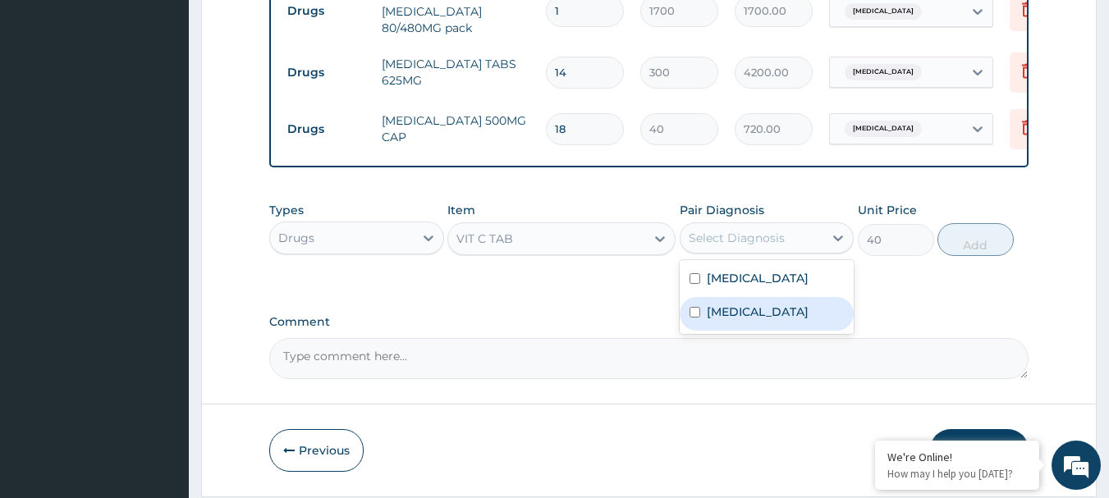
click at [699, 318] on input "checkbox" at bounding box center [695, 312] width 11 height 11
checkbox input "true"
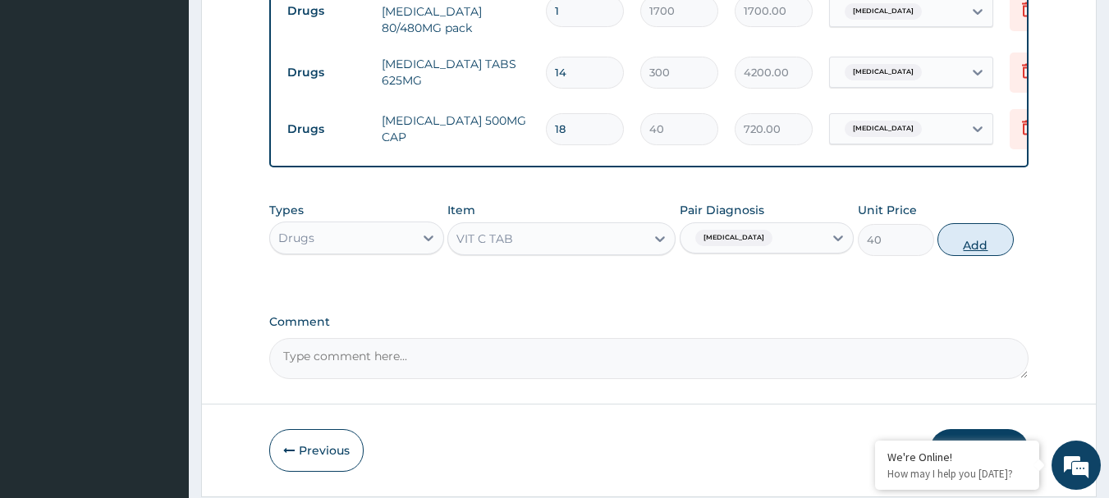
click at [969, 246] on button "Add" at bounding box center [976, 239] width 76 height 33
type input "0"
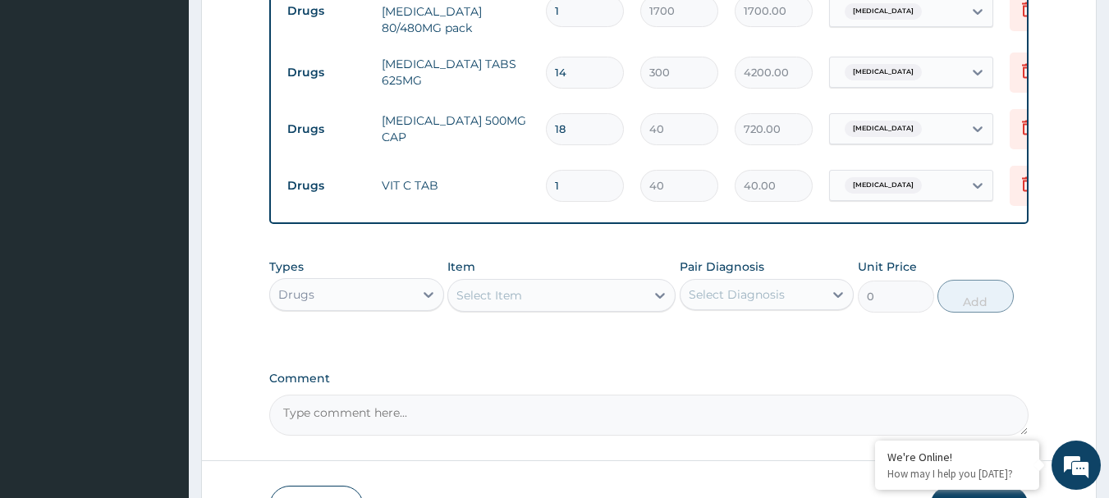
type input "0.00"
type input "8"
type input "320.00"
type input "84"
type input "3360.00"
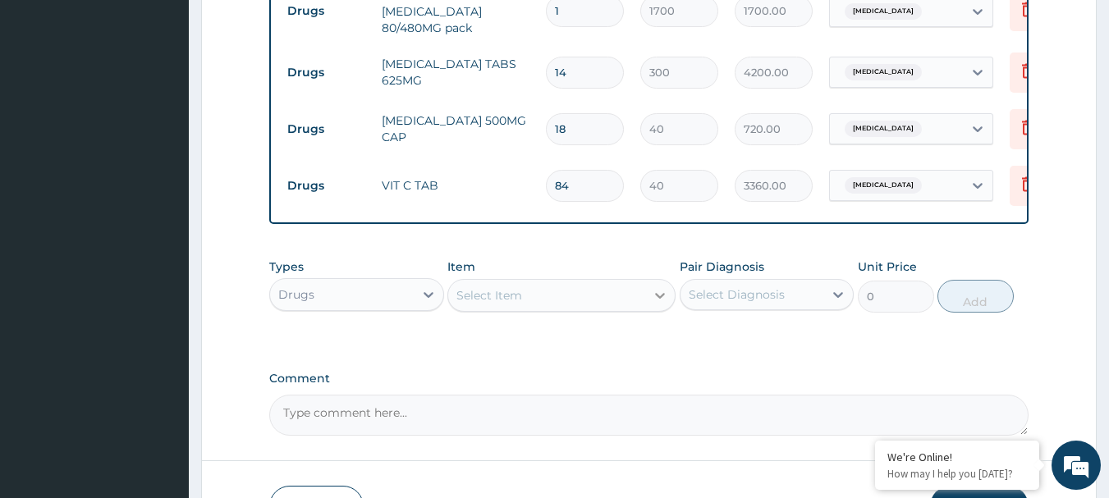
type input "84"
click at [658, 296] on icon at bounding box center [660, 295] width 16 height 16
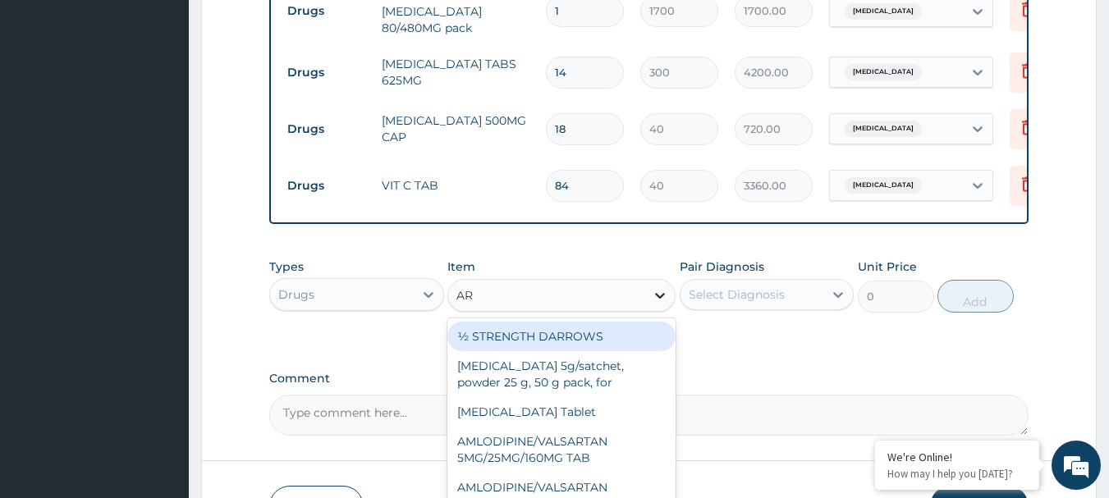
type input "ART"
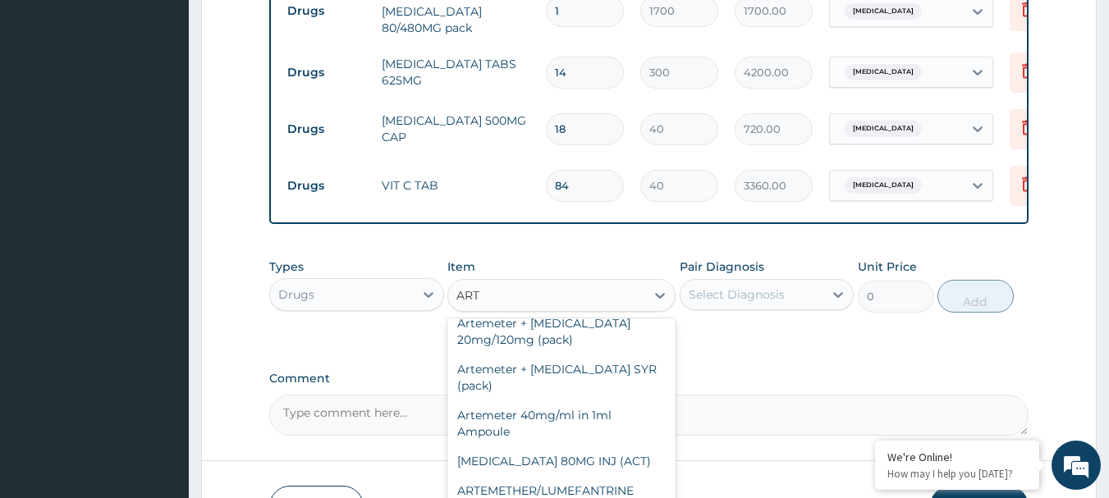
scroll to position [204, 0]
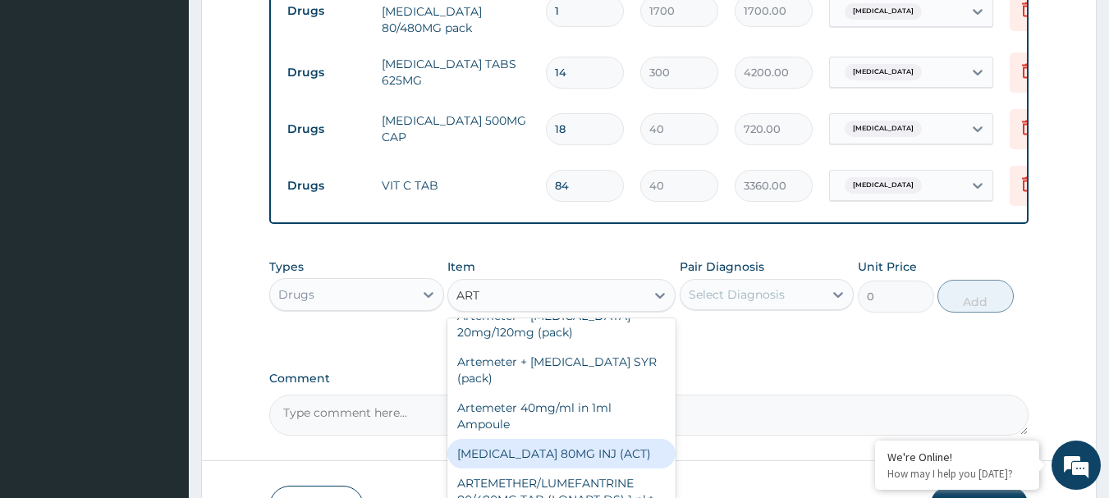
click at [598, 465] on div "[MEDICAL_DATA] 80MG INJ (ACT)" at bounding box center [561, 454] width 228 height 30
type input "1000"
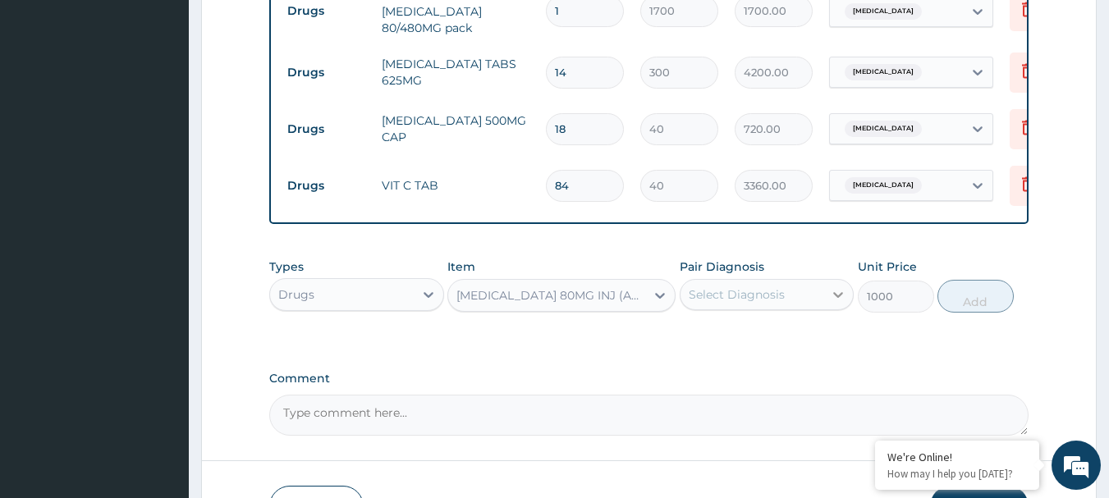
click at [837, 296] on icon at bounding box center [838, 295] width 16 height 16
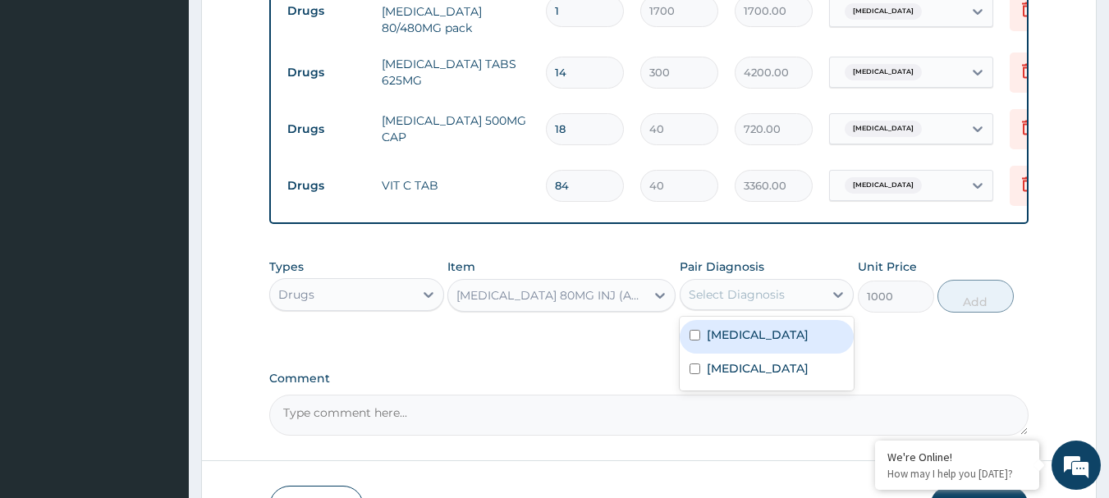
click at [694, 340] on input "checkbox" at bounding box center [695, 335] width 11 height 11
checkbox input "true"
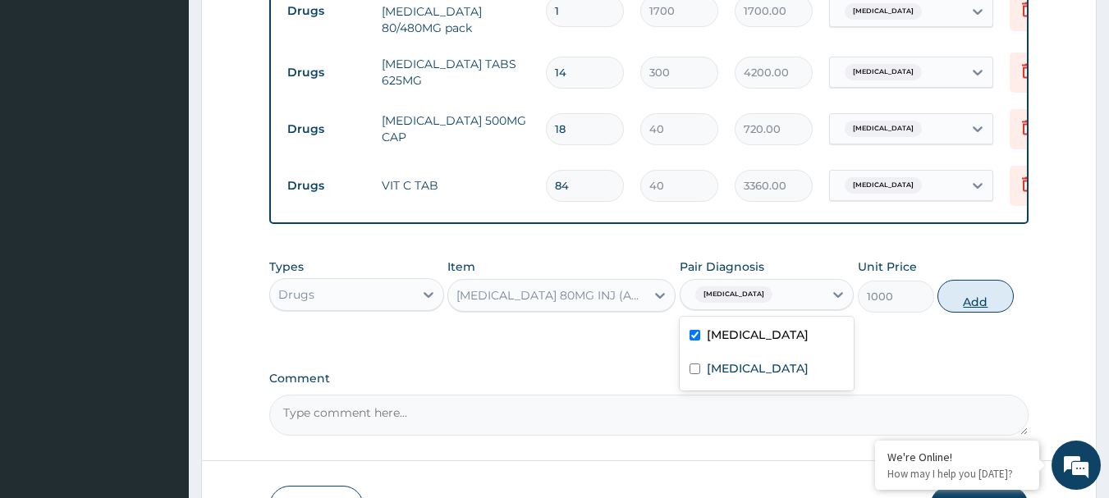
click at [965, 305] on button "Add" at bounding box center [976, 296] width 76 height 33
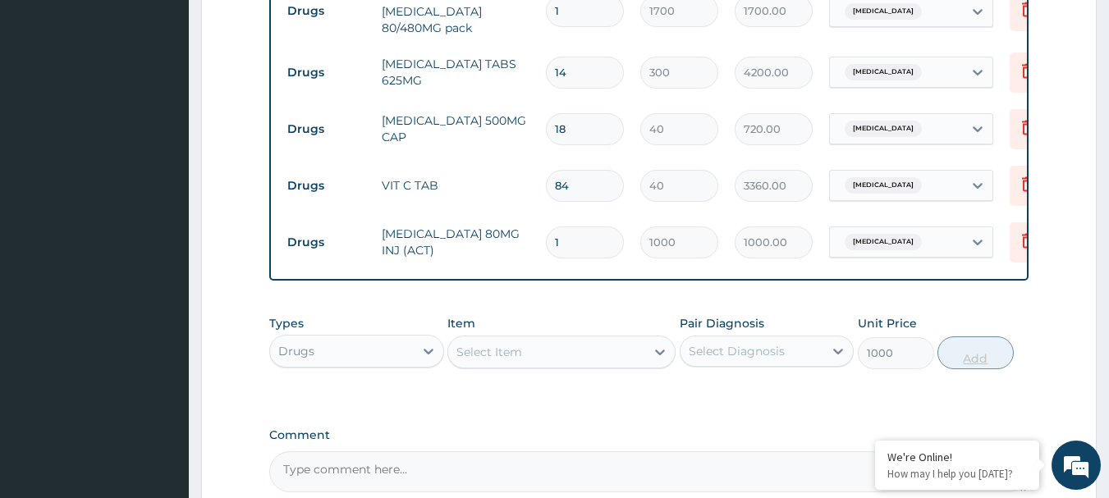
type input "0"
type input "0.00"
type input "3"
type input "3000.00"
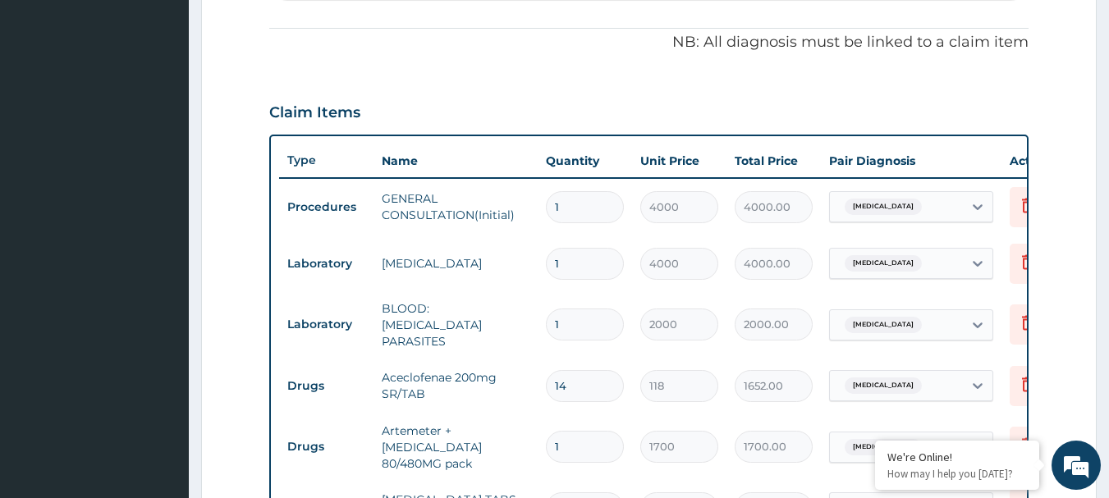
type input "4"
type input "4000.00"
type input "12"
type input "12000.00"
type input "17"
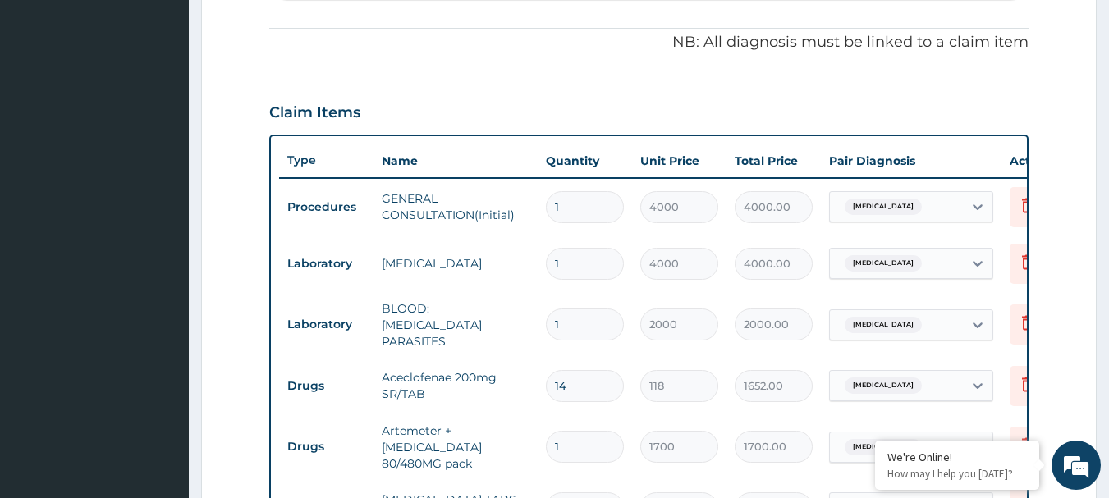
type input "17000.00"
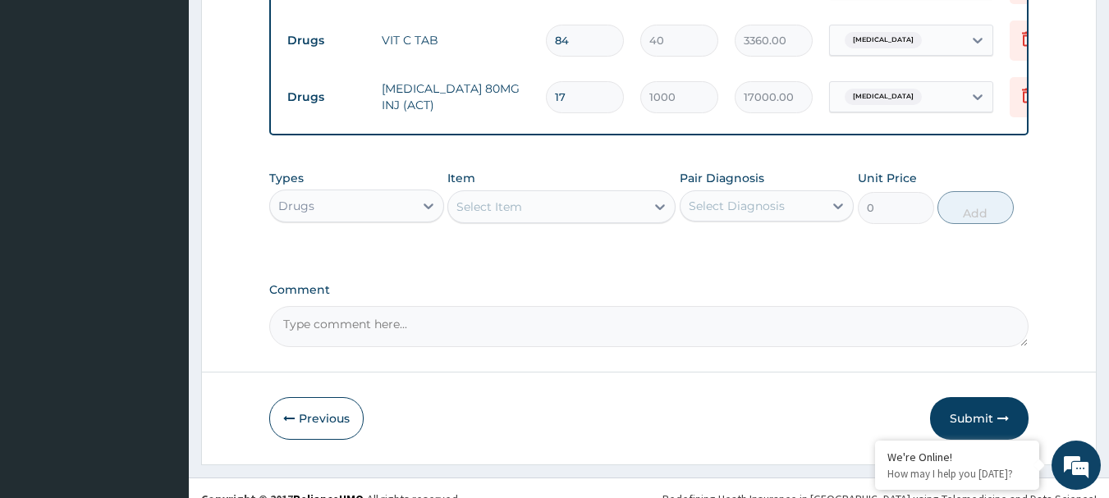
scroll to position [1082, 0]
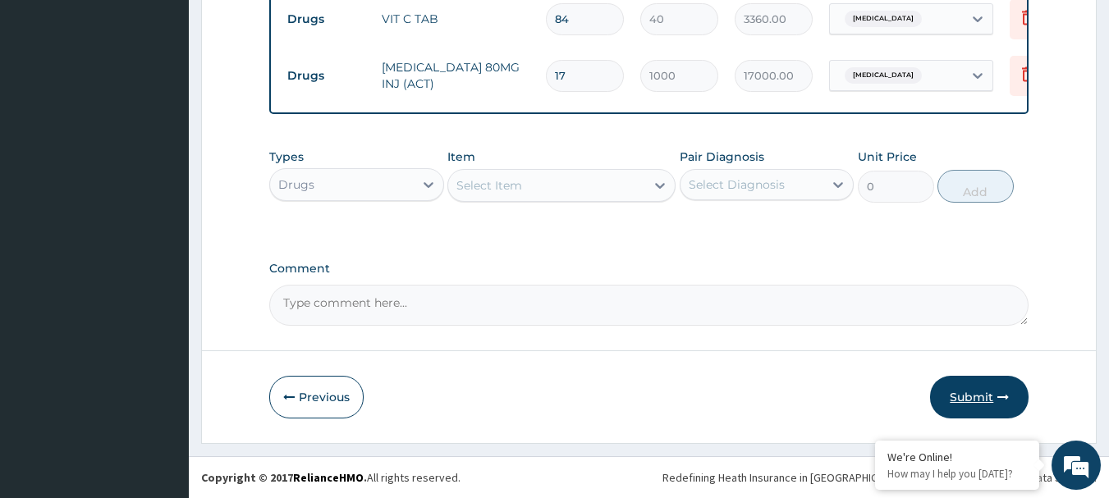
click at [955, 402] on button "Submit" at bounding box center [979, 397] width 99 height 43
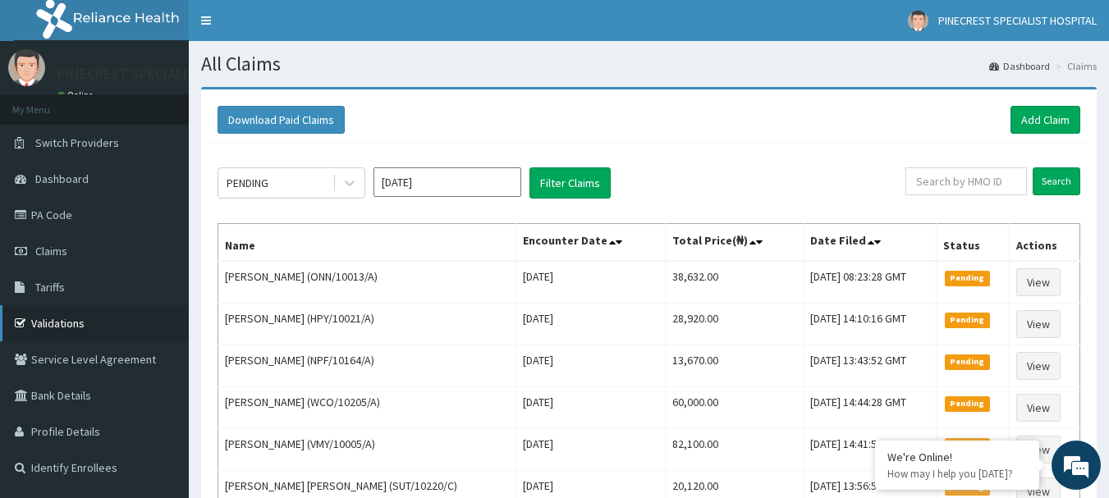
click at [52, 319] on link "Validations" at bounding box center [94, 323] width 189 height 36
